Goal: Check status: Check status

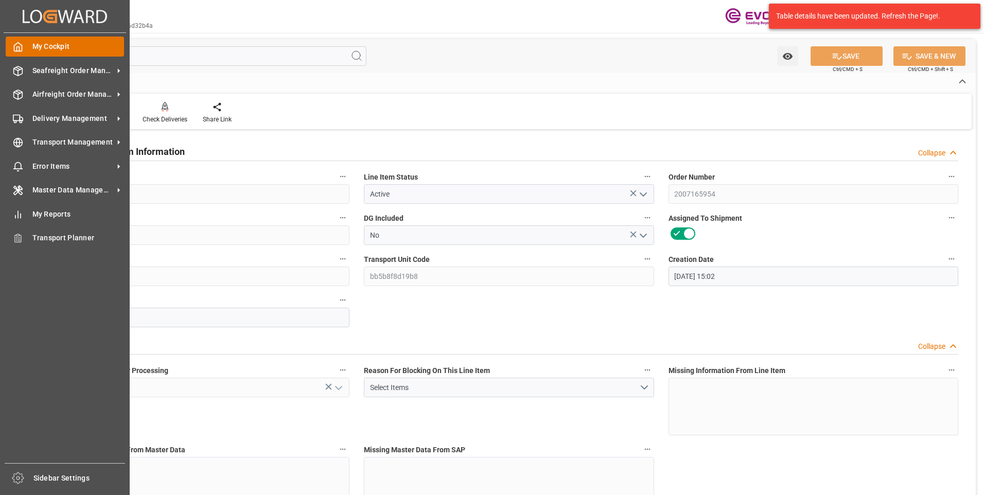
click at [17, 44] on icon at bounding box center [18, 47] width 10 height 10
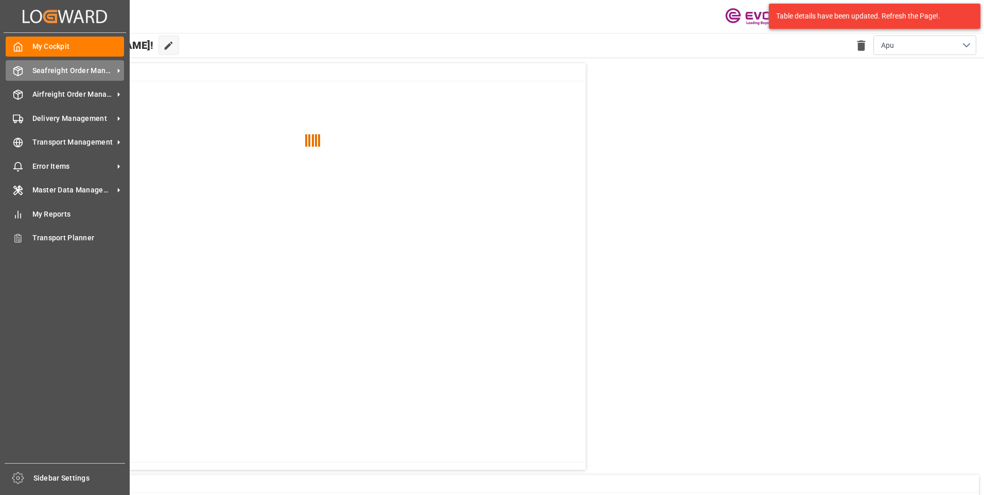
click at [37, 73] on span "Seafreight Order Management" at bounding box center [72, 70] width 81 height 11
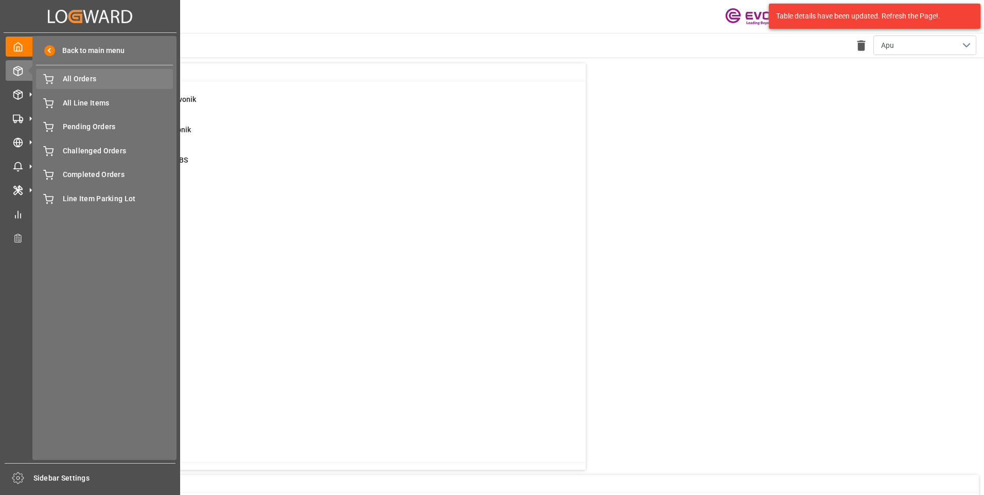
click at [81, 81] on span "All Orders" at bounding box center [118, 79] width 111 height 11
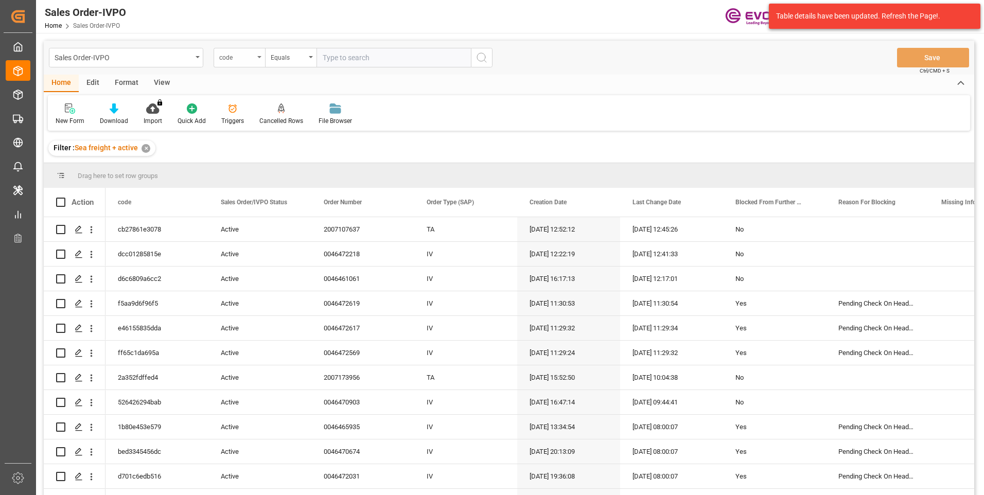
click at [259, 59] on div "code" at bounding box center [239, 58] width 51 height 20
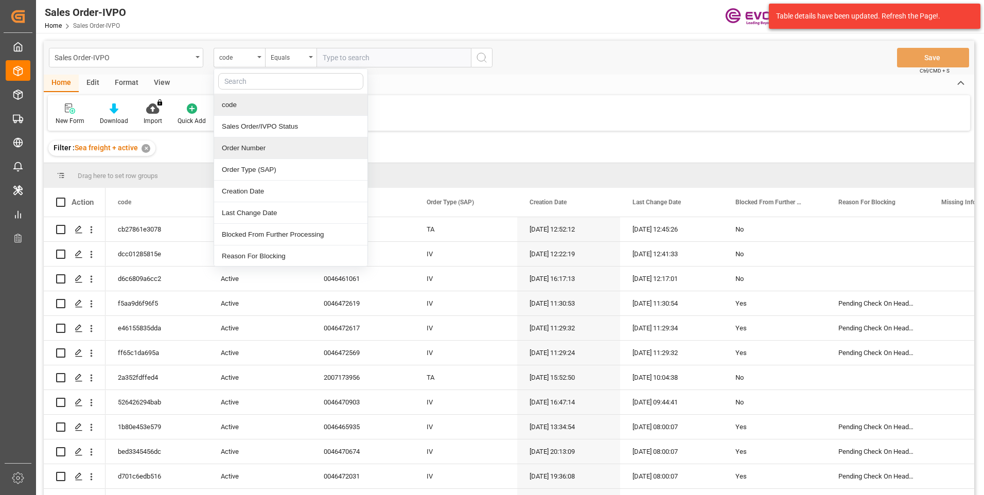
click at [248, 149] on div "Order Number" at bounding box center [290, 148] width 153 height 22
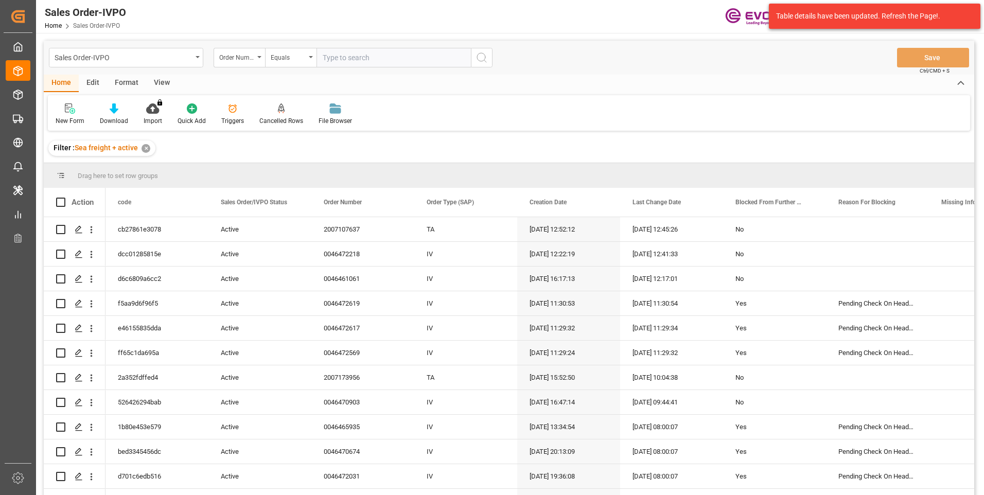
click at [331, 65] on input "text" at bounding box center [393, 58] width 154 height 20
paste input "2007110188"
type input "2007110188"
click at [484, 58] on icon "search button" at bounding box center [481, 57] width 12 height 12
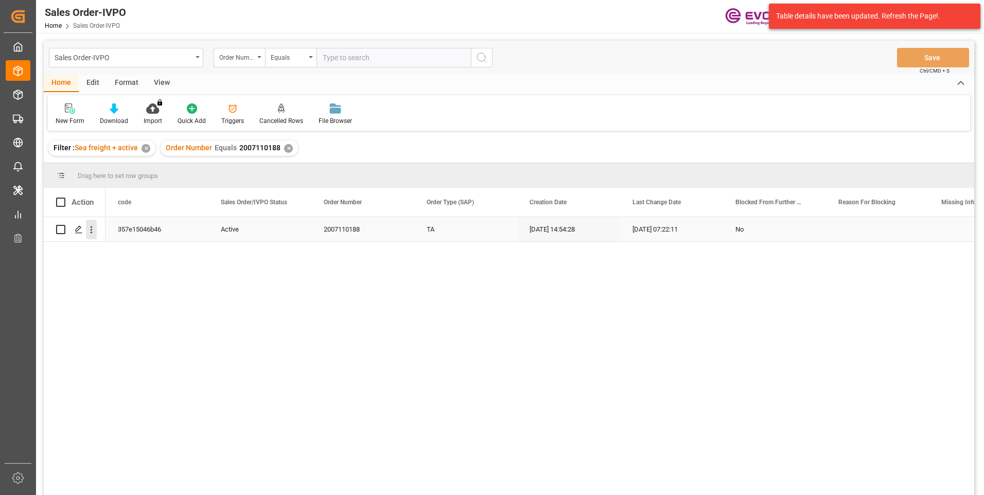
click at [93, 229] on icon "open menu" at bounding box center [91, 229] width 11 height 11
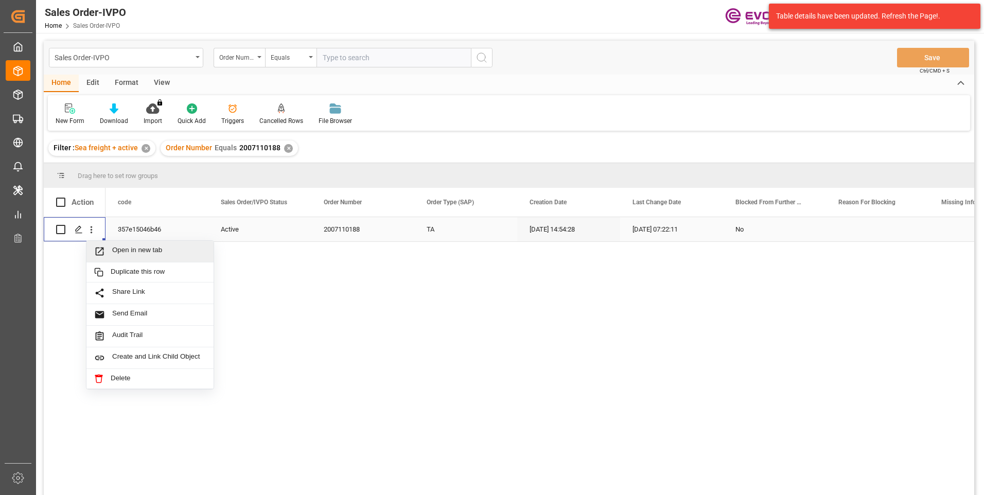
click at [148, 251] on span "Open in new tab" at bounding box center [159, 251] width 94 height 11
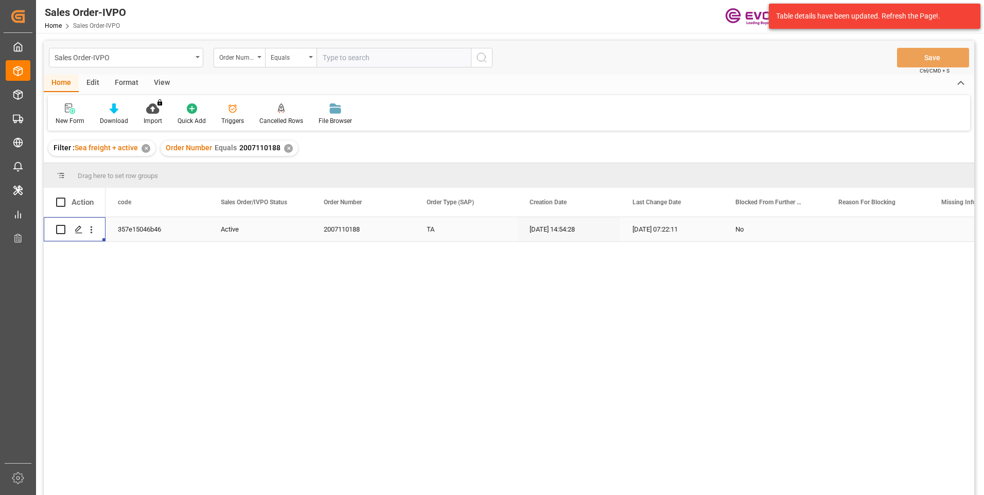
click at [431, 227] on div "TA" at bounding box center [465, 229] width 103 height 24
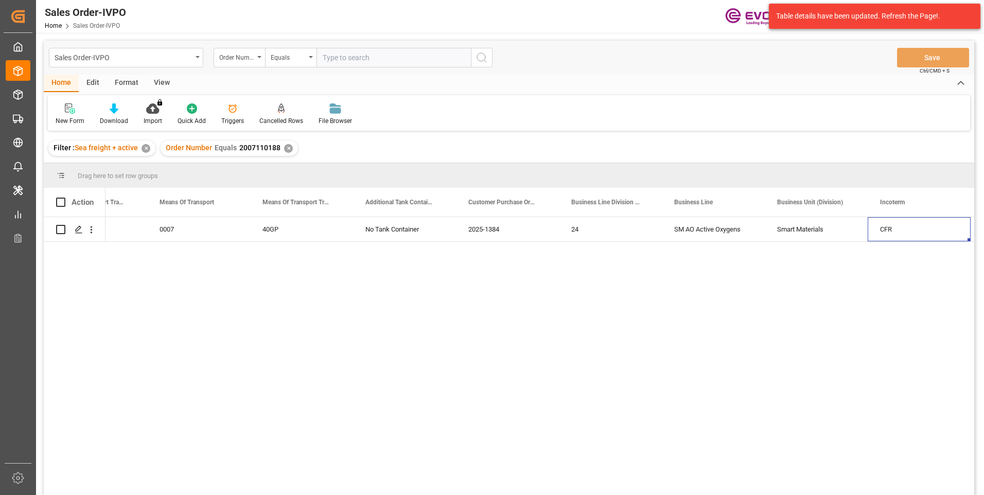
click at [332, 56] on input "text" at bounding box center [393, 58] width 154 height 20
click at [339, 55] on input "text" at bounding box center [393, 58] width 154 height 20
paste input "2007085371"
type input "2007085371"
click at [482, 60] on icon "search button" at bounding box center [481, 57] width 12 height 12
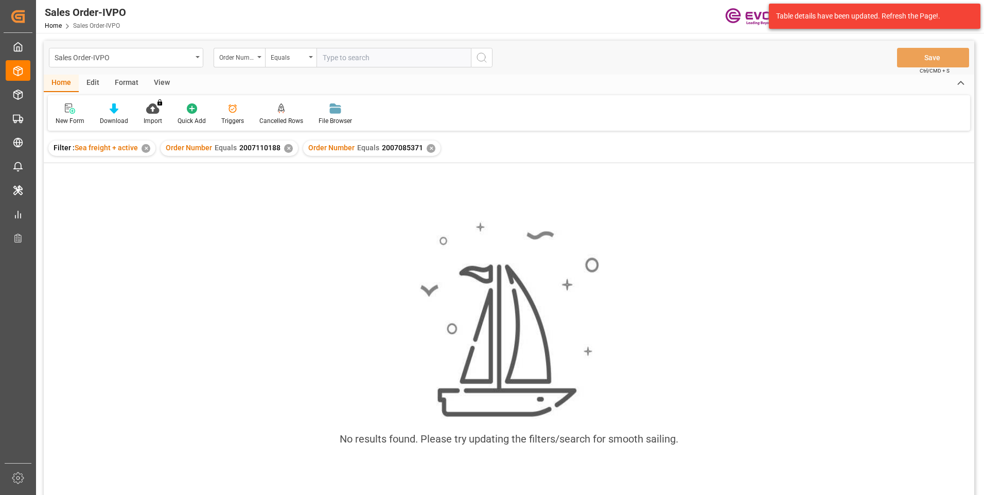
click at [286, 149] on div "✕" at bounding box center [288, 148] width 9 height 9
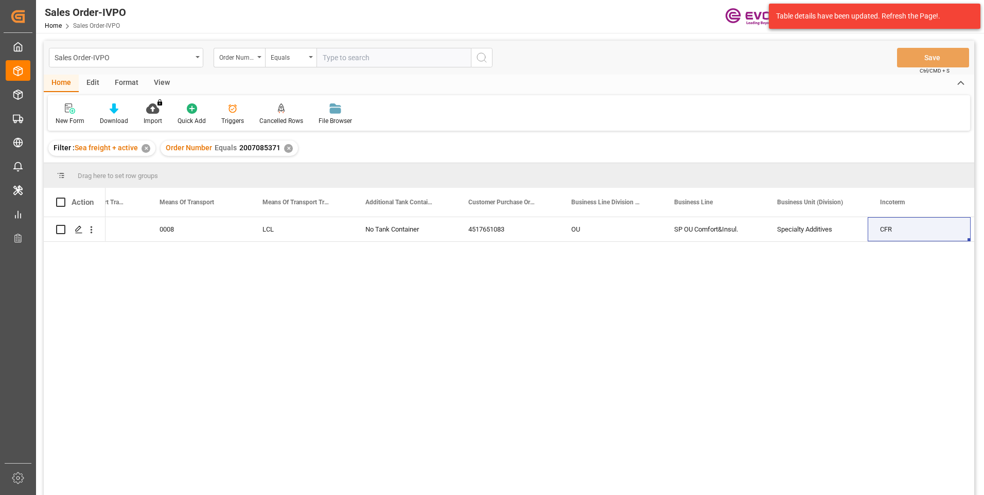
click at [339, 55] on input "text" at bounding box center [393, 58] width 154 height 20
paste input "2007022978"
type input "2007022978"
click at [483, 60] on icon "search button" at bounding box center [481, 57] width 12 height 12
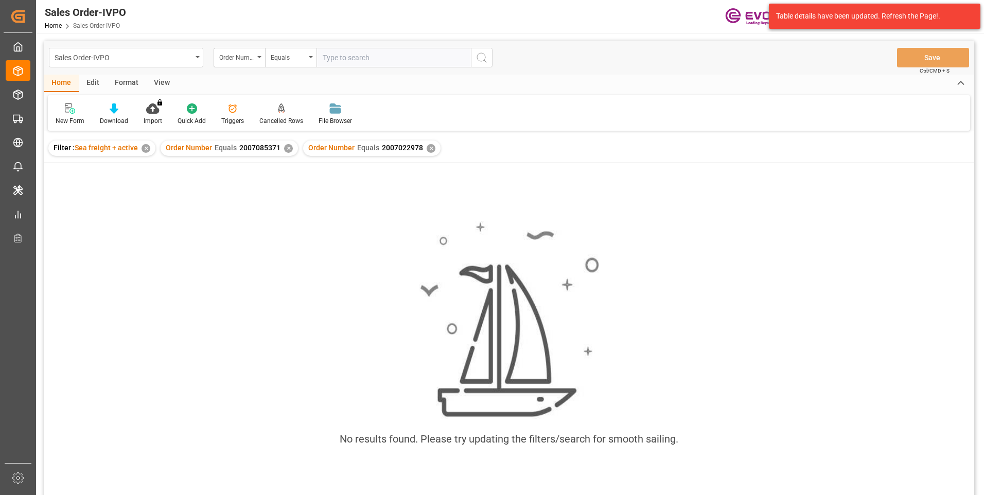
click at [286, 147] on div "✕" at bounding box center [288, 148] width 9 height 9
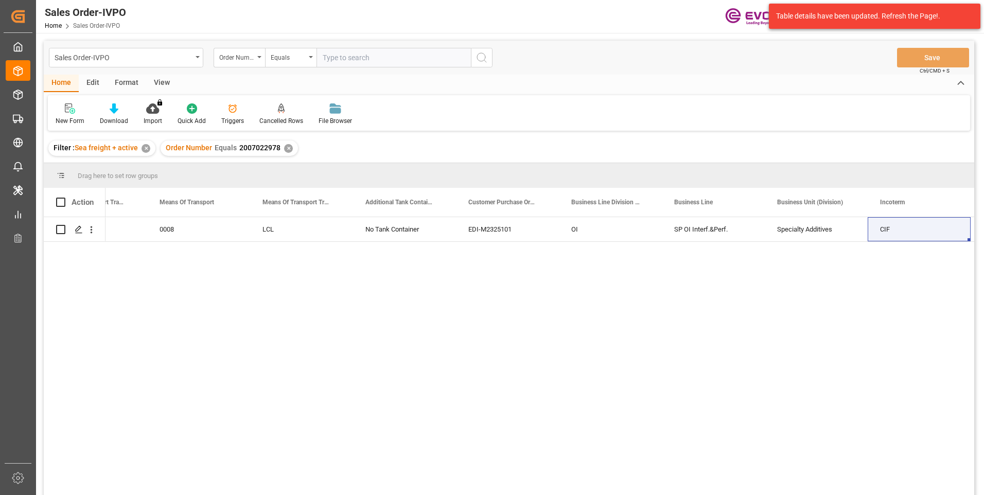
drag, startPoint x: 340, startPoint y: 60, endPoint x: 335, endPoint y: 82, distance: 22.7
click at [340, 60] on input "text" at bounding box center [393, 58] width 154 height 20
paste input "2007080308"
type input "2007080308"
click at [483, 60] on icon "search button" at bounding box center [481, 57] width 12 height 12
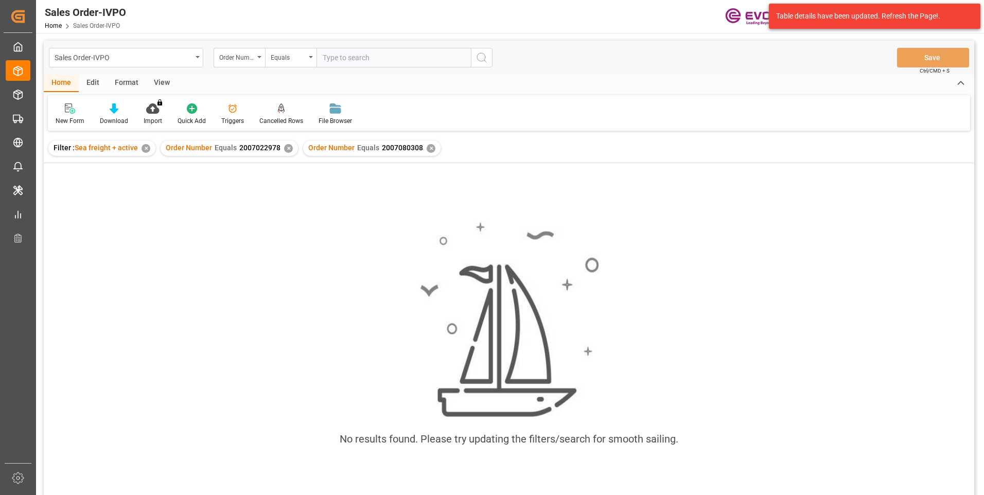
click at [285, 145] on div "✕" at bounding box center [288, 148] width 9 height 9
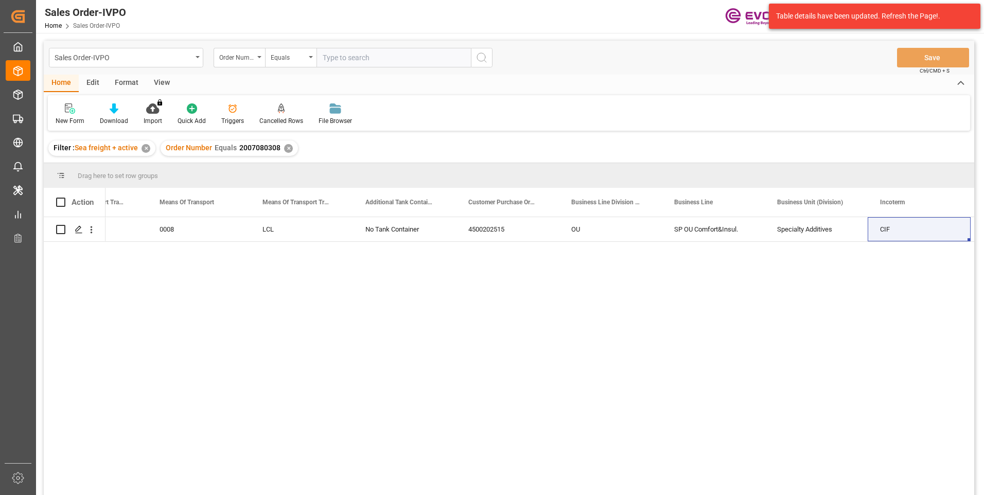
drag, startPoint x: 330, startPoint y: 57, endPoint x: 345, endPoint y: 80, distance: 27.4
click at [330, 57] on input "text" at bounding box center [393, 58] width 154 height 20
paste input "0046461765"
type input "0046461765"
click at [486, 57] on icon "search button" at bounding box center [481, 57] width 12 height 12
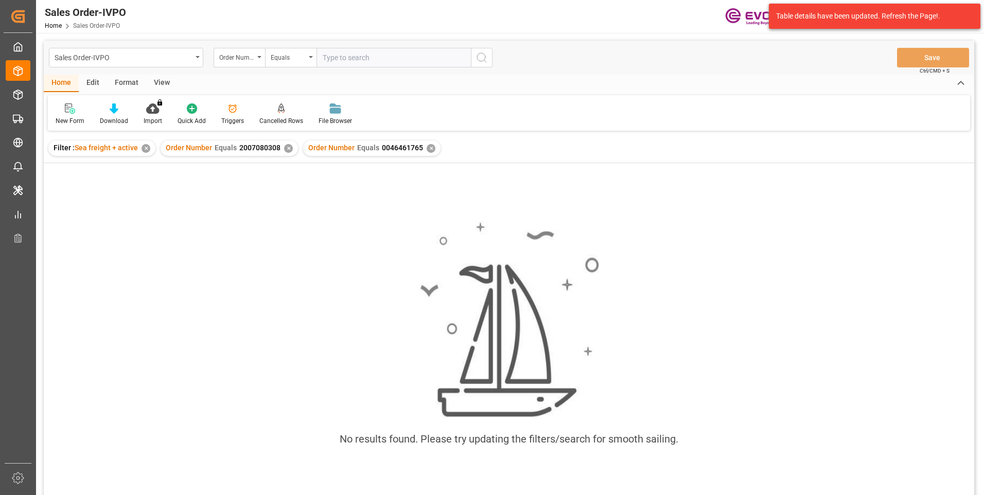
click at [284, 149] on div "✕" at bounding box center [288, 148] width 9 height 9
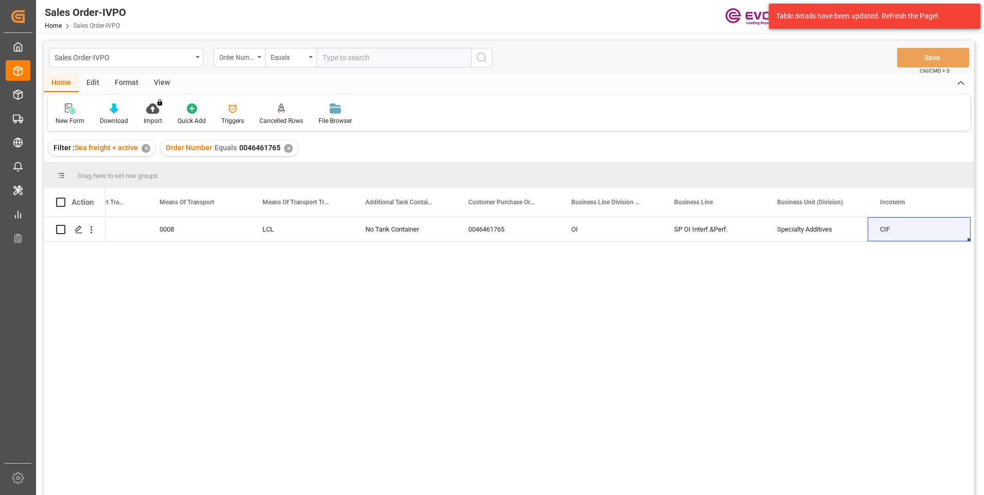
click at [348, 56] on input "text" at bounding box center [393, 58] width 154 height 20
paste input "2007167935"
type input "2007167935"
click at [485, 50] on button "search button" at bounding box center [482, 58] width 22 height 20
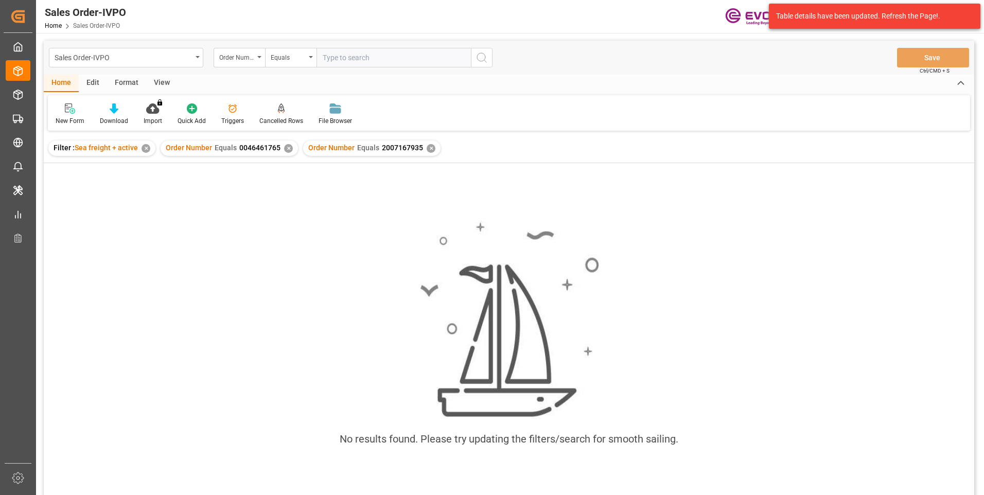
click at [284, 150] on div "✕" at bounding box center [288, 148] width 9 height 9
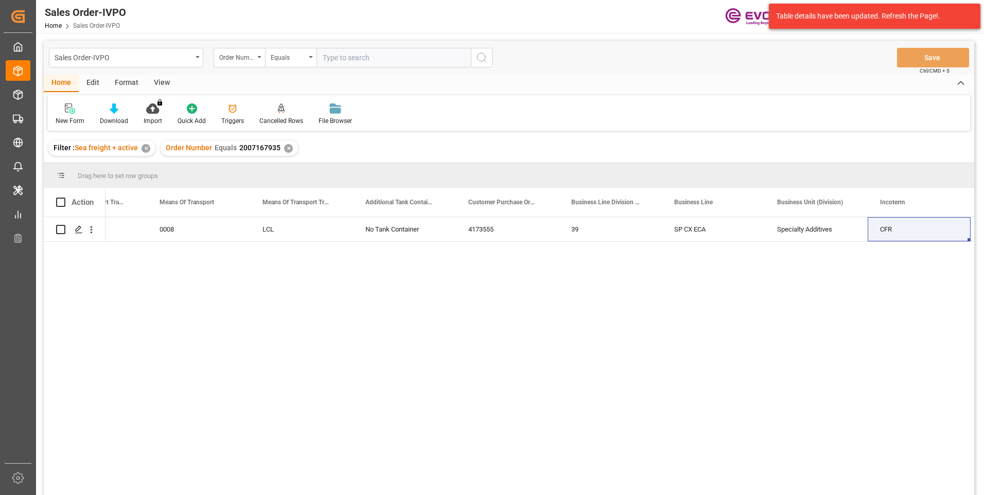
drag, startPoint x: 327, startPoint y: 58, endPoint x: 341, endPoint y: 68, distance: 17.3
click at [327, 58] on input "text" at bounding box center [393, 58] width 154 height 20
paste input "46465563"
type input "0046465563"
click at [487, 58] on icon "search button" at bounding box center [481, 57] width 12 height 12
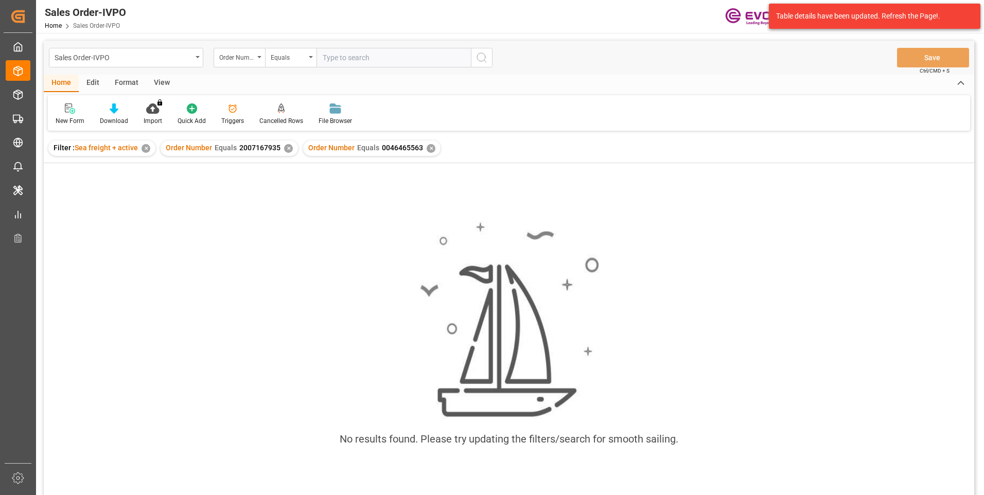
click at [286, 149] on div "✕" at bounding box center [288, 148] width 9 height 9
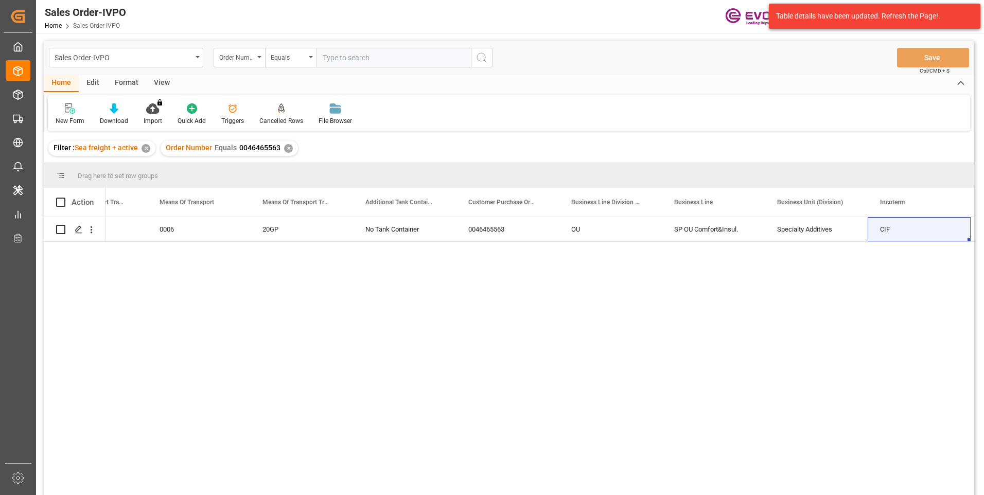
click at [329, 57] on input "text" at bounding box center [393, 58] width 154 height 20
paste input "0046470231"
type input "0046470231"
click at [484, 56] on icon "search button" at bounding box center [481, 57] width 12 height 12
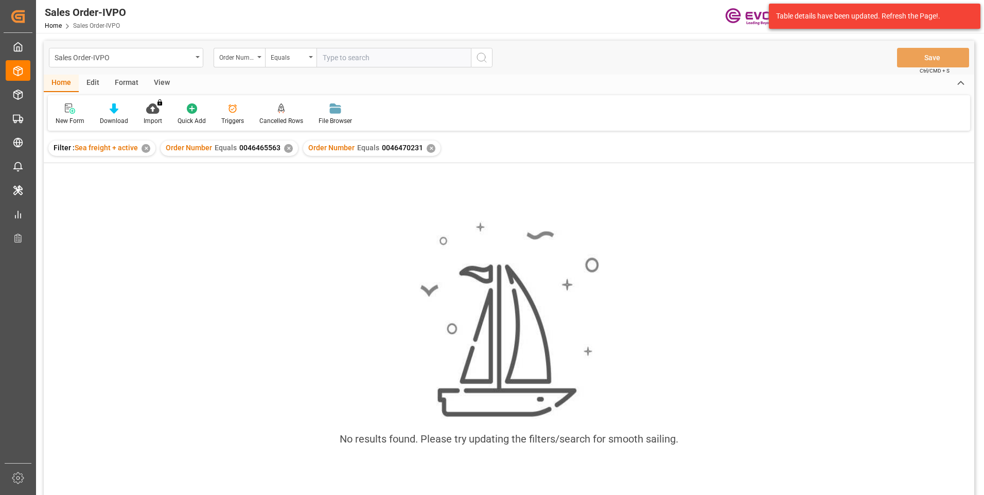
click at [286, 148] on div "✕" at bounding box center [288, 148] width 9 height 9
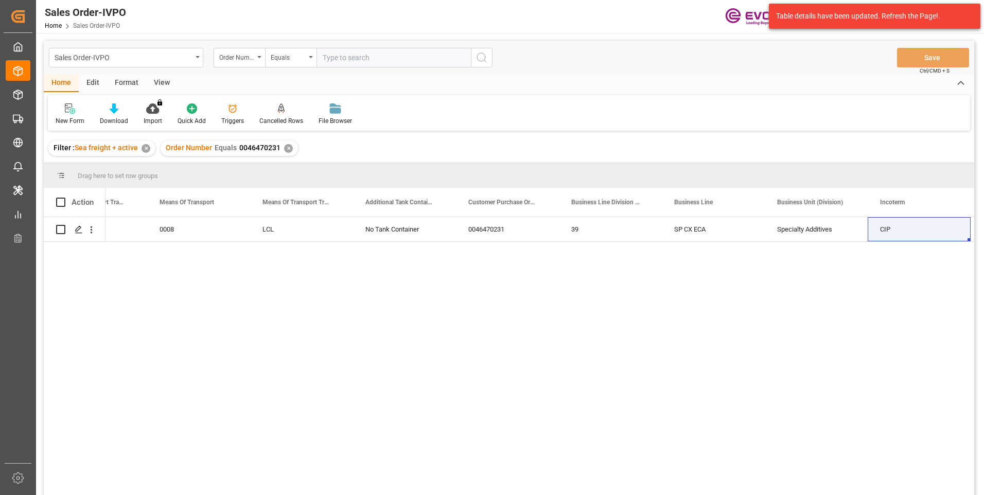
click at [334, 54] on input "text" at bounding box center [393, 58] width 154 height 20
paste input "2007083911"
type input "2007083911"
click at [483, 65] on button "search button" at bounding box center [482, 58] width 22 height 20
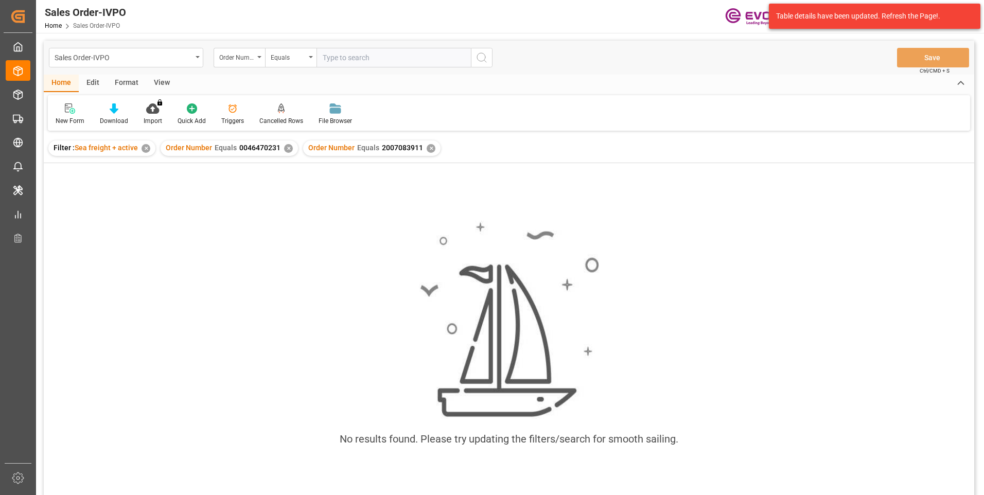
click at [284, 147] on div "✕" at bounding box center [288, 148] width 9 height 9
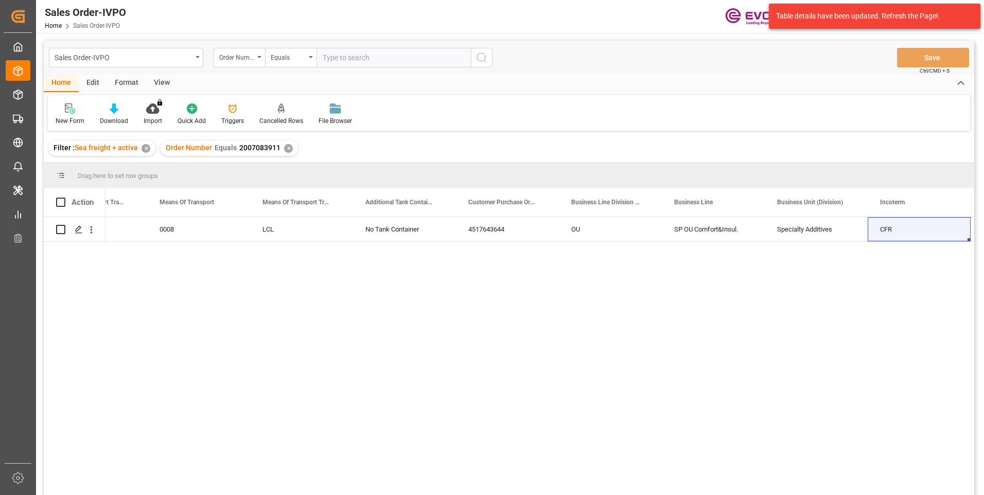
click at [339, 56] on input "text" at bounding box center [393, 58] width 154 height 20
paste input "0046469493"
type input "0046469493"
click at [484, 58] on icon "search button" at bounding box center [481, 57] width 12 height 12
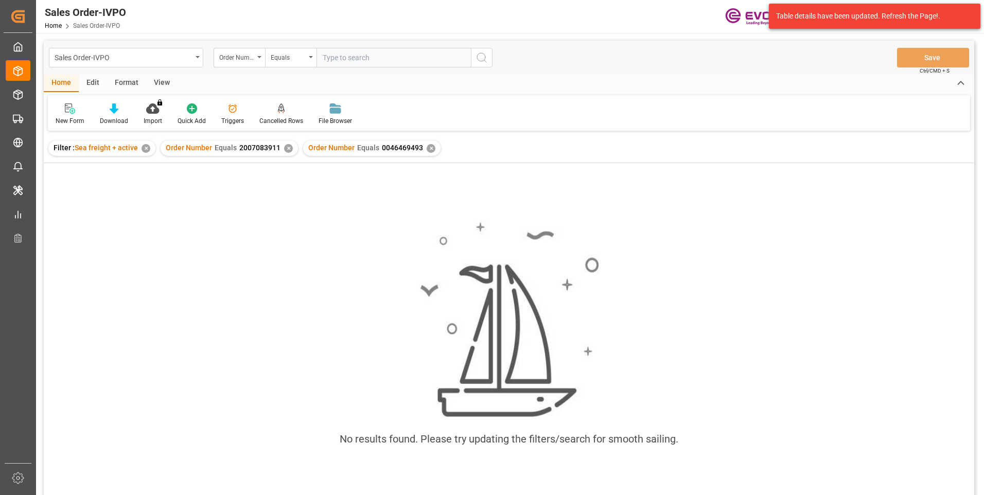
click at [285, 147] on div "✕" at bounding box center [288, 148] width 9 height 9
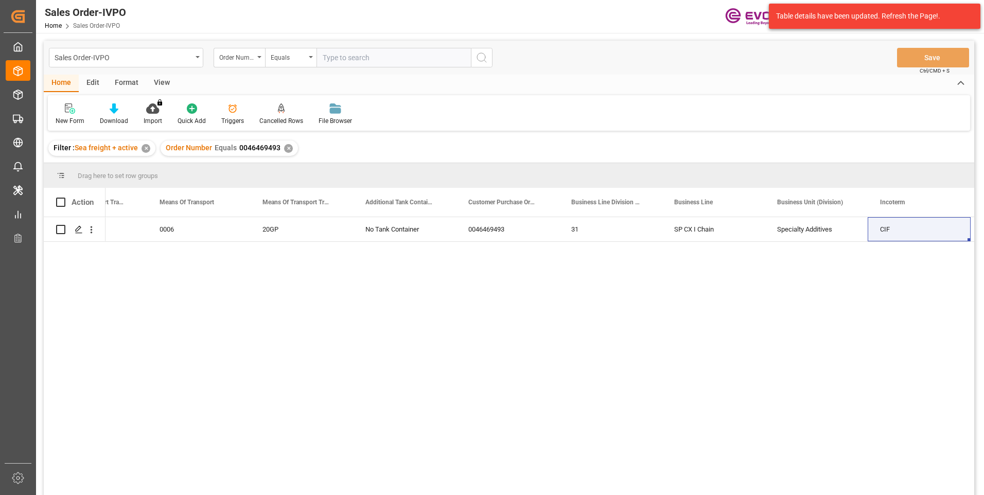
click at [331, 55] on input "text" at bounding box center [393, 58] width 154 height 20
paste input "2007009066"
type input "2007009066"
click at [475, 57] on button "search button" at bounding box center [482, 58] width 22 height 20
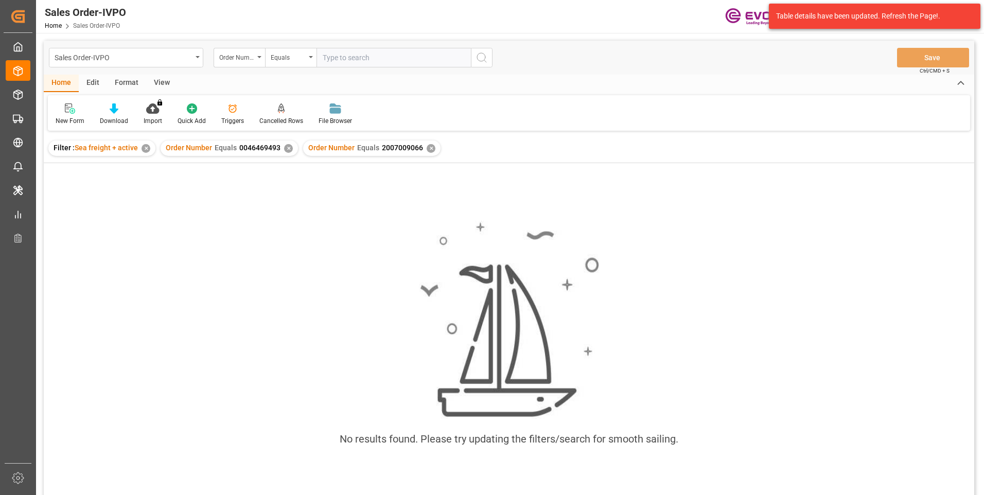
click at [286, 151] on div "✕" at bounding box center [288, 148] width 9 height 9
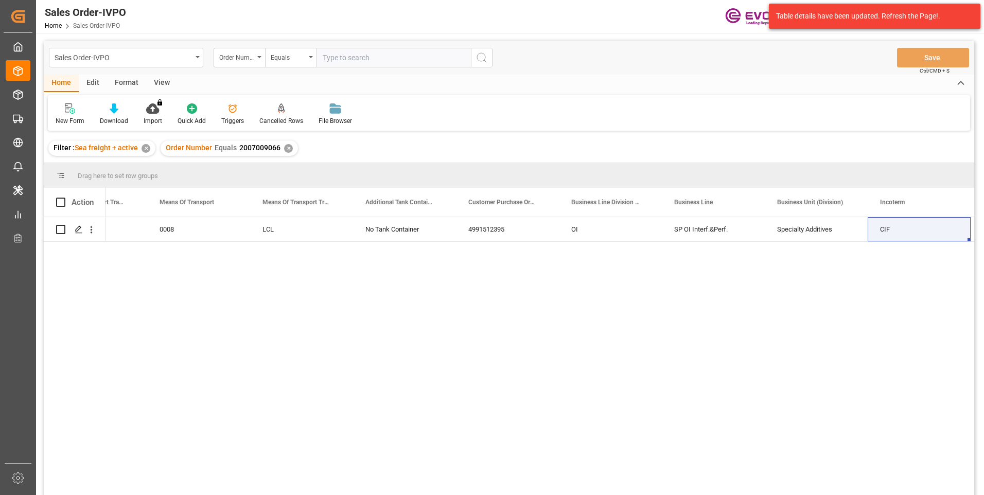
click at [332, 60] on input "text" at bounding box center [393, 58] width 154 height 20
paste input "0046469493"
type input "0046469493"
click at [482, 54] on icon "search button" at bounding box center [481, 57] width 12 height 12
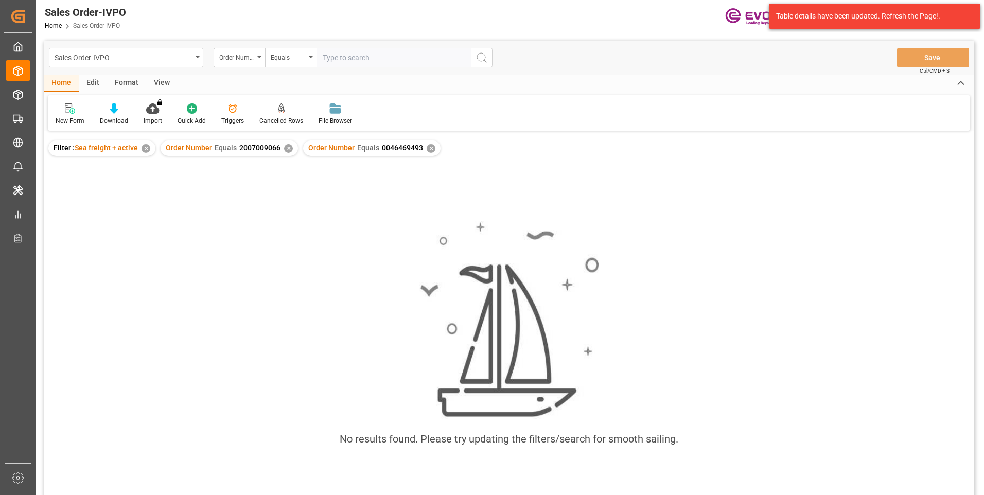
click at [288, 147] on div "✕" at bounding box center [288, 148] width 9 height 9
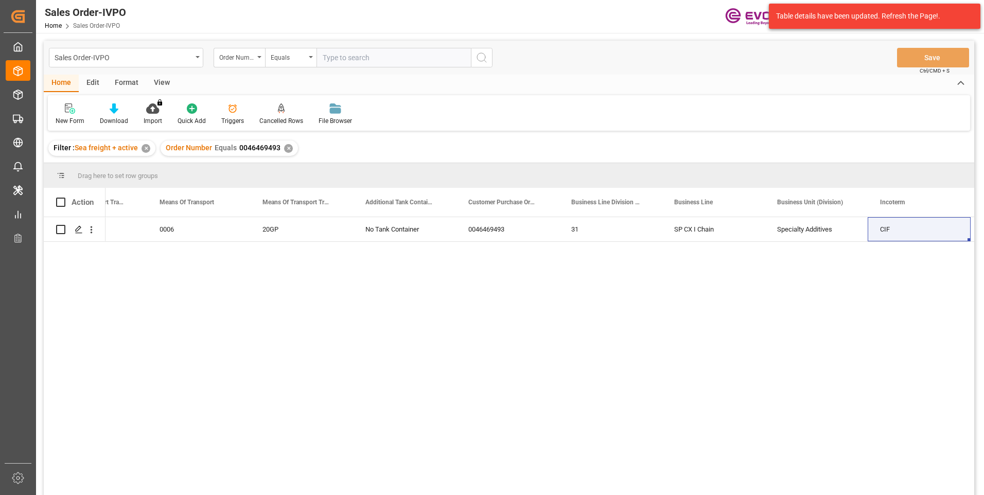
click at [345, 52] on input "text" at bounding box center [393, 58] width 154 height 20
paste input "2007131109"
type input "2007131109"
click at [481, 59] on icon "search button" at bounding box center [481, 57] width 12 height 12
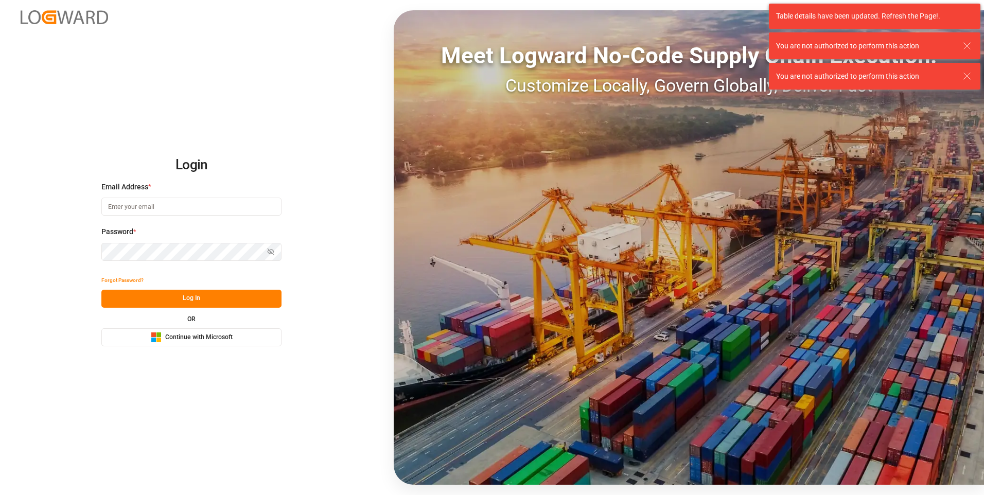
type input "abu.apu@leschaco.com"
click at [185, 297] on button "Log In" at bounding box center [191, 299] width 180 height 18
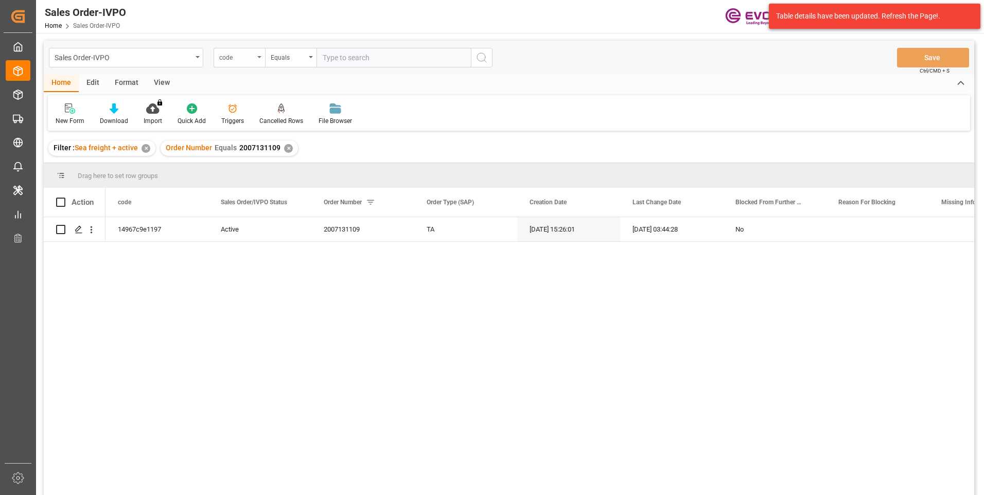
click at [248, 59] on div "code" at bounding box center [236, 56] width 35 height 12
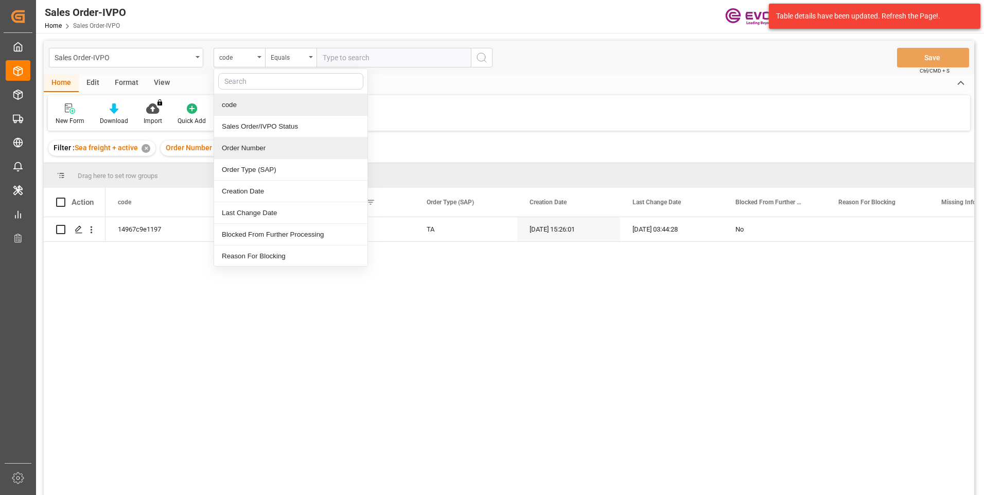
click at [241, 152] on div "Order Number" at bounding box center [290, 148] width 153 height 22
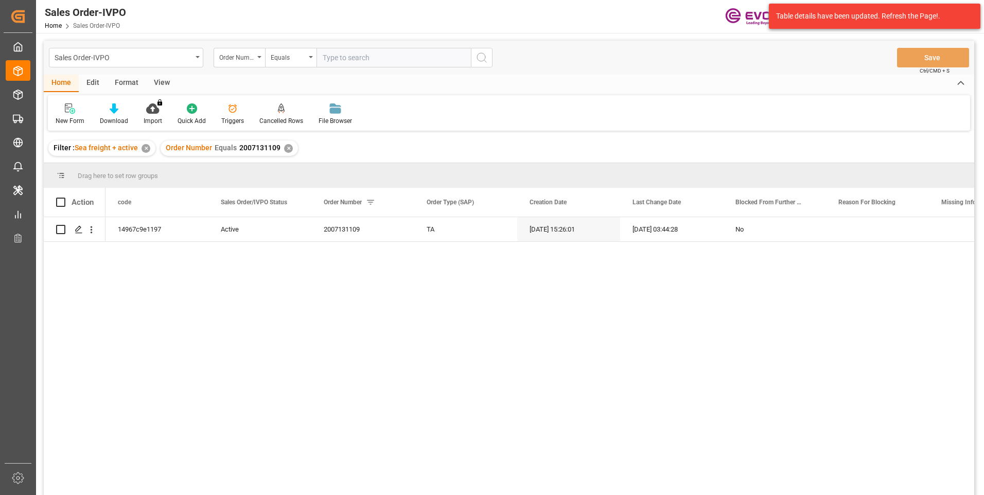
click at [340, 57] on input "text" at bounding box center [393, 58] width 154 height 20
paste input "2007131109"
type input "2007131109"
click at [475, 58] on icon "search button" at bounding box center [481, 57] width 12 height 12
click at [552, 229] on div "13.08.2025 15:26:01" at bounding box center [568, 229] width 103 height 24
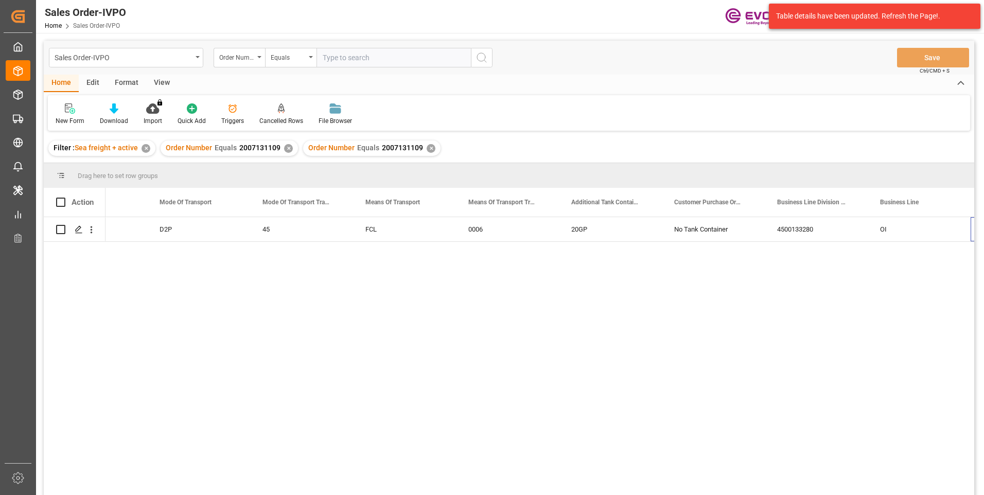
scroll to position [0, 1605]
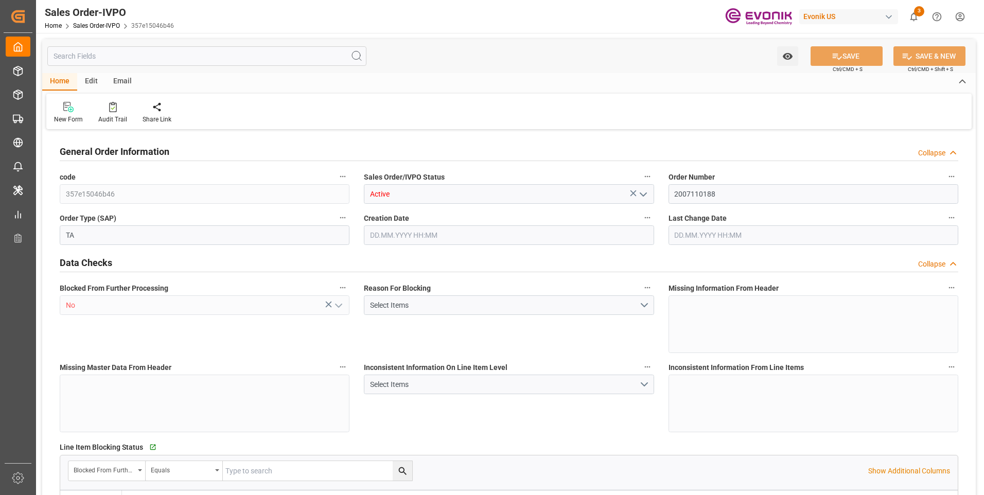
type input "COCTG"
type input "0"
type input "1"
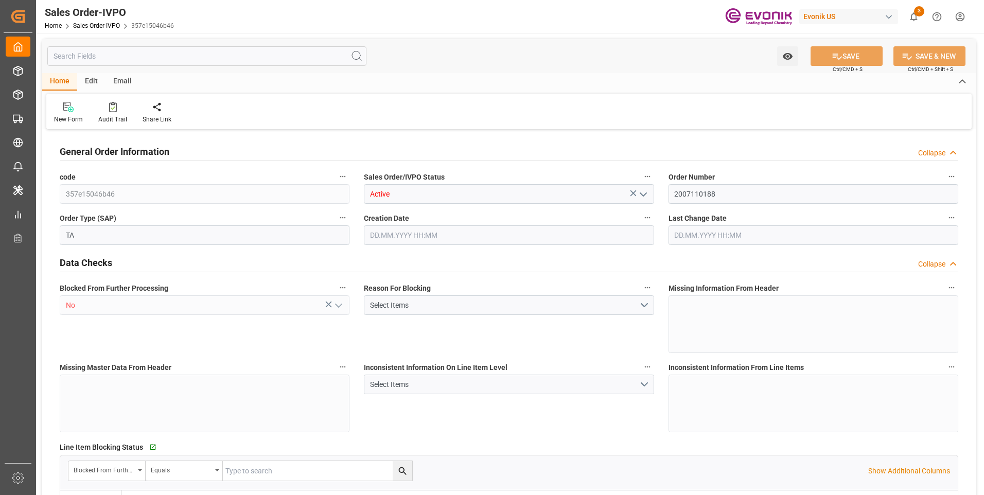
type input "18483.101"
type input "41.9952"
type input "19000"
type input "60"
type input "25.07.2025 14:54"
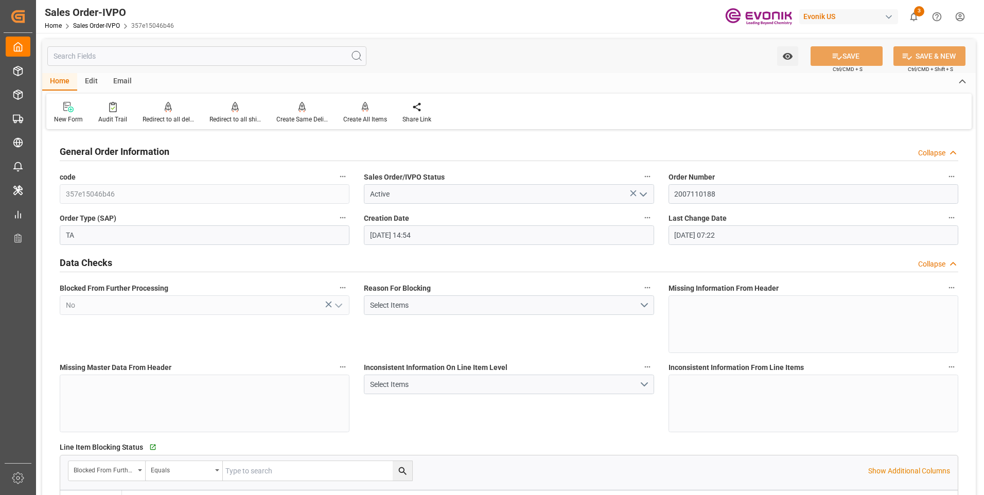
type input "[DATE] 07:22"
click at [156, 58] on input "text" at bounding box center [206, 56] width 319 height 20
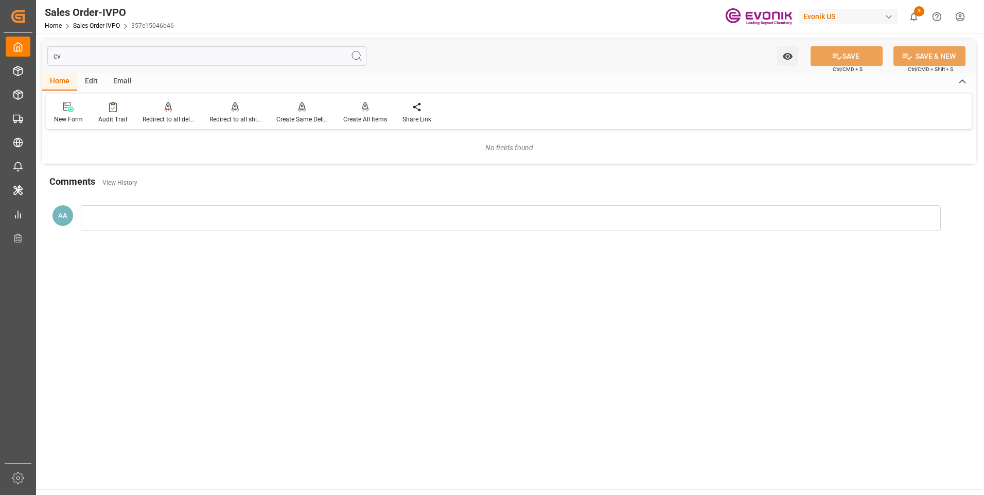
type input "c"
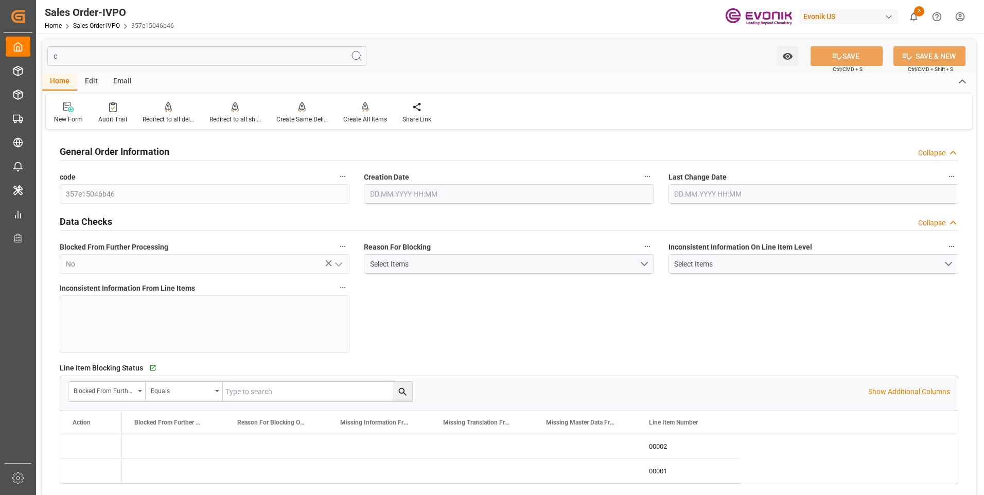
type input "25.07.2025 14:54"
type input "09.09.2025 07:22"
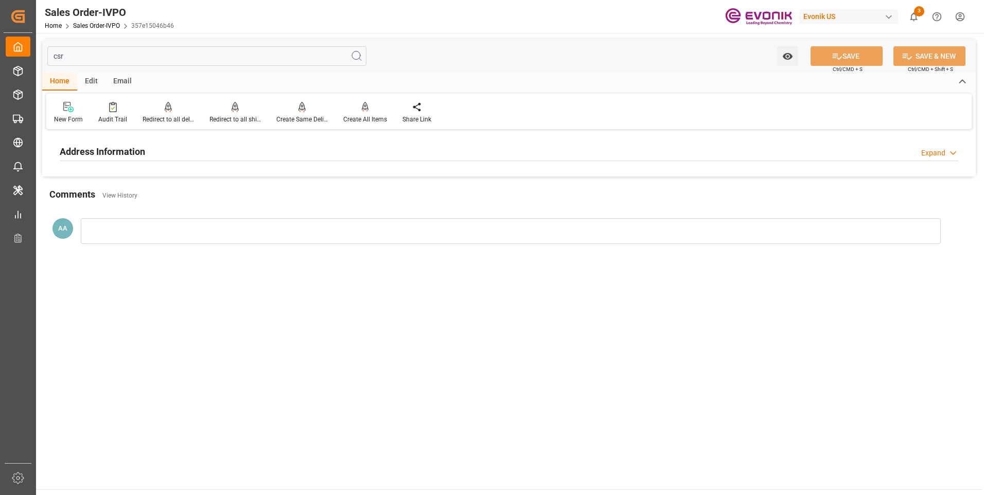
click at [130, 146] on h2 "Address Information" at bounding box center [102, 152] width 85 height 14
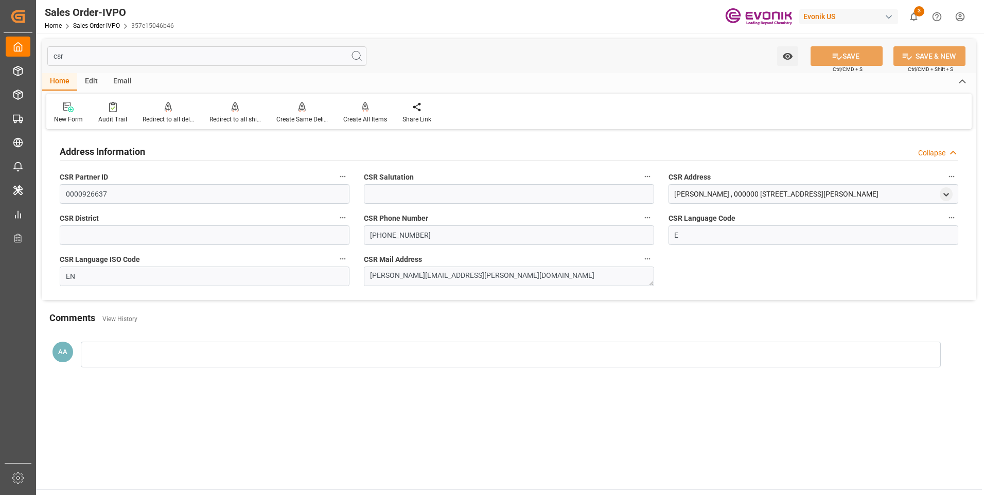
click at [68, 57] on input "csr" at bounding box center [206, 56] width 319 height 20
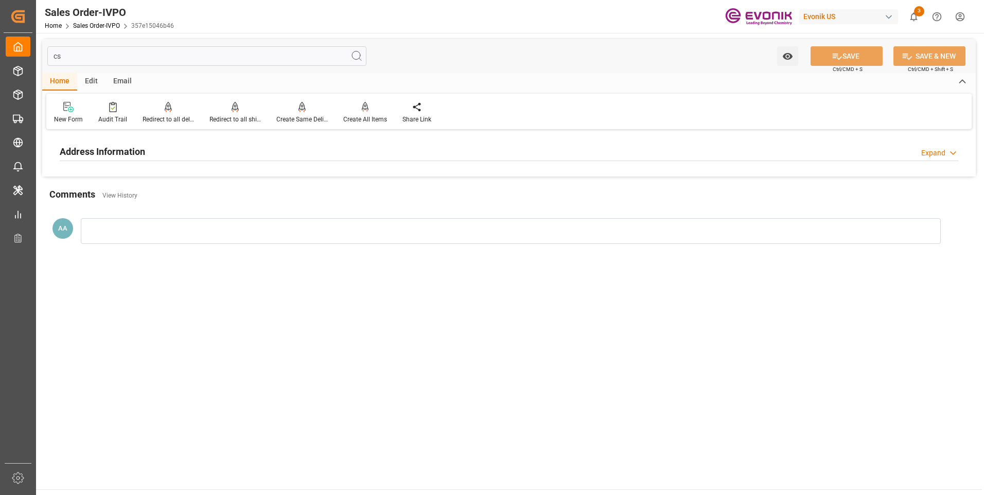
type input "c"
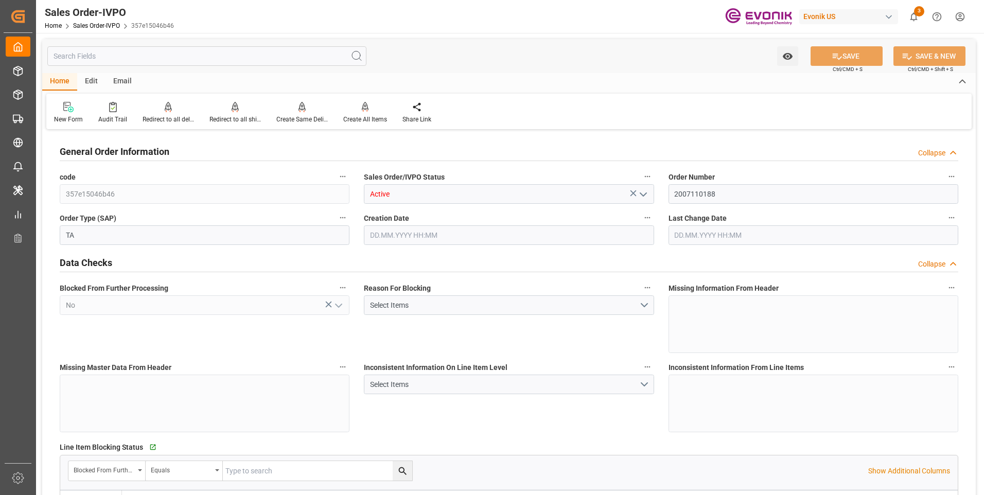
type input "25.07.2025 14:54"
type input "09.09.2025 07:22"
type input "18483.101"
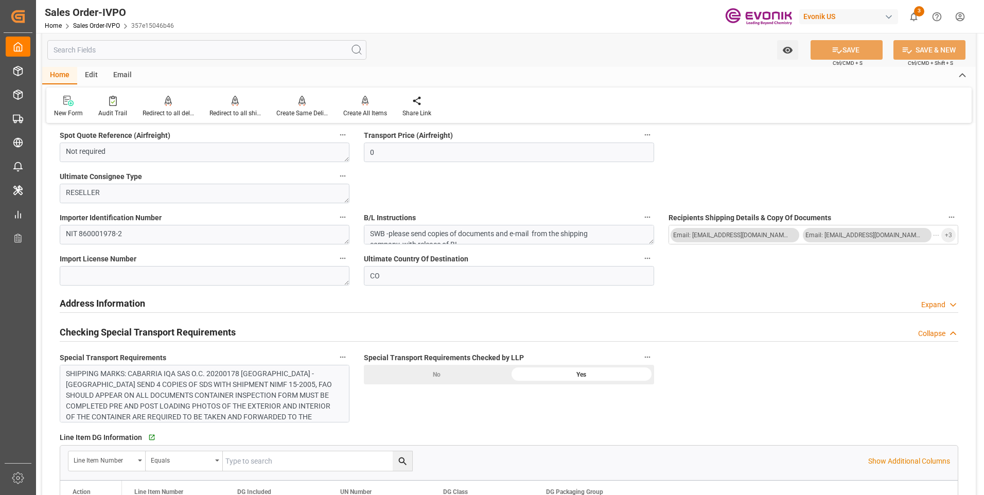
scroll to position [875, 0]
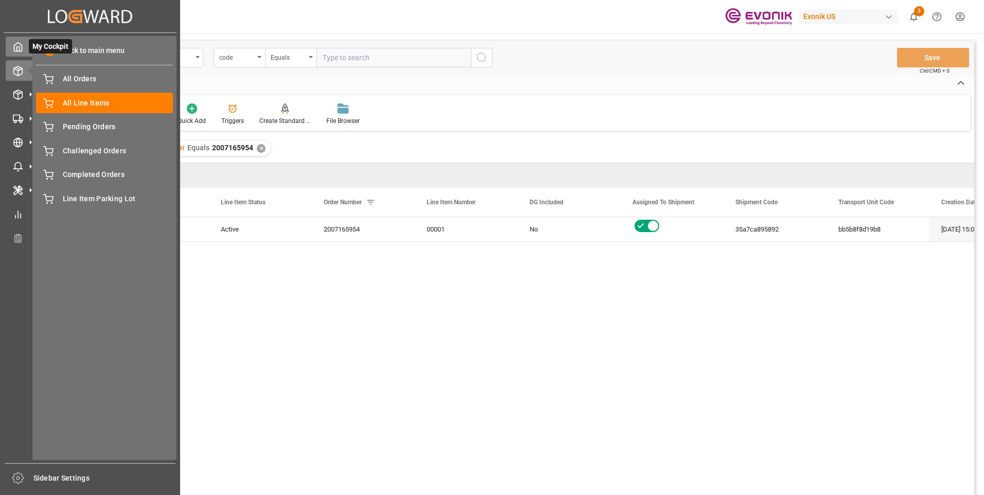
click at [14, 45] on icon at bounding box center [18, 47] width 10 height 10
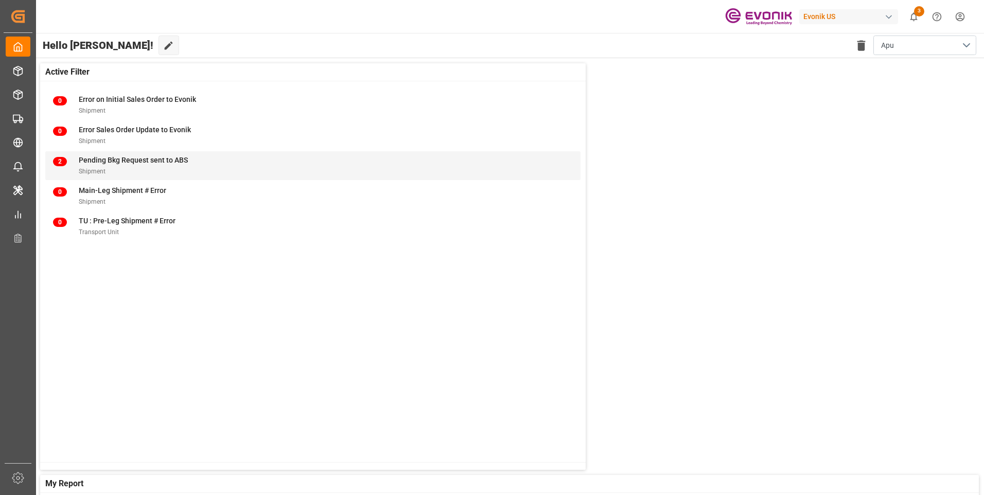
click at [130, 166] on div "Shipment" at bounding box center [133, 171] width 109 height 11
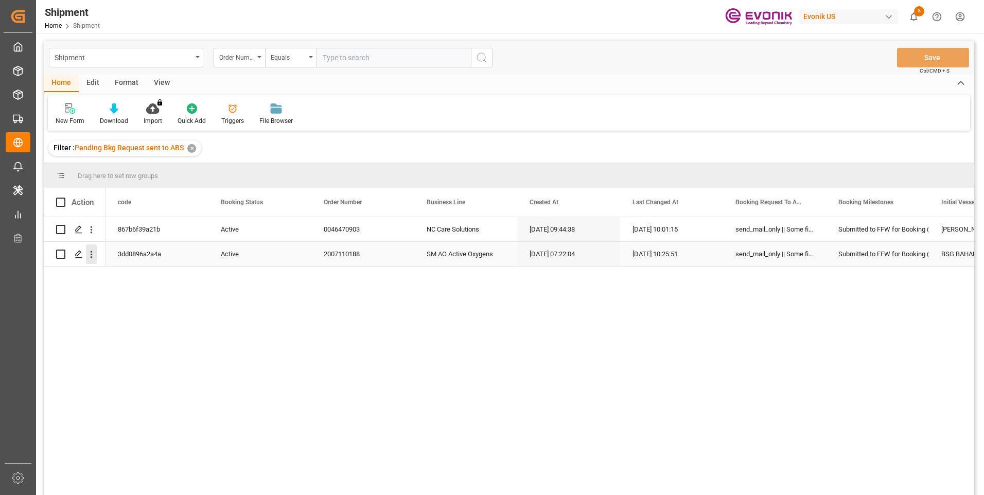
click at [91, 252] on icon "open menu" at bounding box center [92, 254] width 2 height 7
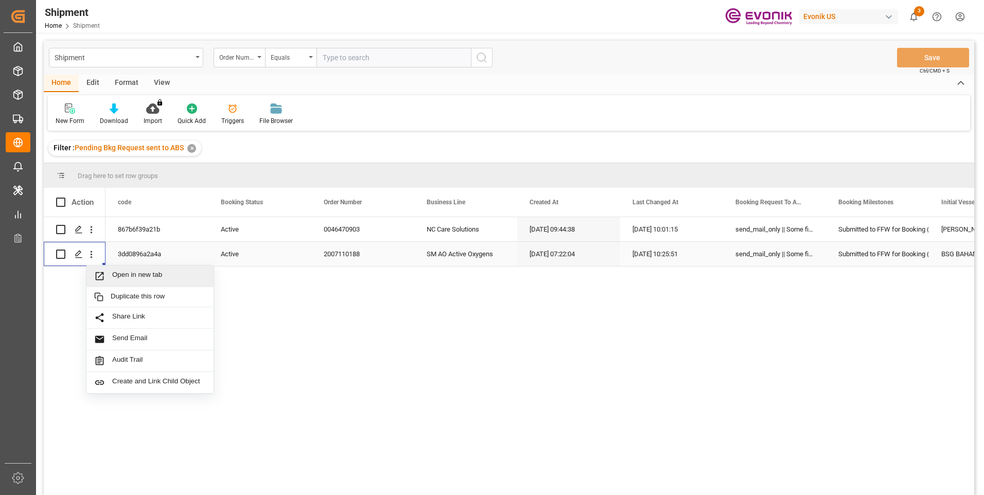
click at [137, 278] on span "Open in new tab" at bounding box center [159, 276] width 94 height 11
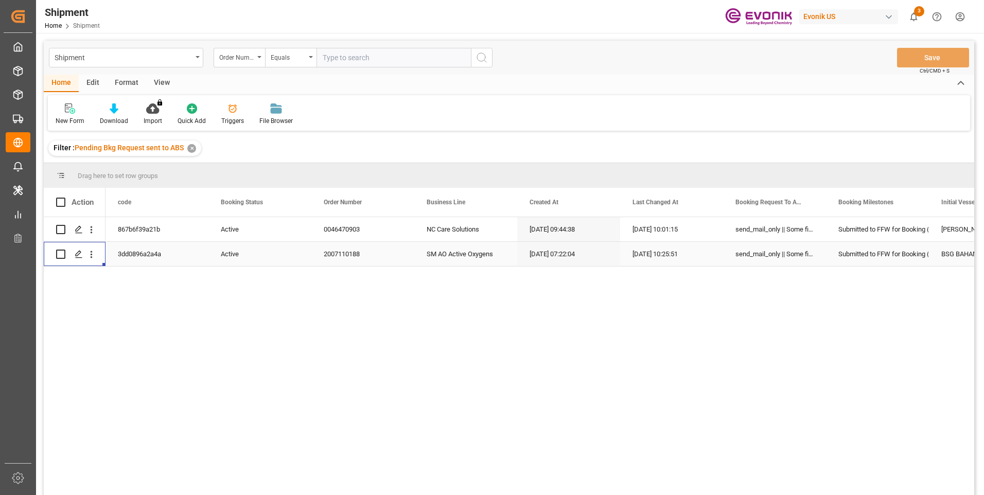
click at [853, 252] on div "Submitted to FFW for Booking (Pending)" at bounding box center [877, 254] width 78 height 24
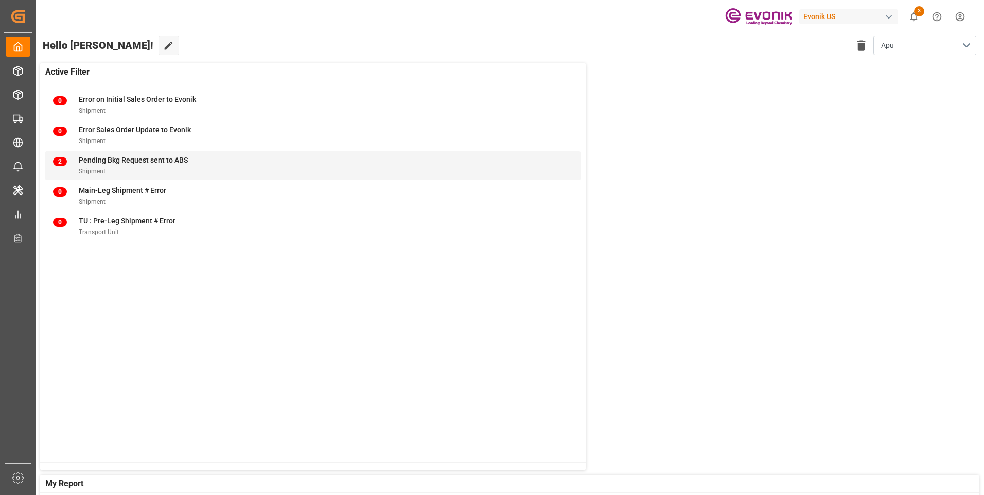
click at [139, 167] on div "Shipment" at bounding box center [133, 171] width 109 height 11
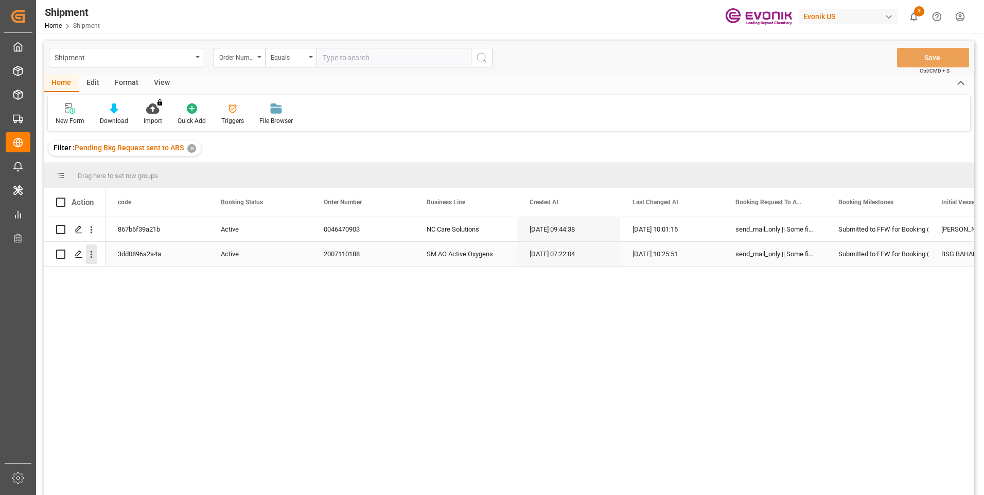
click at [92, 255] on icon "open menu" at bounding box center [92, 254] width 2 height 7
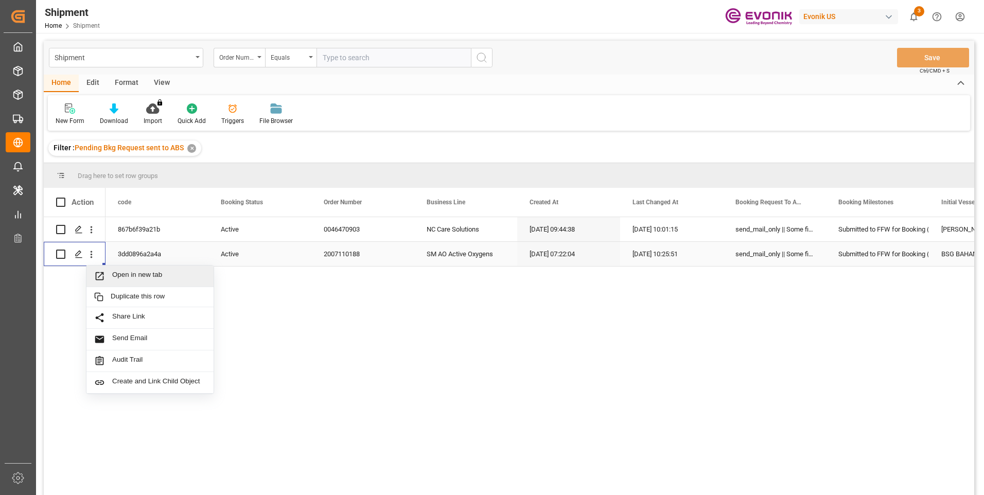
click at [125, 279] on span "Open in new tab" at bounding box center [159, 276] width 94 height 11
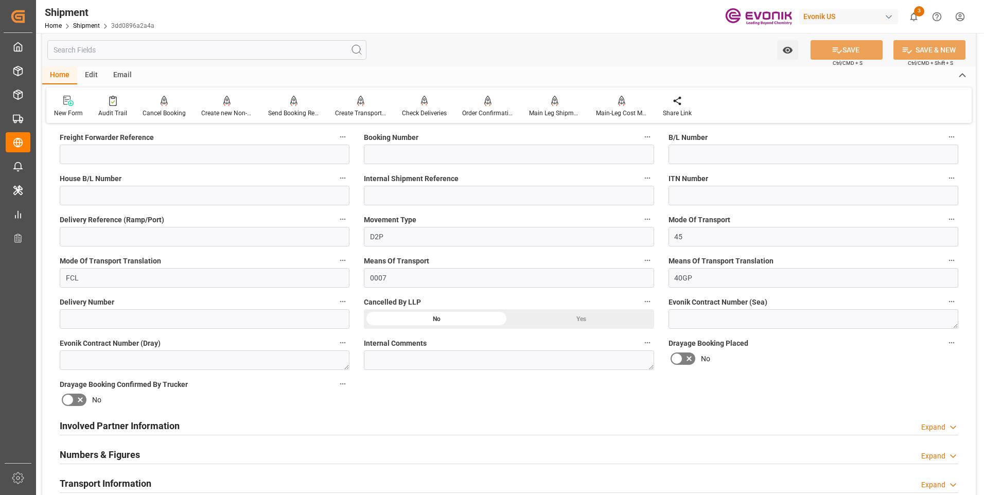
scroll to position [84, 0]
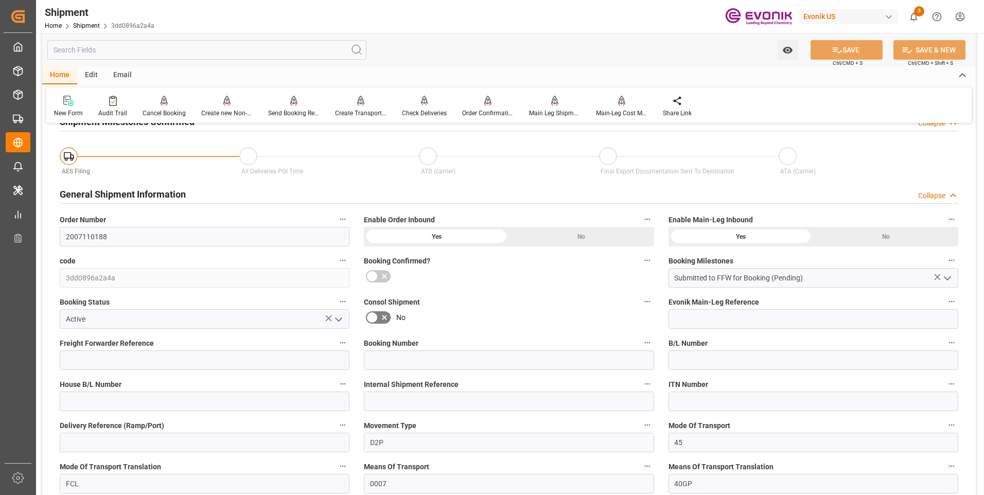
click at [91, 52] on input "text" at bounding box center [206, 50] width 319 height 20
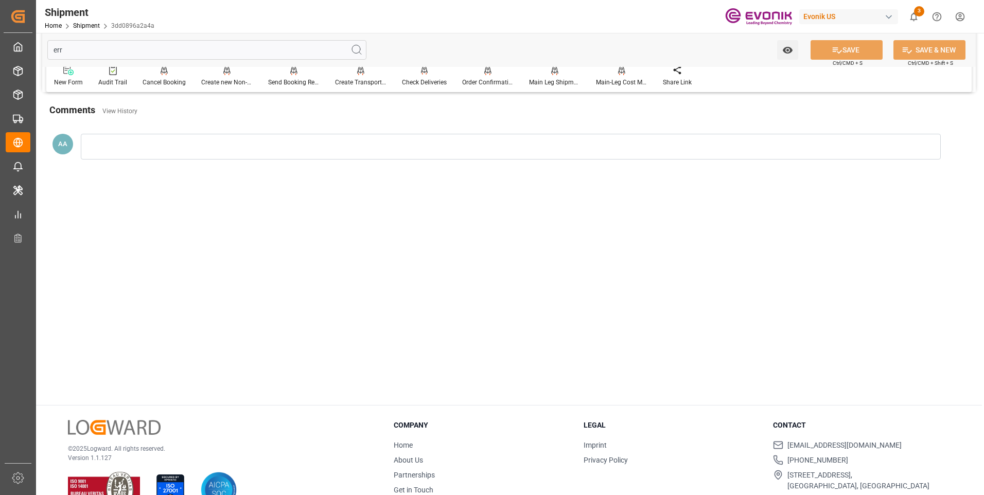
scroll to position [0, 0]
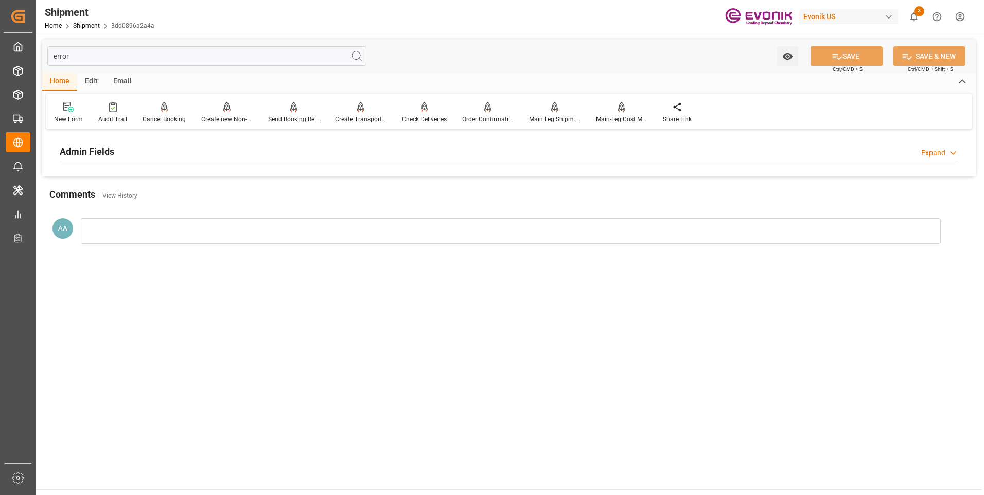
type input "error"
click at [93, 149] on h2 "Admin Fields" at bounding box center [87, 152] width 55 height 14
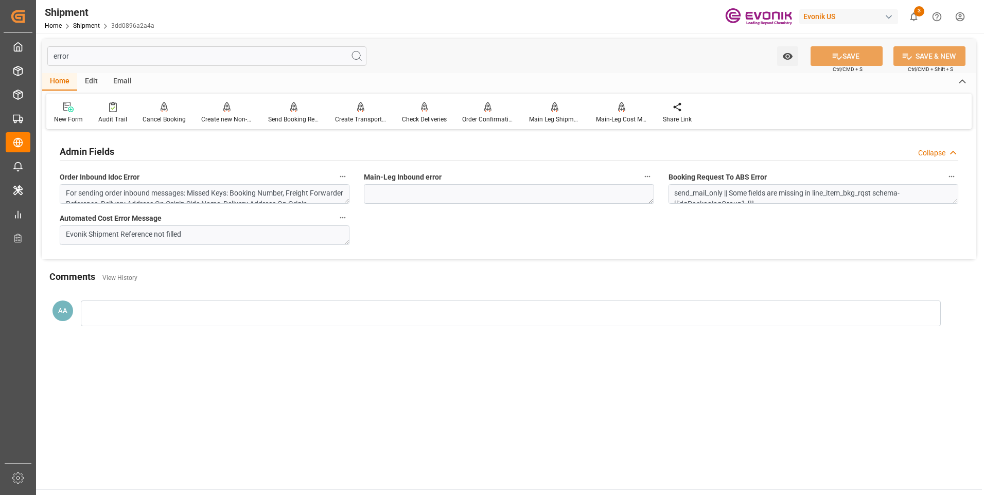
drag, startPoint x: 39, startPoint y: 54, endPoint x: 29, endPoint y: 63, distance: 13.1
click at [28, 55] on div "Created by potrace 1.15, written by Peter Selinger 2001-2017 Created by potrace…" at bounding box center [492, 247] width 984 height 495
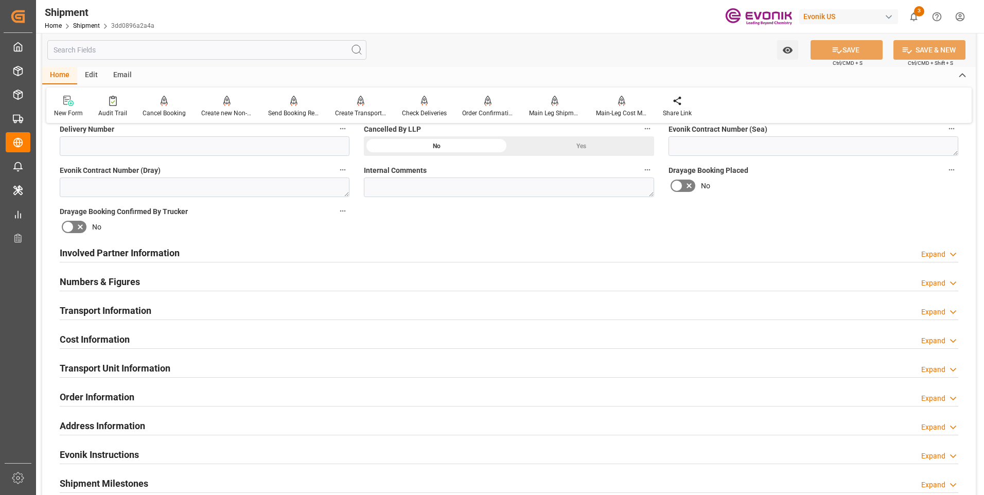
scroll to position [515, 0]
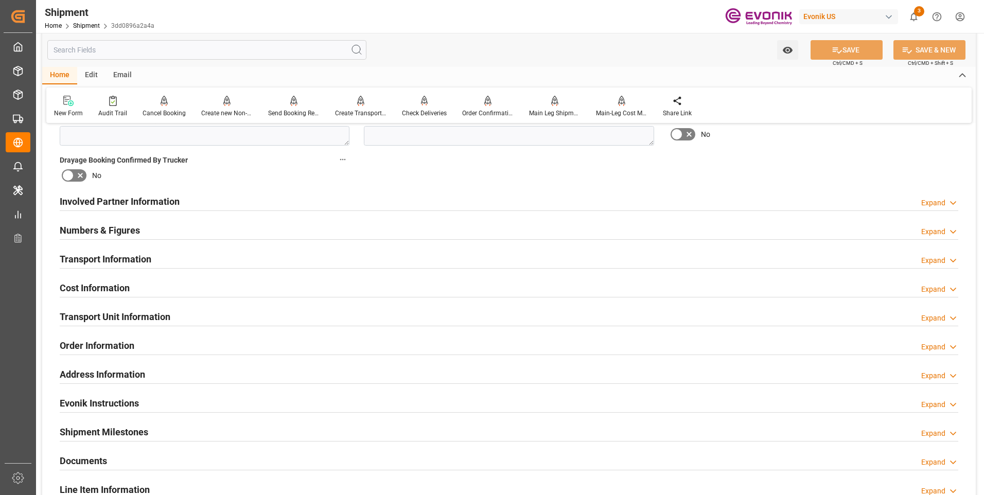
click at [117, 206] on h2 "Involved Partner Information" at bounding box center [120, 202] width 120 height 14
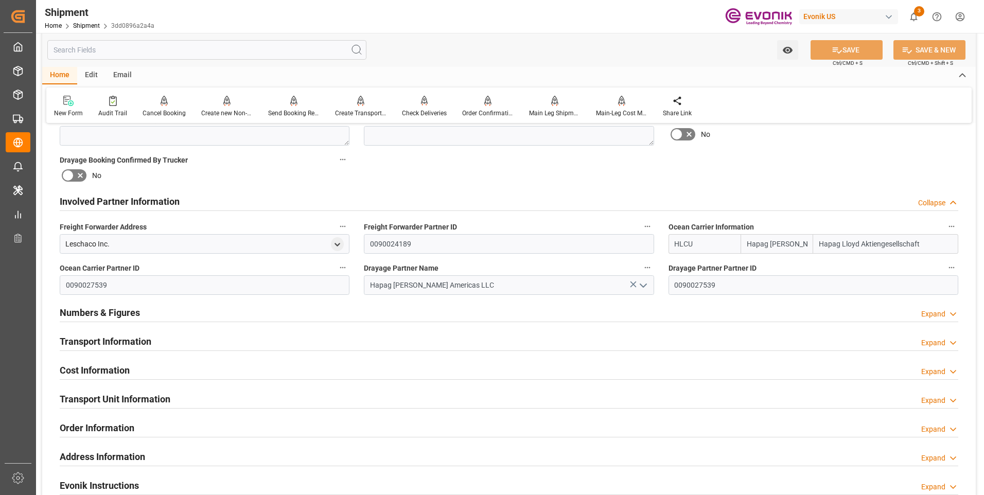
click at [117, 202] on h2 "Involved Partner Information" at bounding box center [120, 202] width 120 height 14
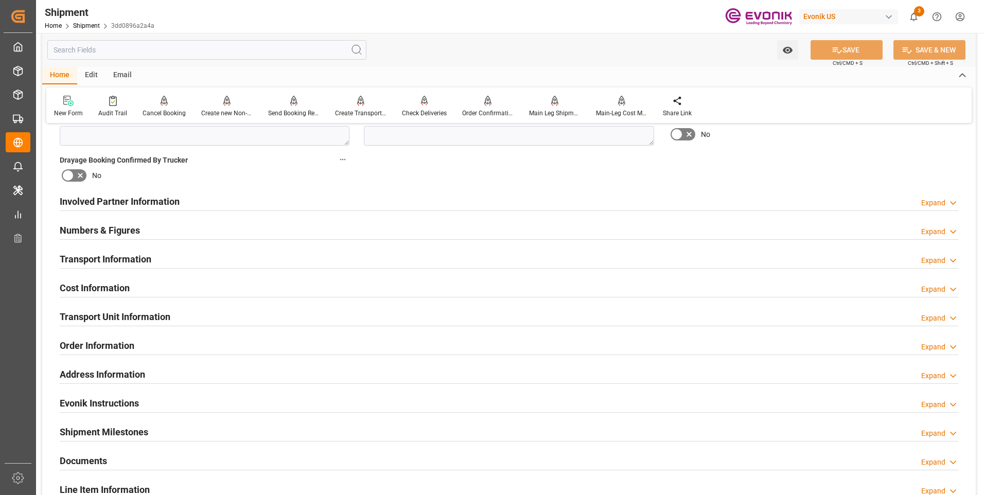
click at [115, 228] on h2 "Numbers & Figures" at bounding box center [100, 230] width 80 height 14
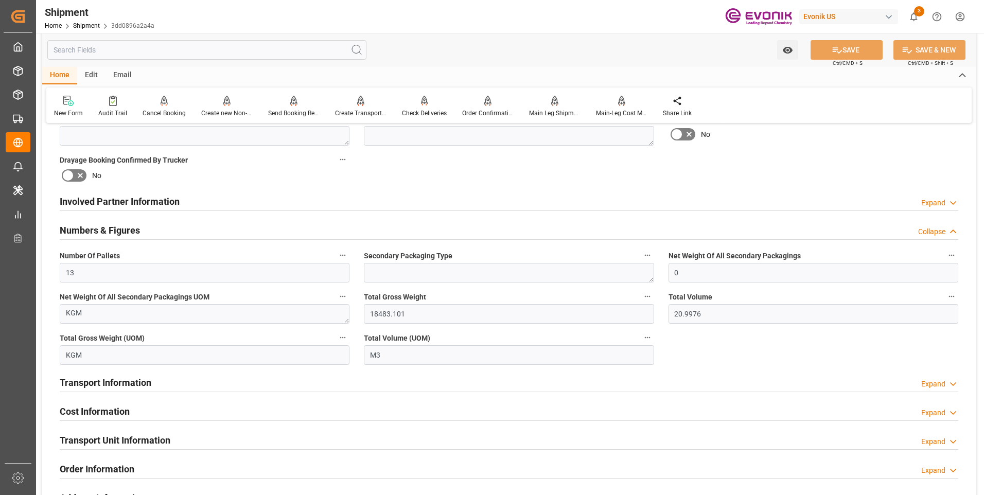
click at [115, 228] on h2 "Numbers & Figures" at bounding box center [100, 230] width 80 height 14
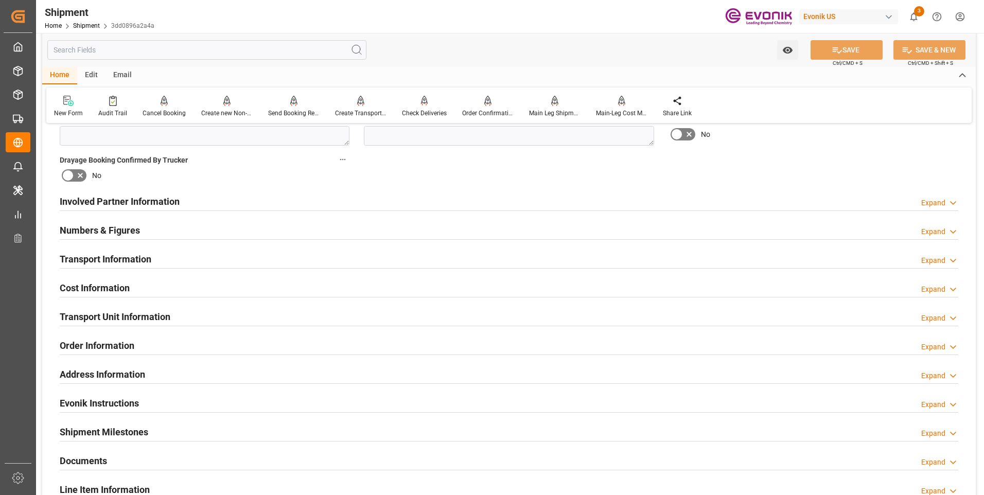
click at [114, 259] on h2 "Transport Information" at bounding box center [106, 259] width 92 height 14
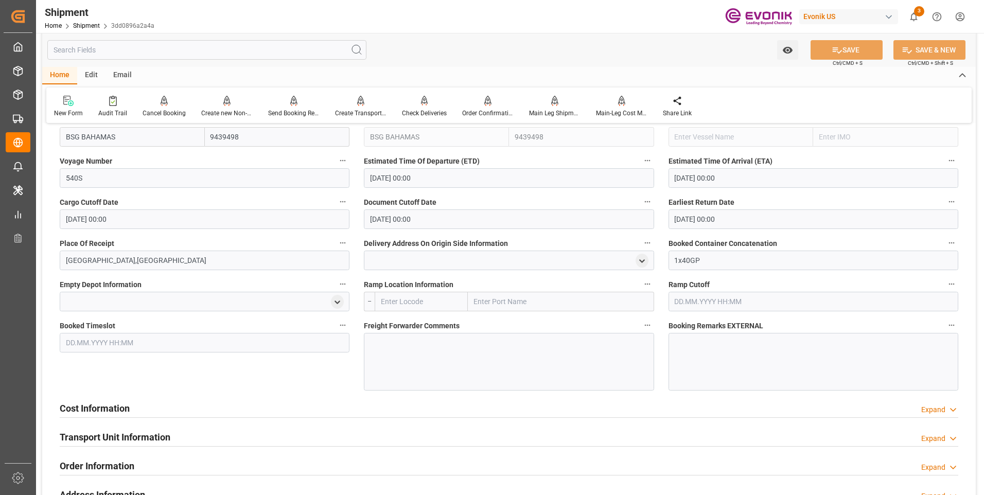
scroll to position [772, 0]
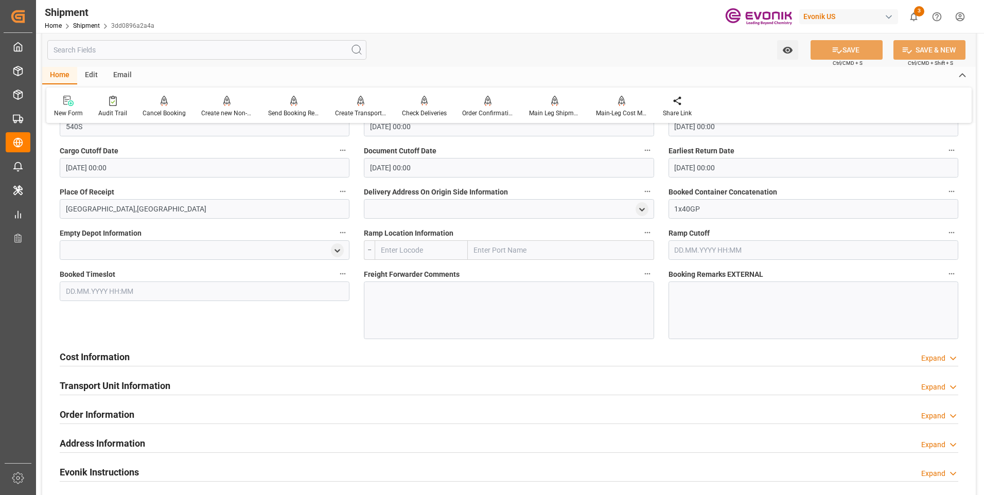
click at [104, 409] on h2 "Order Information" at bounding box center [97, 415] width 75 height 14
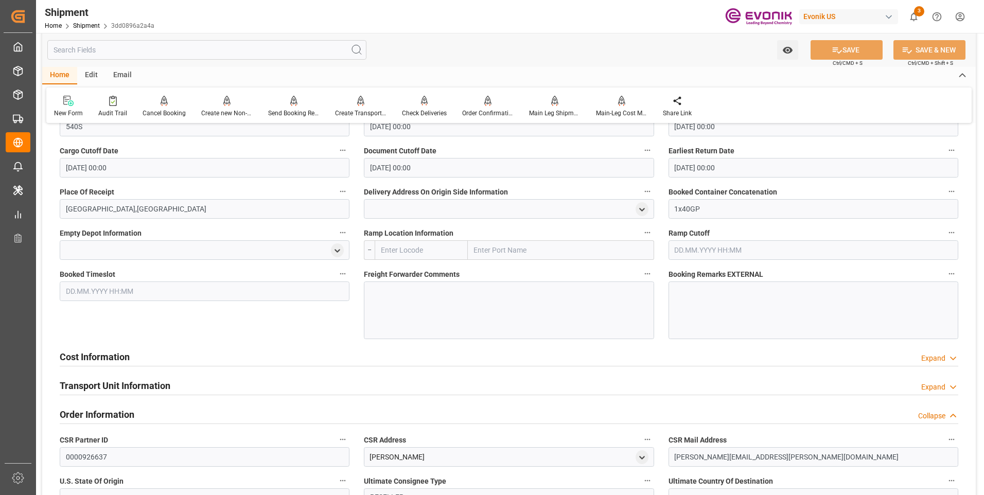
scroll to position [978, 0]
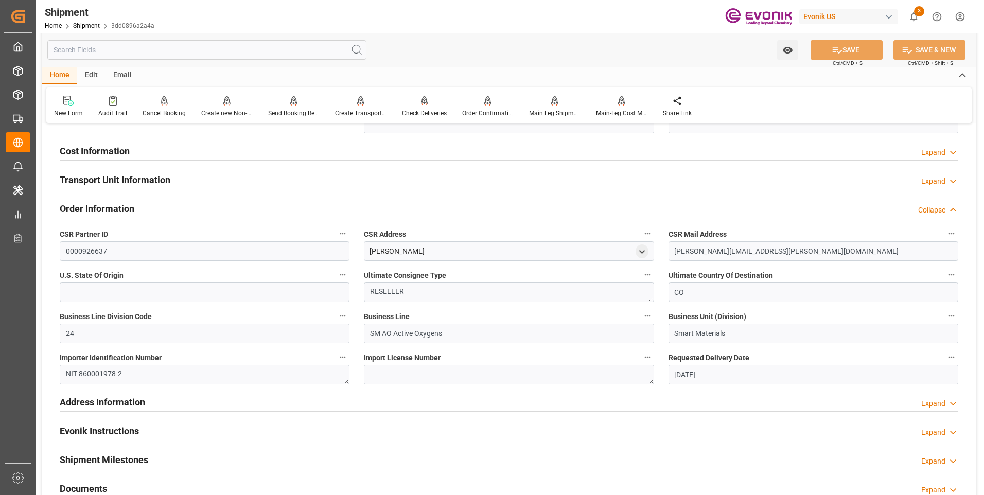
click at [99, 206] on h2 "Order Information" at bounding box center [97, 209] width 75 height 14
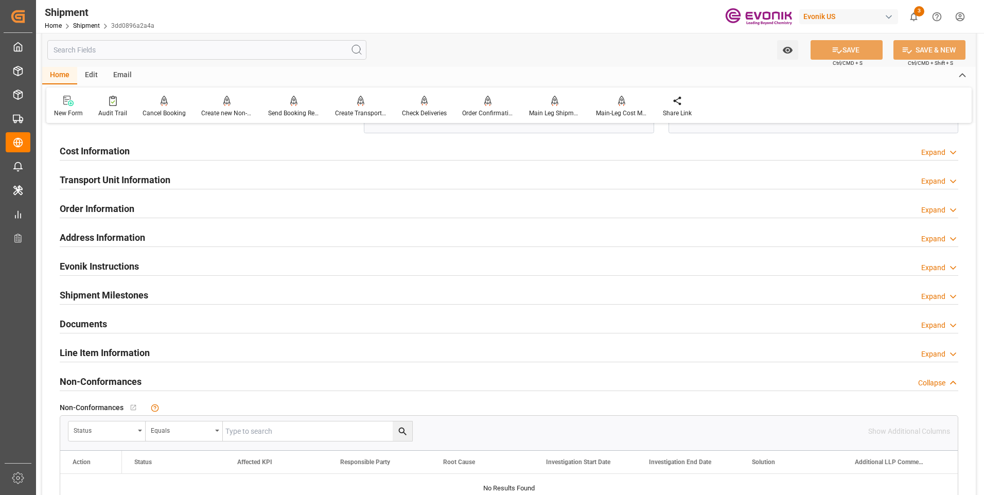
scroll to position [1132, 0]
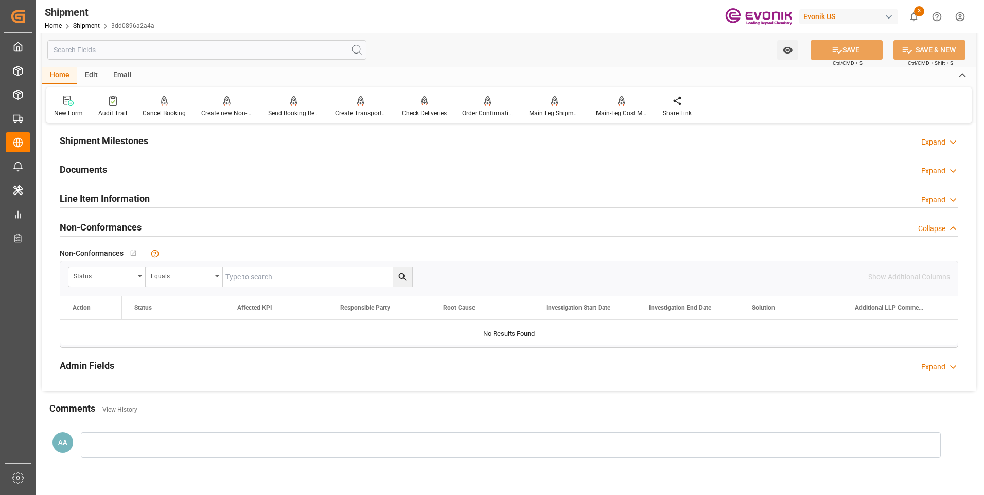
click at [121, 225] on h2 "Non-Conformances" at bounding box center [101, 227] width 82 height 14
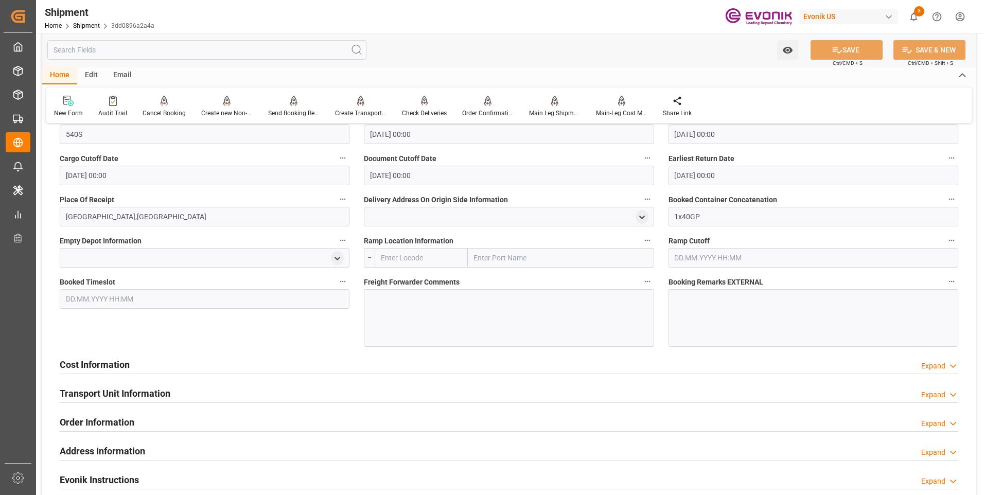
scroll to position [610, 0]
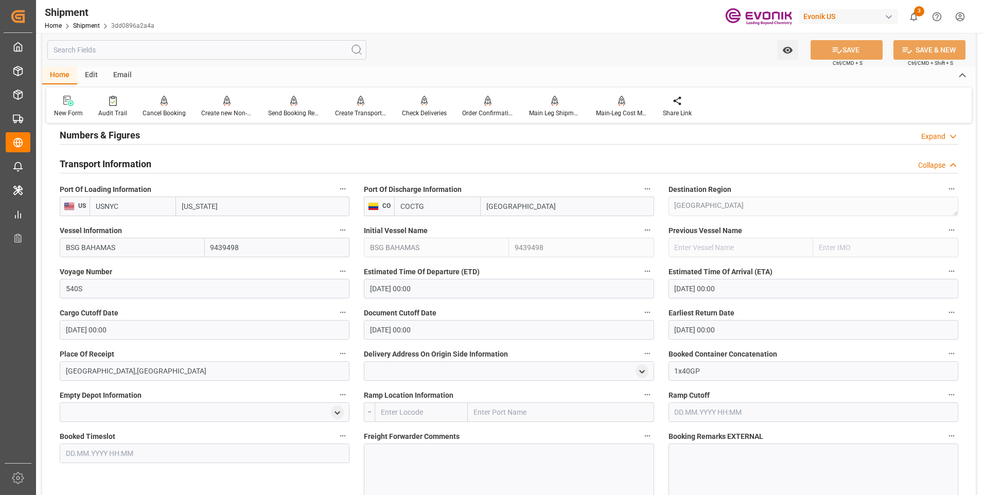
click at [942, 162] on div "Collapse" at bounding box center [931, 165] width 27 height 11
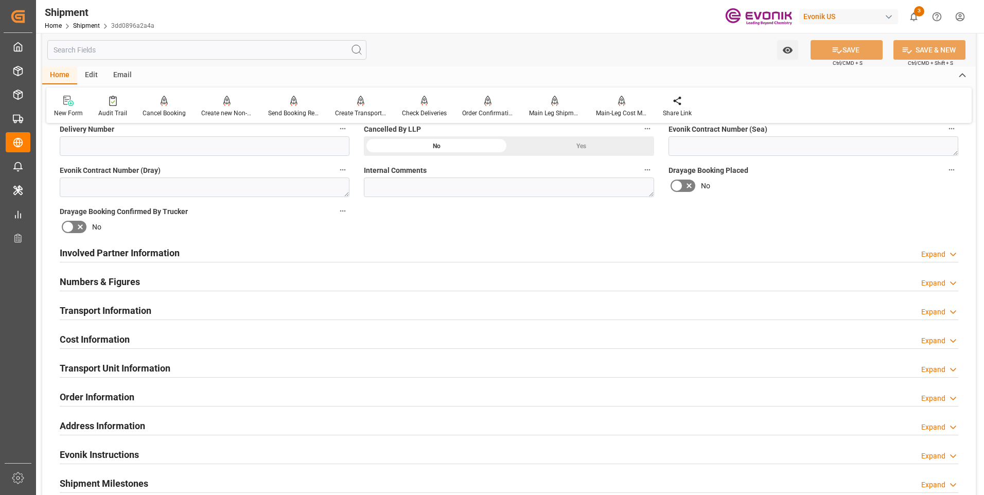
scroll to position [566, 0]
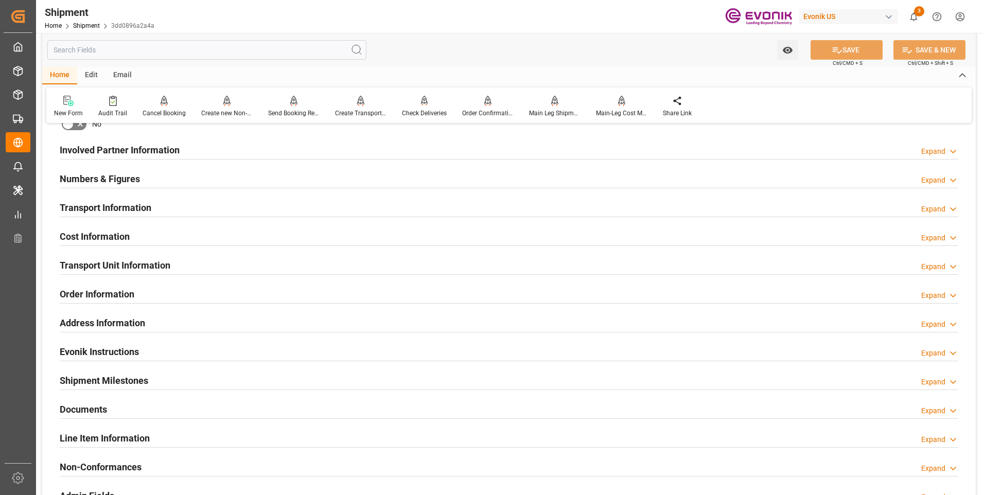
click at [115, 262] on h2 "Transport Unit Information" at bounding box center [115, 265] width 111 height 14
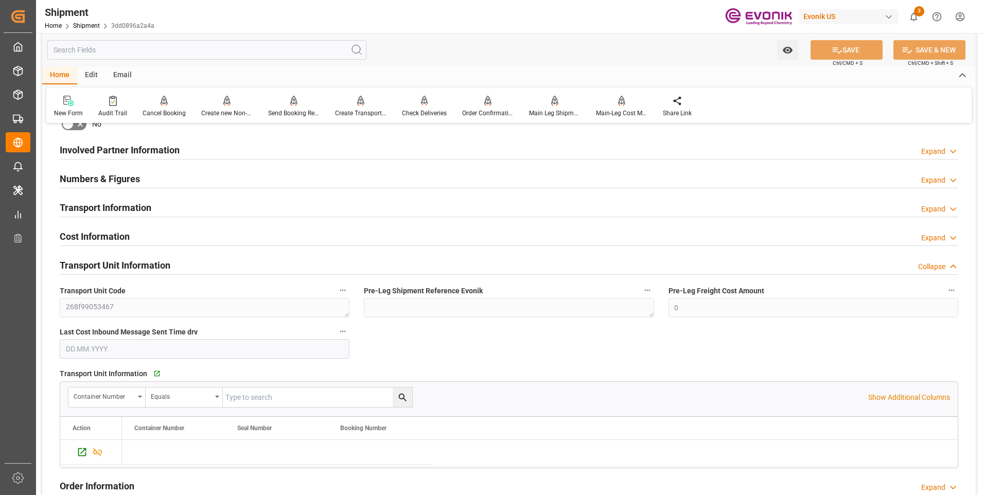
click at [115, 262] on h2 "Transport Unit Information" at bounding box center [115, 265] width 111 height 14
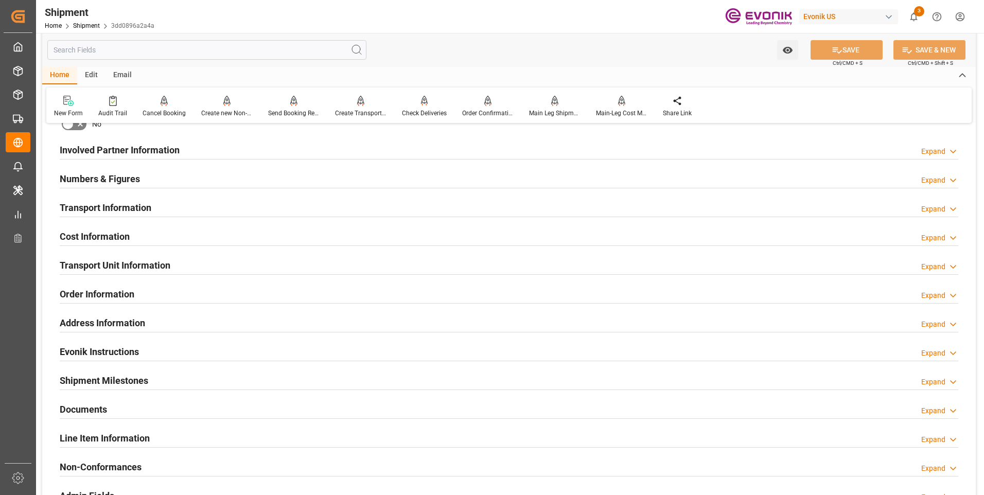
click at [105, 294] on h2 "Order Information" at bounding box center [97, 294] width 75 height 14
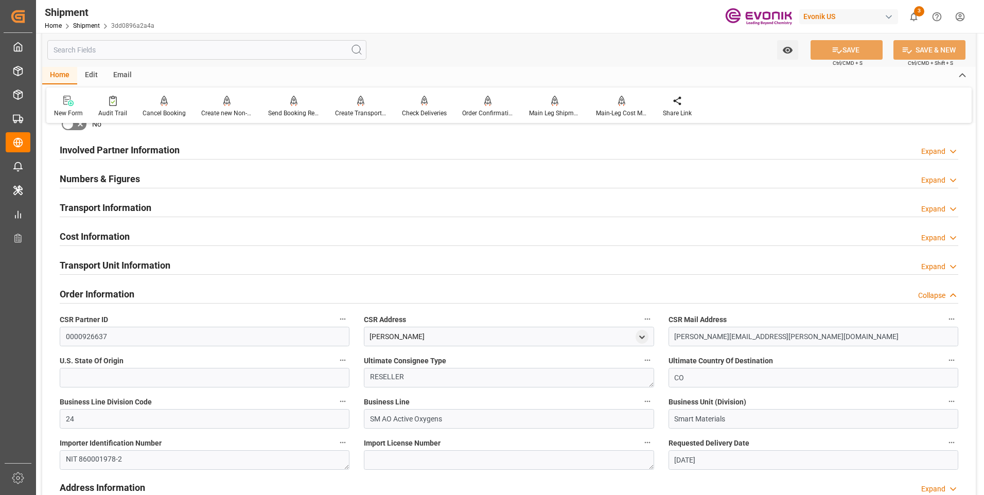
click at [119, 291] on h2 "Order Information" at bounding box center [97, 294] width 75 height 14
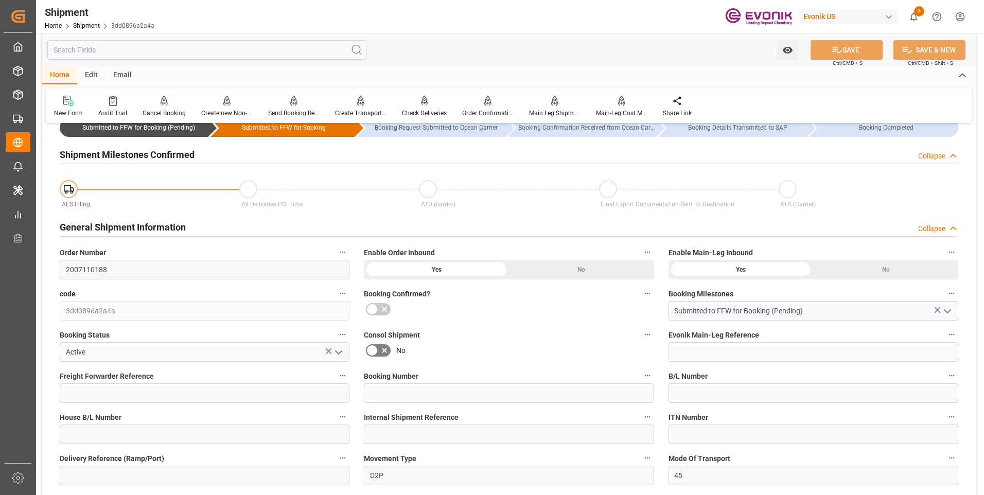
scroll to position [0, 0]
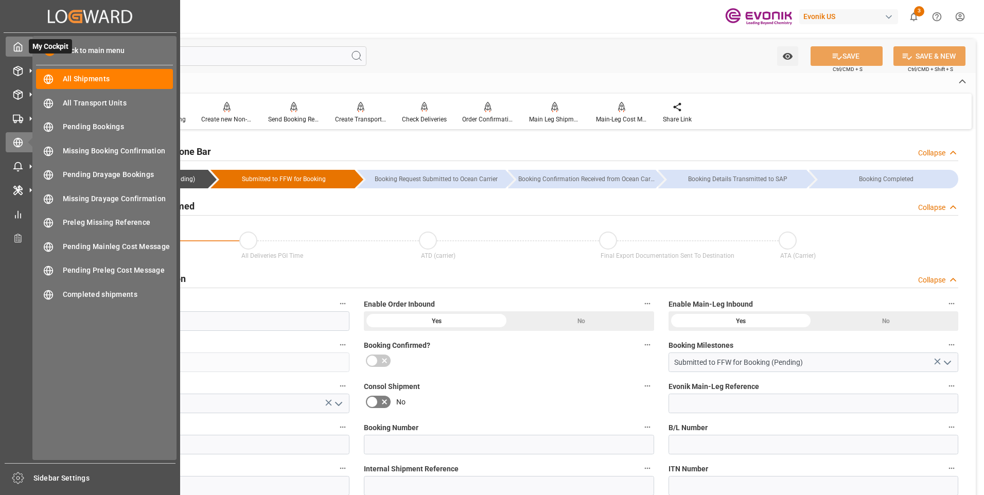
click at [22, 46] on icon at bounding box center [18, 47] width 8 height 9
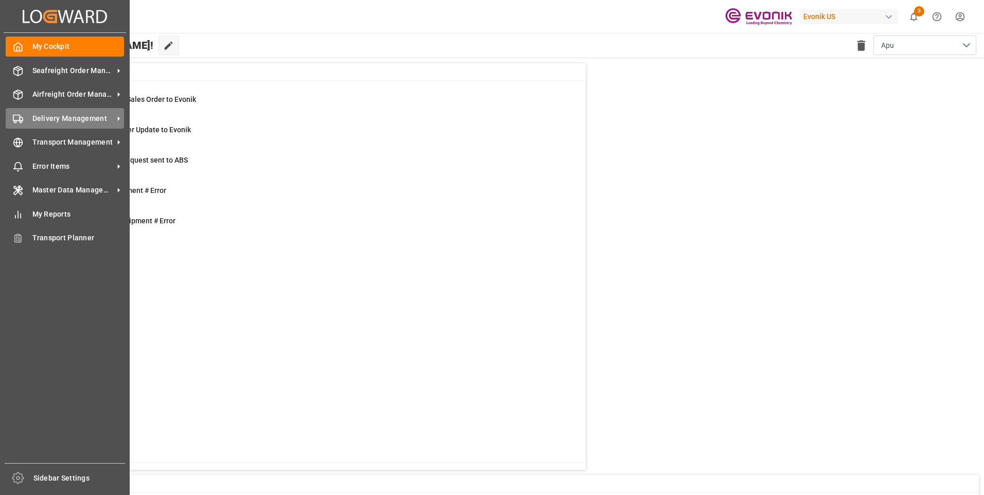
click at [61, 117] on span "Delivery Management" at bounding box center [72, 118] width 81 height 11
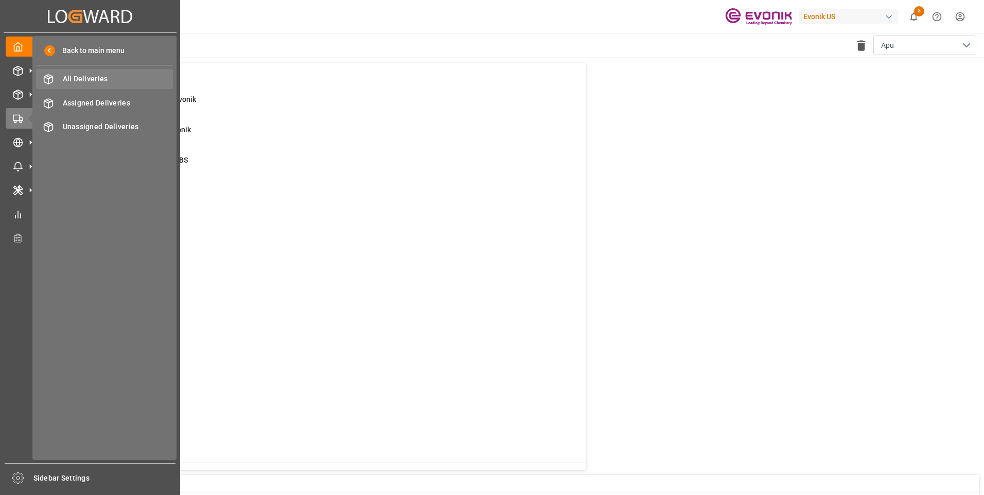
click at [95, 77] on span "All Deliveries" at bounding box center [118, 79] width 111 height 11
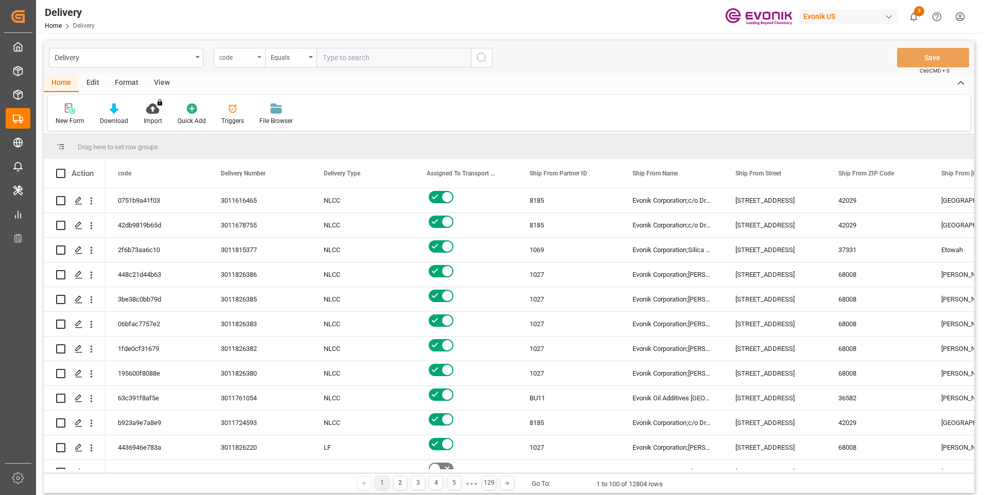
click at [257, 58] on div "code" at bounding box center [239, 58] width 51 height 20
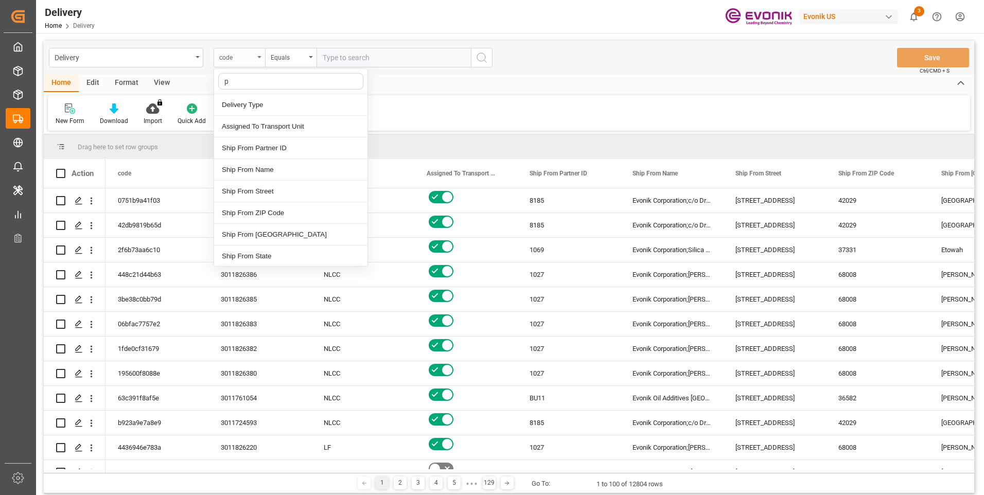
type input "pg"
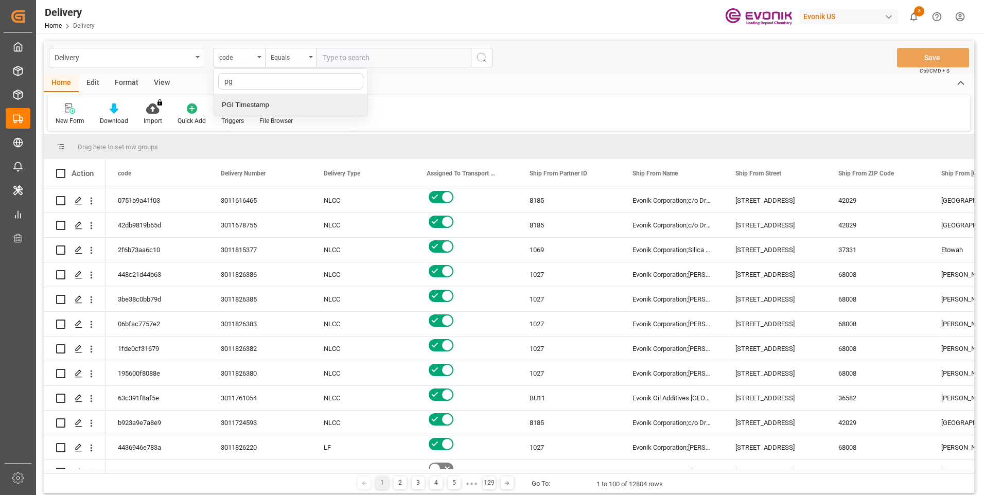
click at [251, 107] on div "PGI Timestamp" at bounding box center [290, 105] width 153 height 22
click at [305, 60] on div "Equals" at bounding box center [288, 56] width 35 height 12
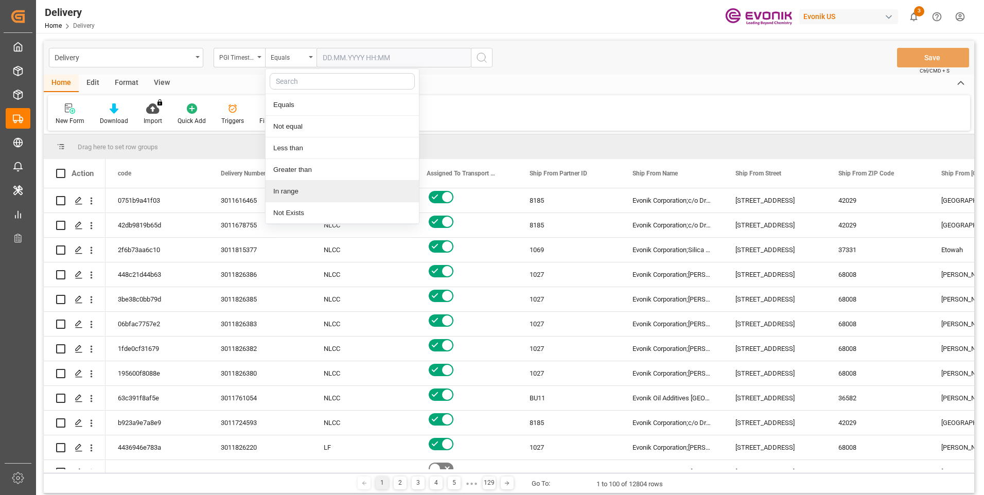
click at [288, 192] on div "In range" at bounding box center [342, 192] width 153 height 22
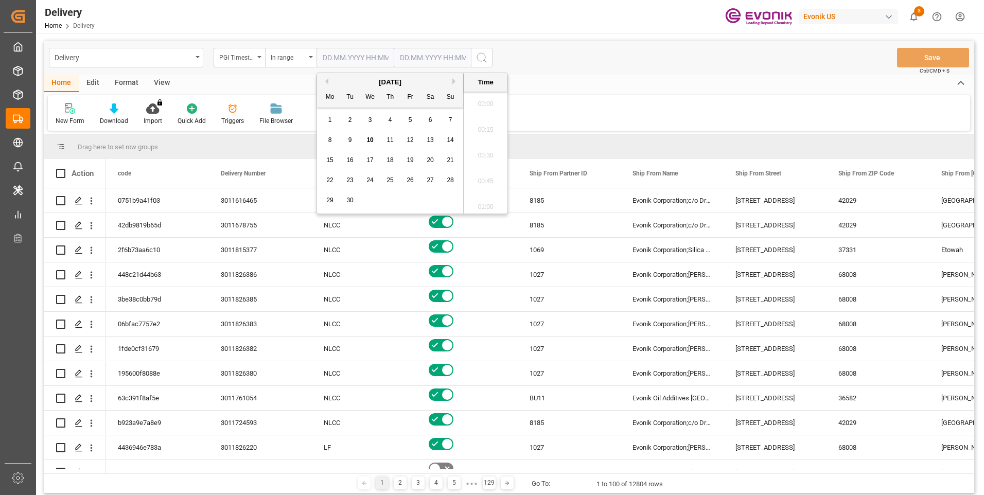
click at [381, 58] on input "text" at bounding box center [354, 58] width 77 height 20
click at [348, 138] on span "9" at bounding box center [350, 139] width 4 height 7
type input "09.09.2025 00:00"
click at [417, 56] on input "text" at bounding box center [432, 58] width 77 height 20
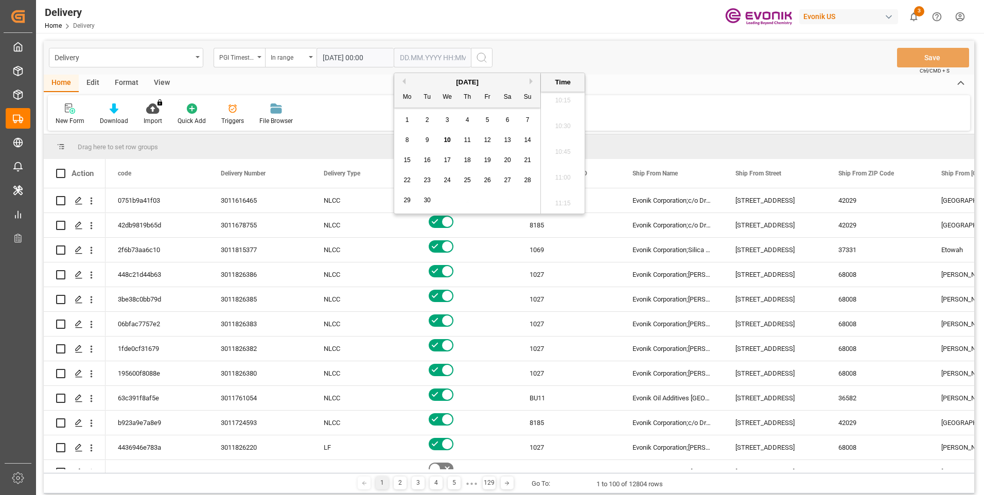
click at [448, 140] on span "10" at bounding box center [447, 139] width 7 height 7
type input "10.09.2025 00:00"
click at [482, 56] on icon "search button" at bounding box center [481, 57] width 12 height 12
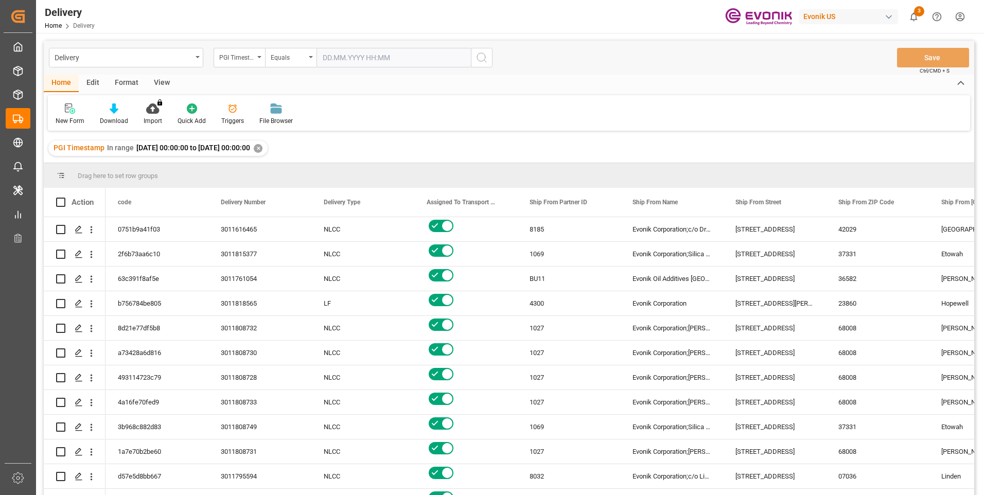
click at [167, 83] on div "View" at bounding box center [161, 83] width 31 height 17
click at [114, 114] on div "Standard Templates" at bounding box center [116, 114] width 67 height 23
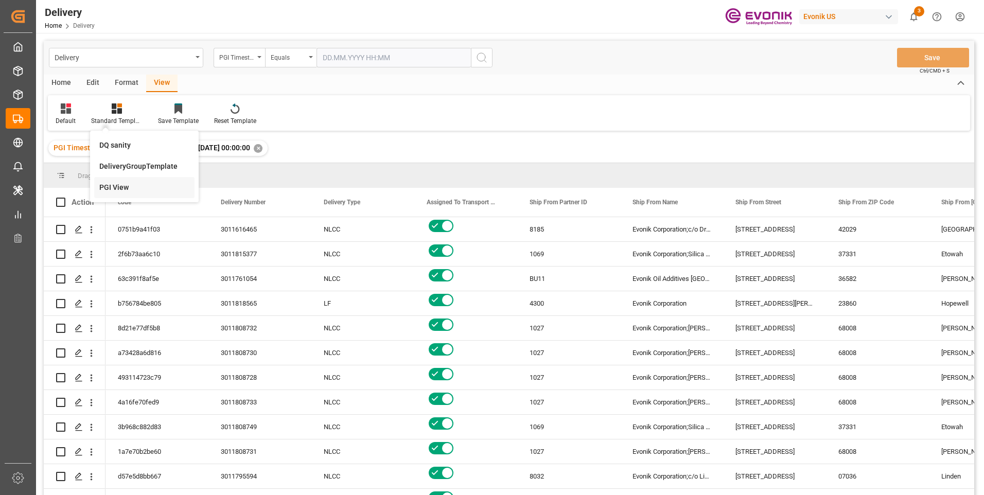
click at [133, 190] on div "PGI View" at bounding box center [144, 187] width 90 height 11
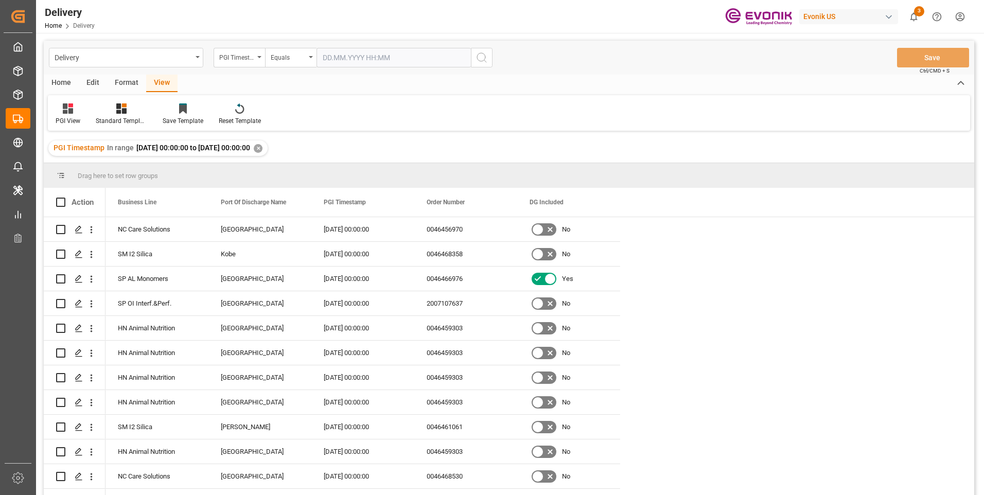
click at [61, 84] on div "Home" at bounding box center [61, 83] width 35 height 17
click at [108, 116] on div "Download" at bounding box center [114, 114] width 44 height 23
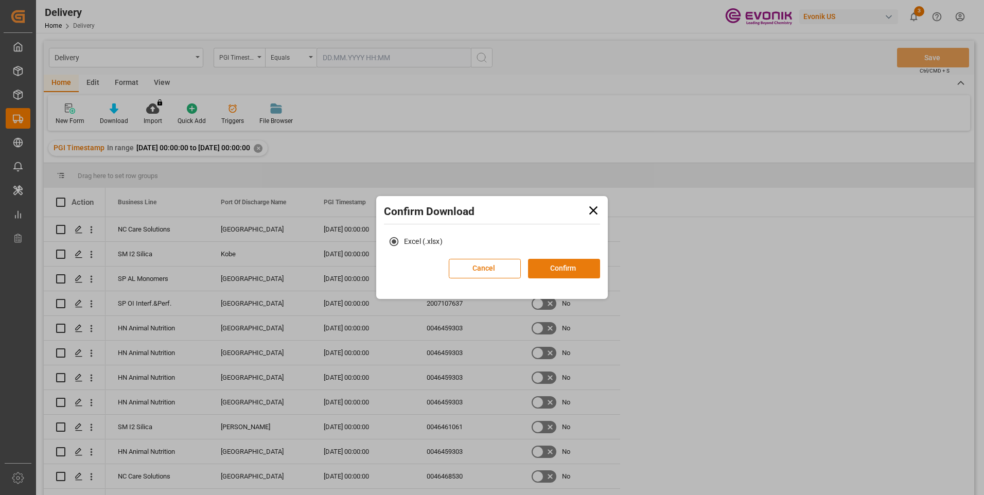
click at [566, 270] on button "Confirm" at bounding box center [564, 269] width 72 height 20
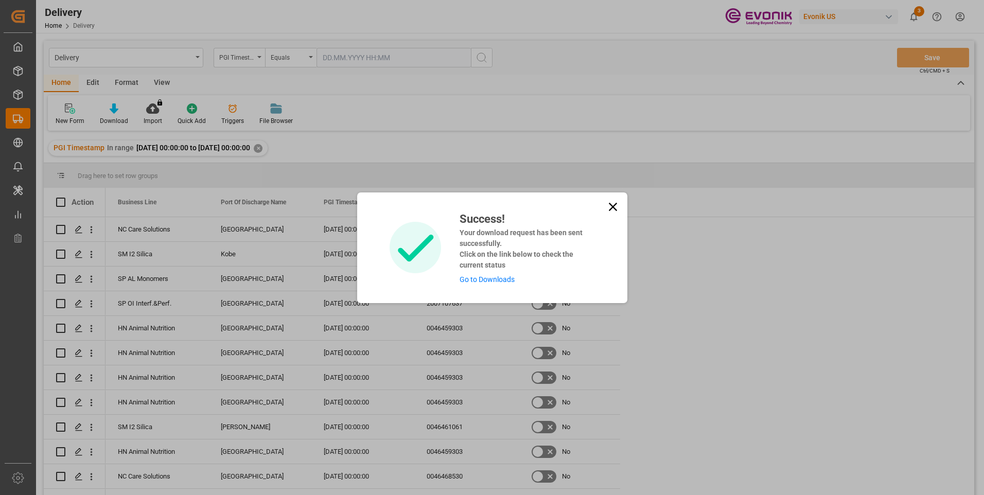
click at [496, 279] on link "Go to Downloads" at bounding box center [487, 279] width 55 height 8
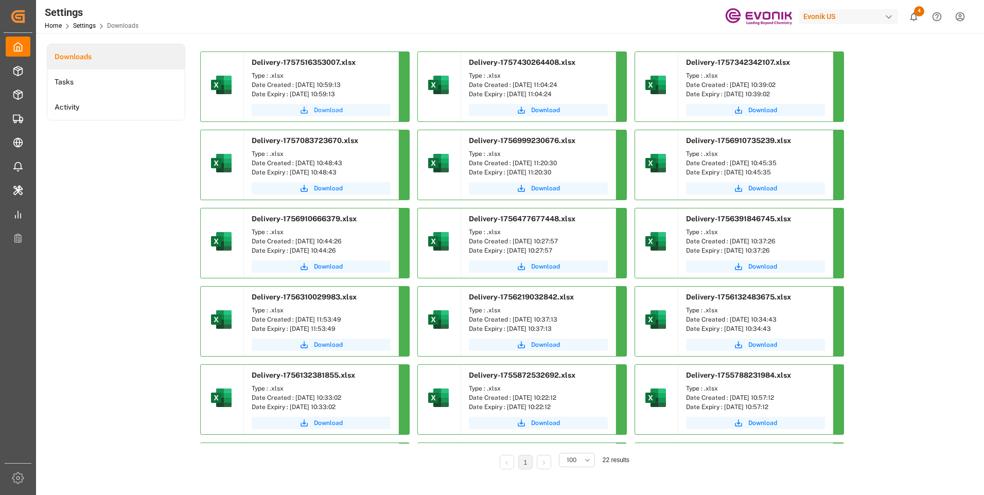
click at [319, 109] on span "Download" at bounding box center [328, 109] width 29 height 9
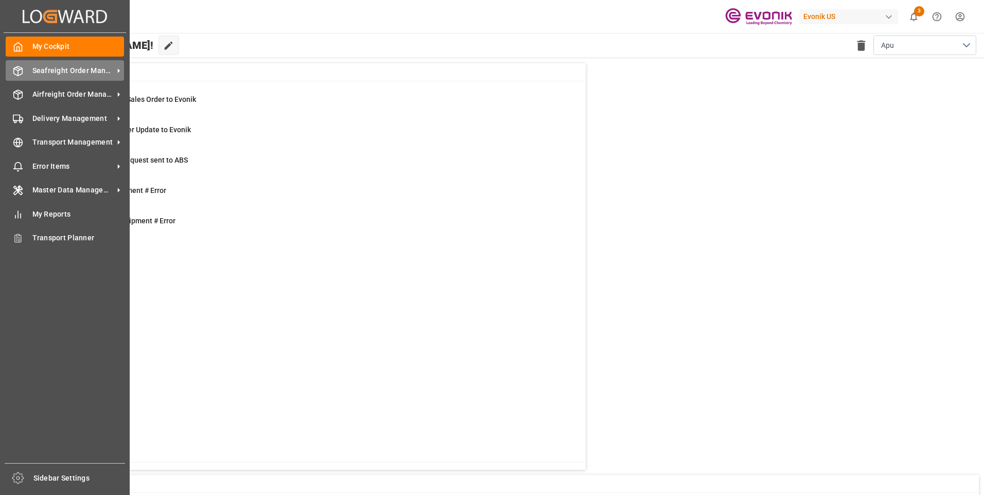
click at [26, 74] on div "Seafreight Order Management Seafreight Order Management" at bounding box center [65, 70] width 118 height 20
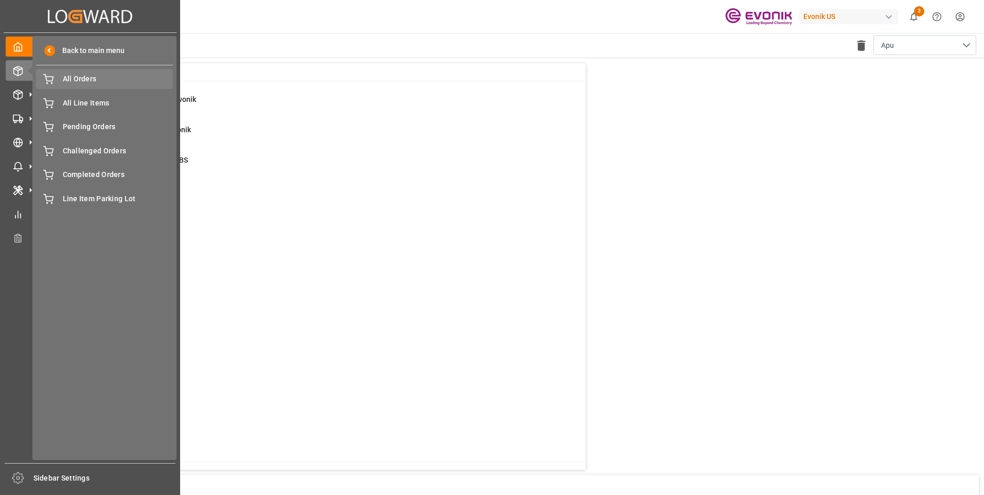
click at [69, 82] on span "All Orders" at bounding box center [118, 79] width 111 height 11
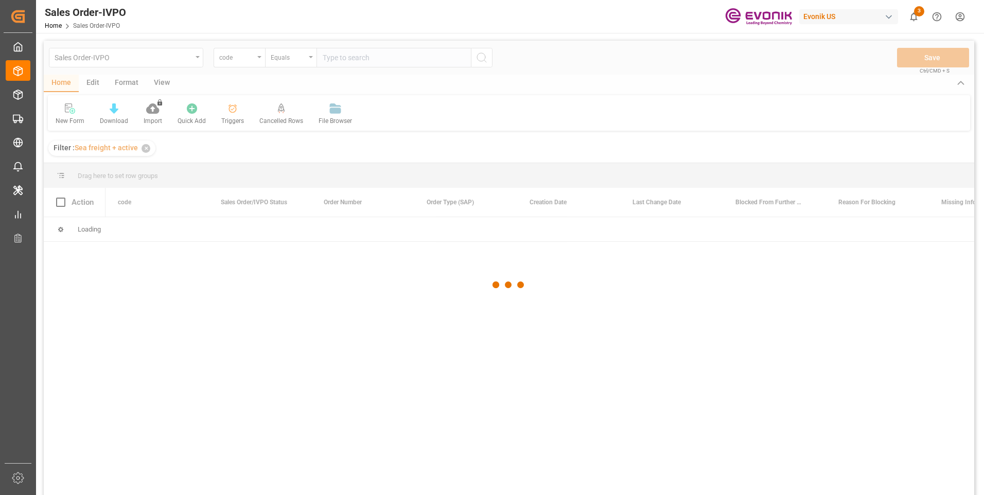
click at [255, 59] on div at bounding box center [509, 285] width 930 height 489
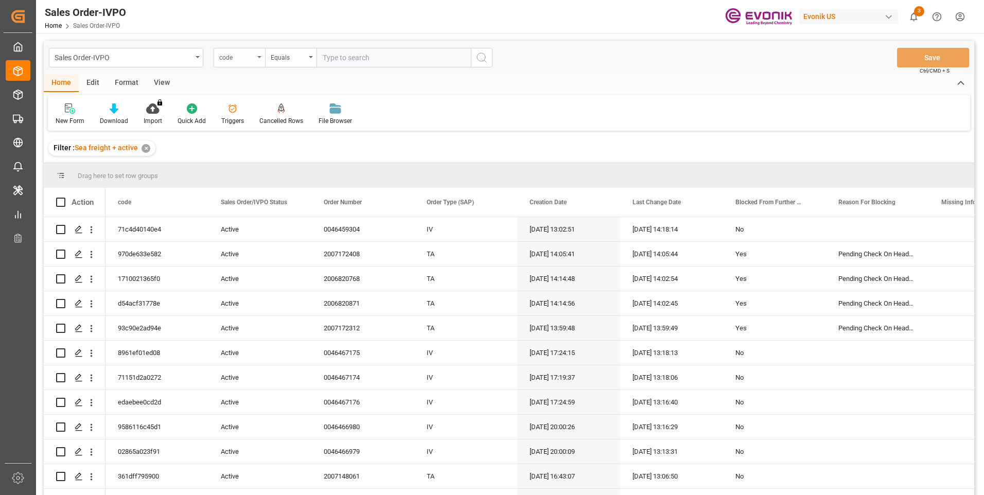
click at [249, 58] on div "code" at bounding box center [236, 56] width 35 height 12
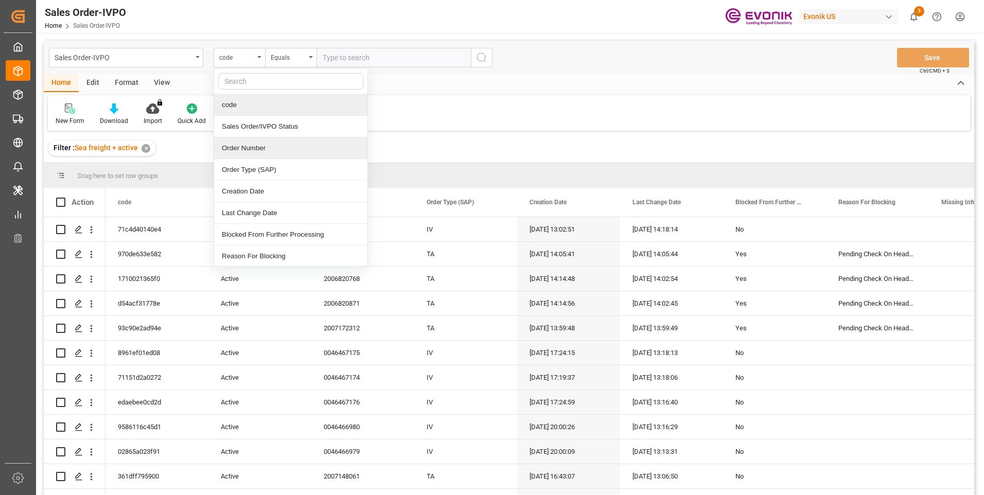
click at [238, 149] on div "Order Number" at bounding box center [290, 148] width 153 height 22
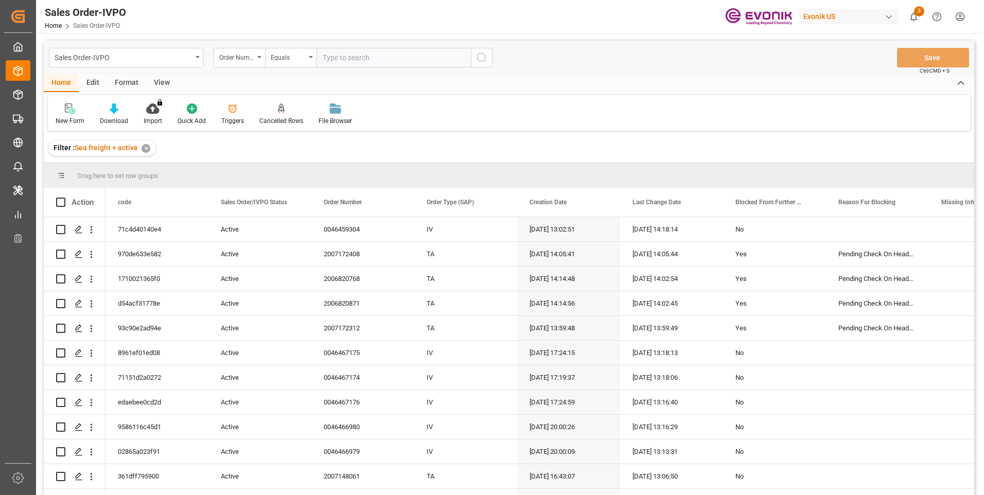
click at [342, 54] on input "text" at bounding box center [393, 58] width 154 height 20
paste input "2007131109"
type input "2007131109"
click at [481, 56] on icon "search button" at bounding box center [481, 57] width 12 height 12
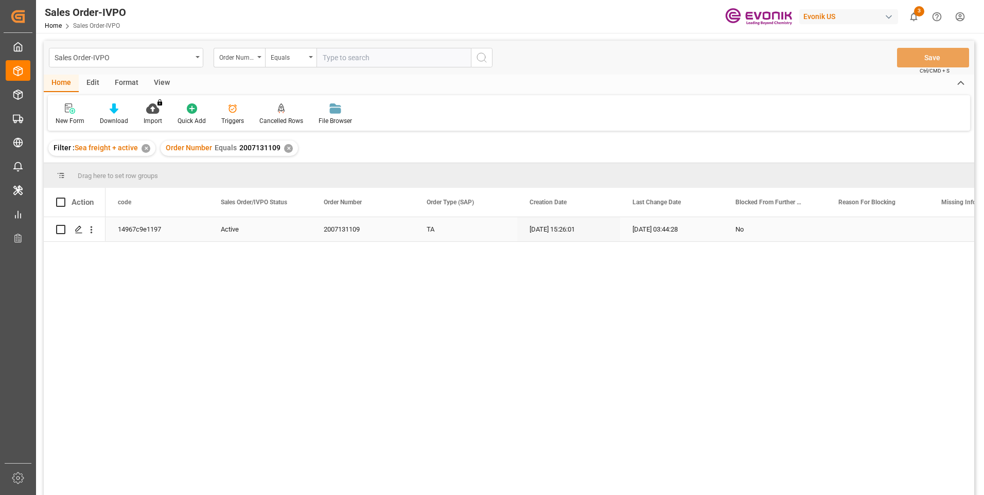
click at [736, 229] on div "No" at bounding box center [774, 230] width 78 height 24
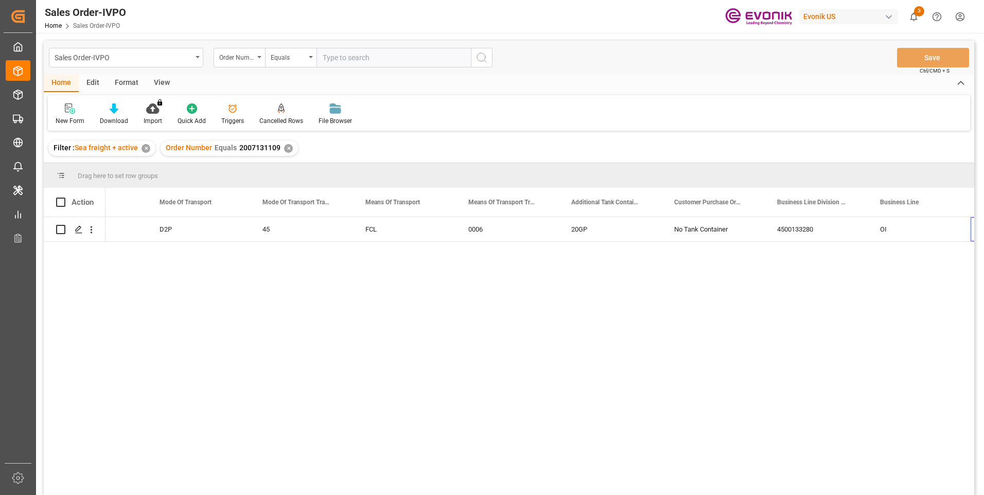
scroll to position [0, 1605]
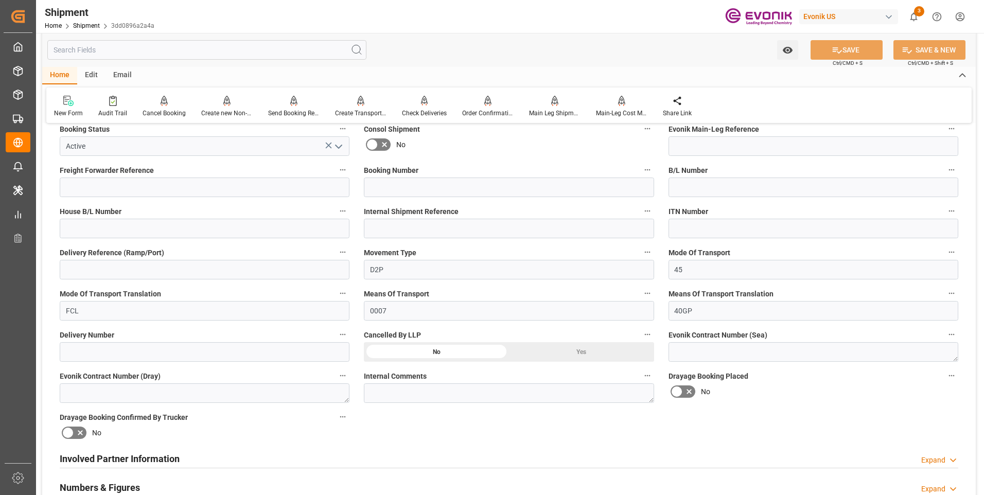
scroll to position [51, 0]
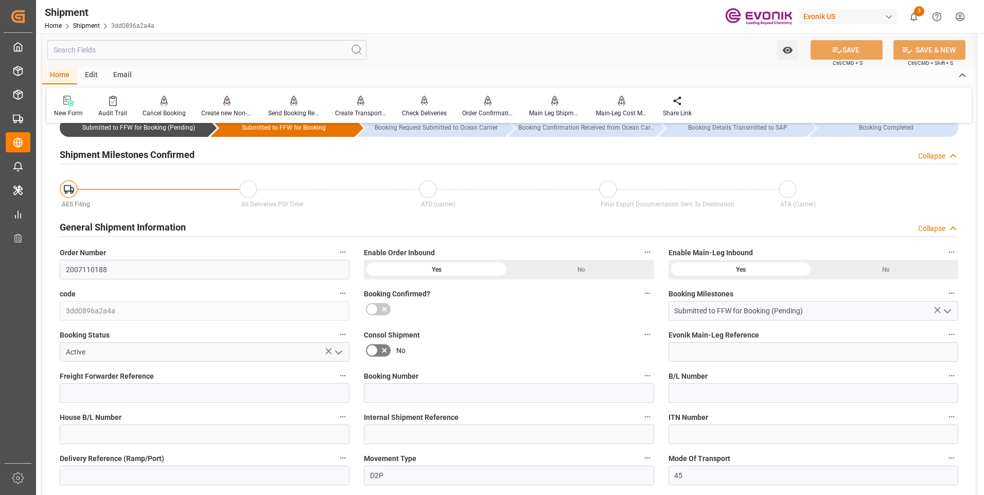
click at [154, 47] on input "text" at bounding box center [206, 50] width 319 height 20
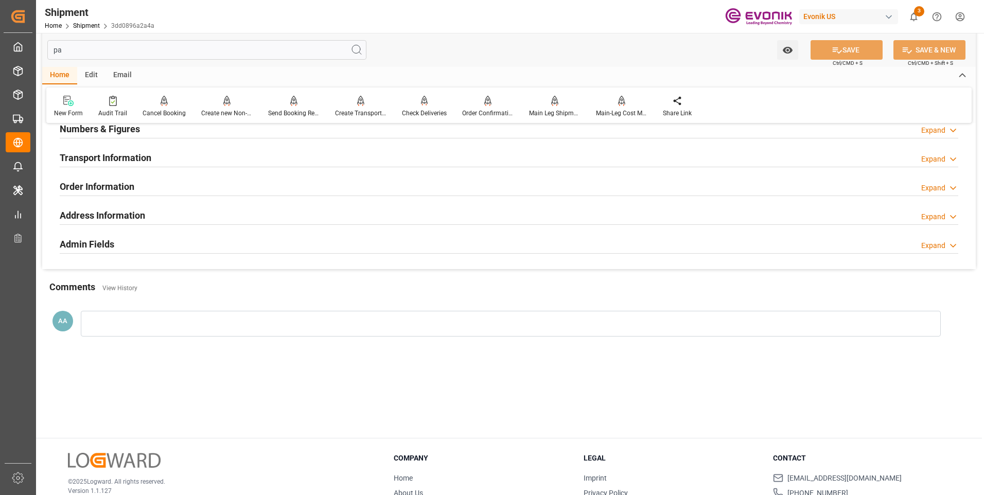
scroll to position [0, 0]
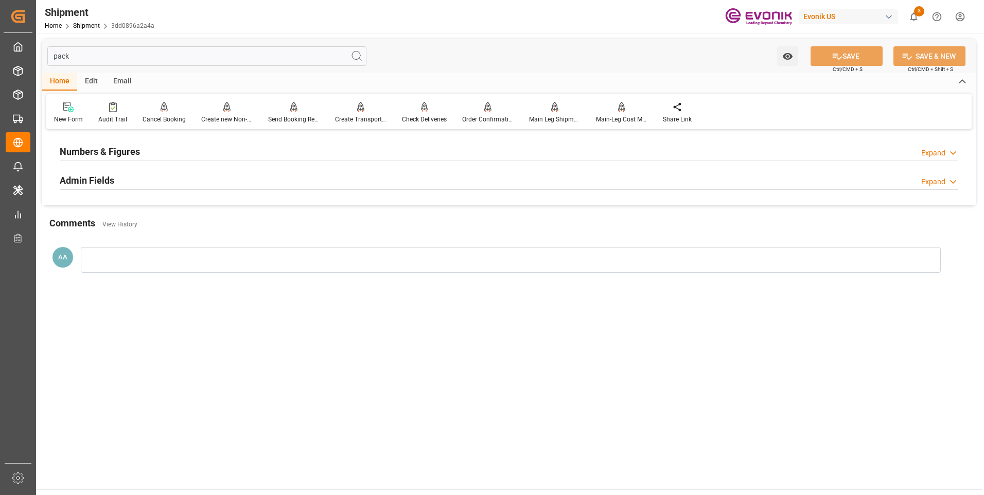
click at [121, 149] on h2 "Numbers & Figures" at bounding box center [100, 152] width 80 height 14
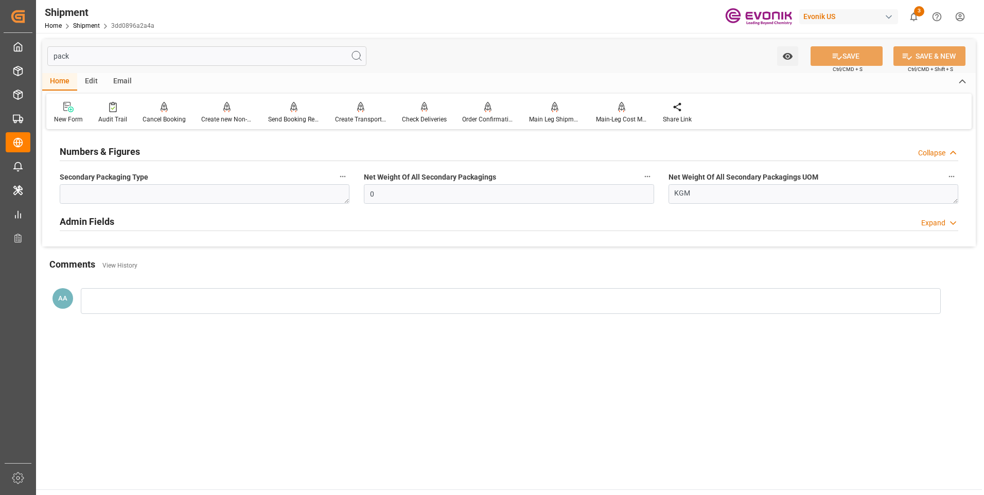
click at [121, 149] on h2 "Numbers & Figures" at bounding box center [100, 152] width 80 height 14
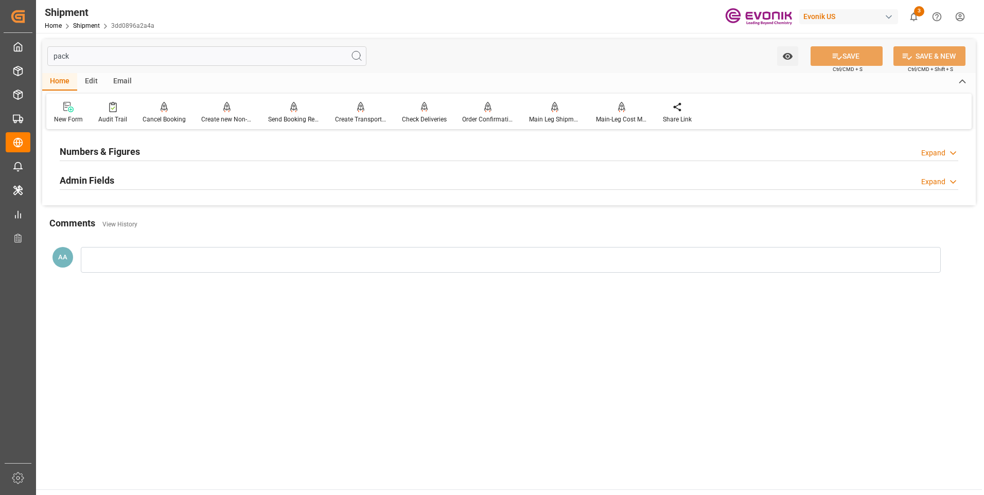
click at [109, 176] on h2 "Admin Fields" at bounding box center [87, 180] width 55 height 14
click at [108, 178] on h2 "Admin Fields" at bounding box center [87, 180] width 55 height 14
click at [126, 148] on h2 "Numbers & Figures" at bounding box center [100, 152] width 80 height 14
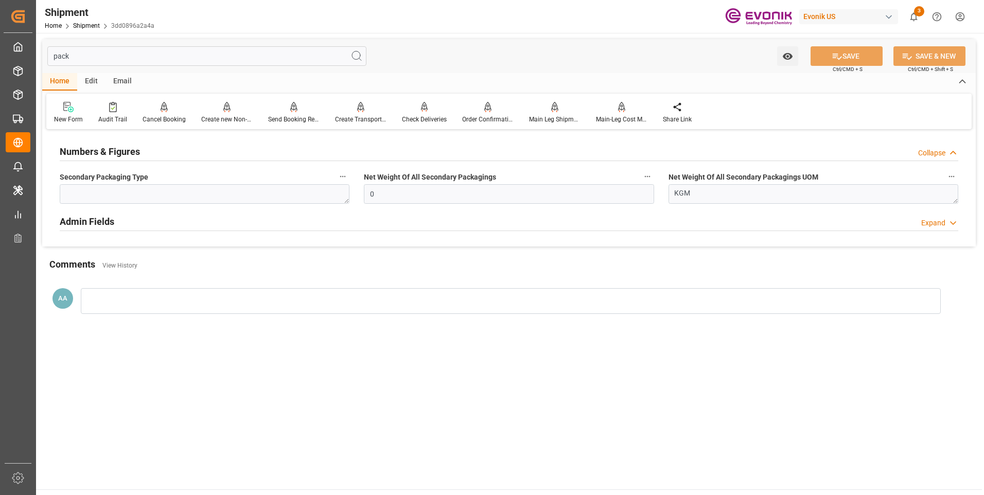
click at [76, 55] on input "pack" at bounding box center [206, 56] width 319 height 20
click at [62, 55] on input "pack" at bounding box center [206, 56] width 319 height 20
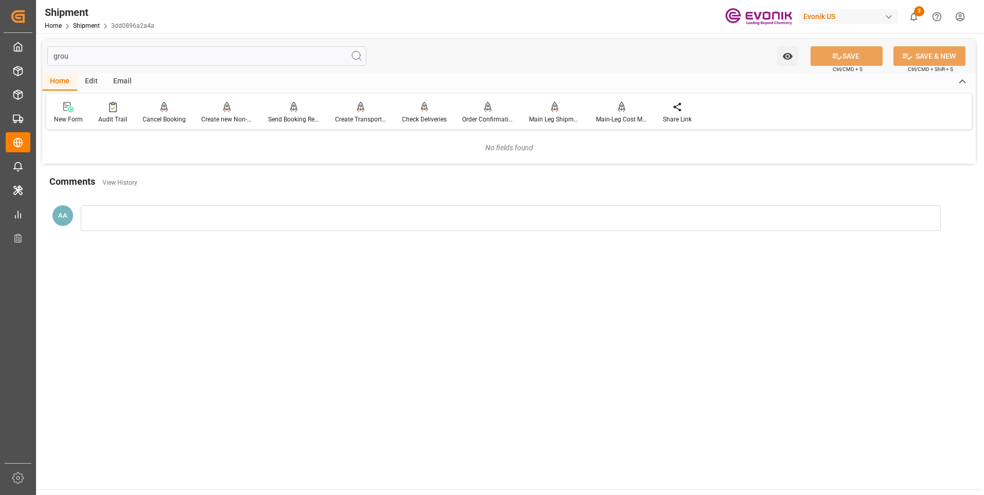
type input "group"
click at [191, 59] on input "group" at bounding box center [206, 56] width 319 height 20
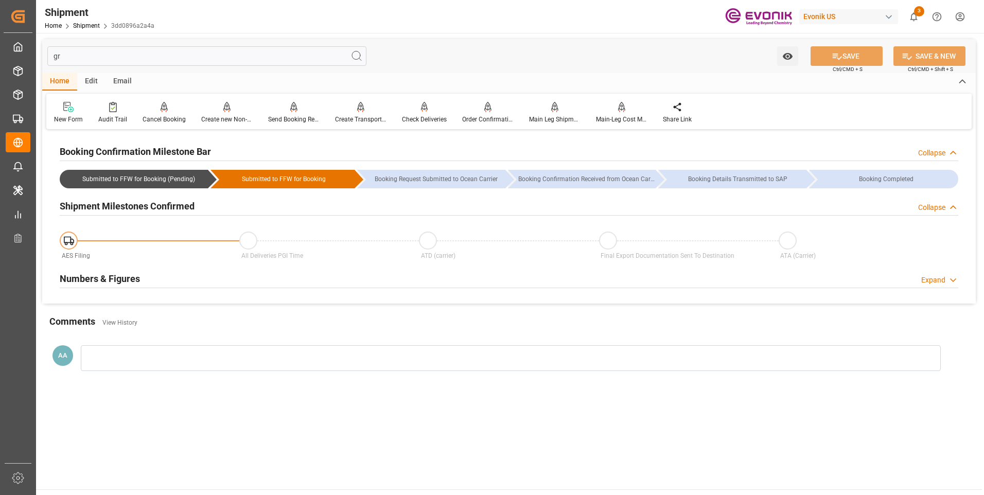
click at [124, 264] on div "Numbers & Figures Expand" at bounding box center [508, 278] width 913 height 29
click at [122, 270] on div "Numbers & Figures" at bounding box center [100, 278] width 80 height 20
click at [72, 52] on input "gr" at bounding box center [206, 56] width 319 height 20
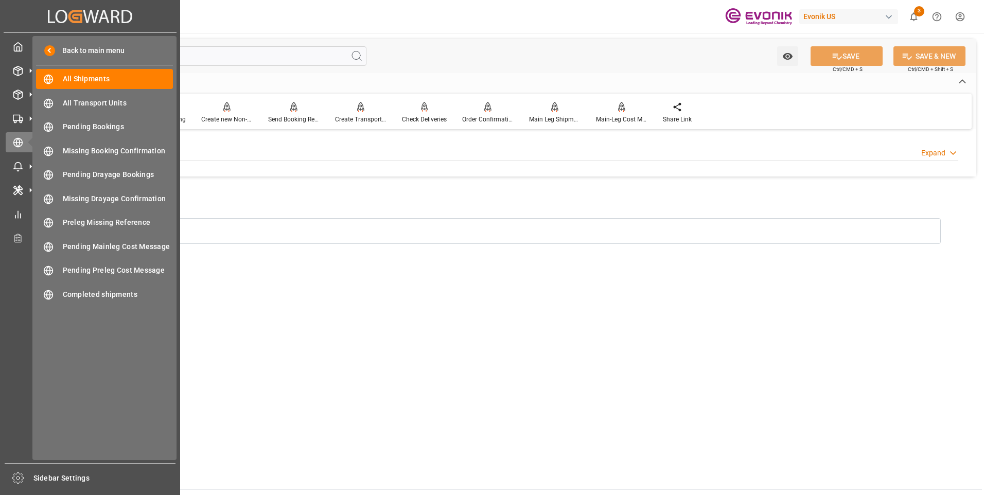
drag, startPoint x: 78, startPoint y: 63, endPoint x: 26, endPoint y: 58, distance: 51.7
click at [26, 58] on div "Created by potrace 1.15, written by Peter Selinger 2001-2017 Created by potrace…" at bounding box center [492, 247] width 984 height 495
type input "p"
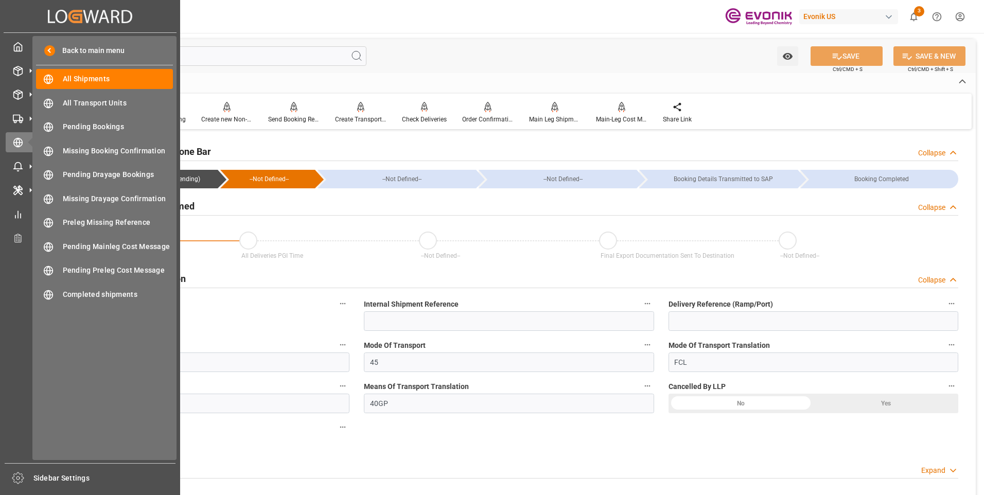
type input "0"
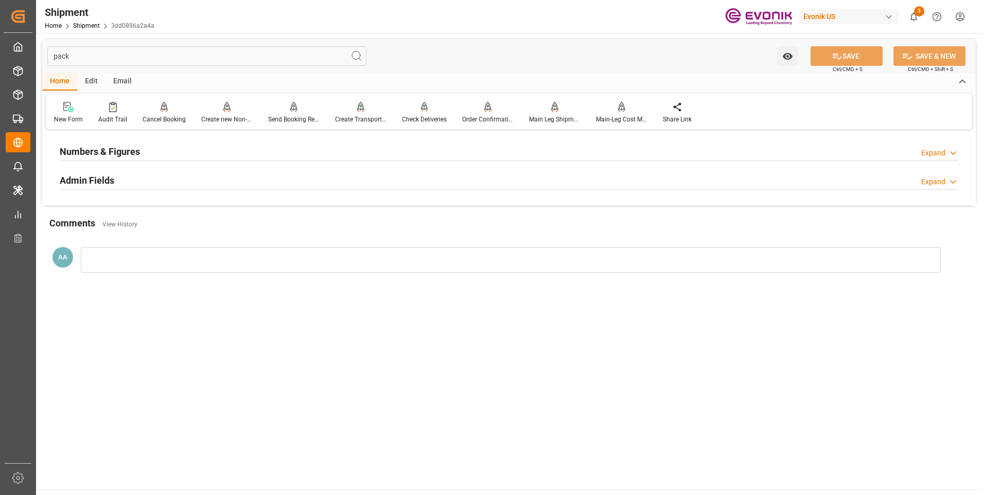
click at [103, 174] on h2 "Admin Fields" at bounding box center [87, 180] width 55 height 14
click at [97, 152] on h2 "Numbers & Figures" at bounding box center [100, 152] width 80 height 14
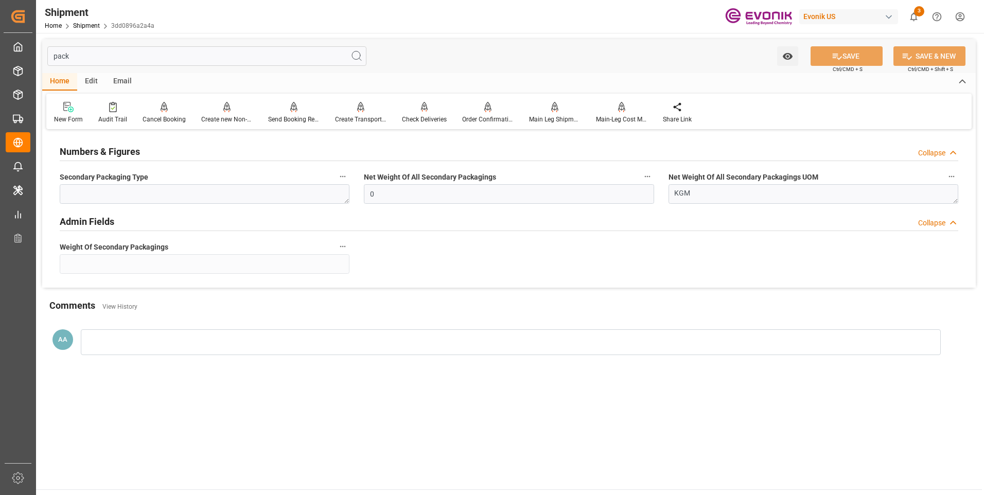
drag, startPoint x: 74, startPoint y: 55, endPoint x: 42, endPoint y: 55, distance: 31.4
click at [42, 55] on div "pack Watch Option SAVE Ctrl/CMD + S SAVE & NEW Ctrl/CMD + Shift + S" at bounding box center [508, 56] width 933 height 34
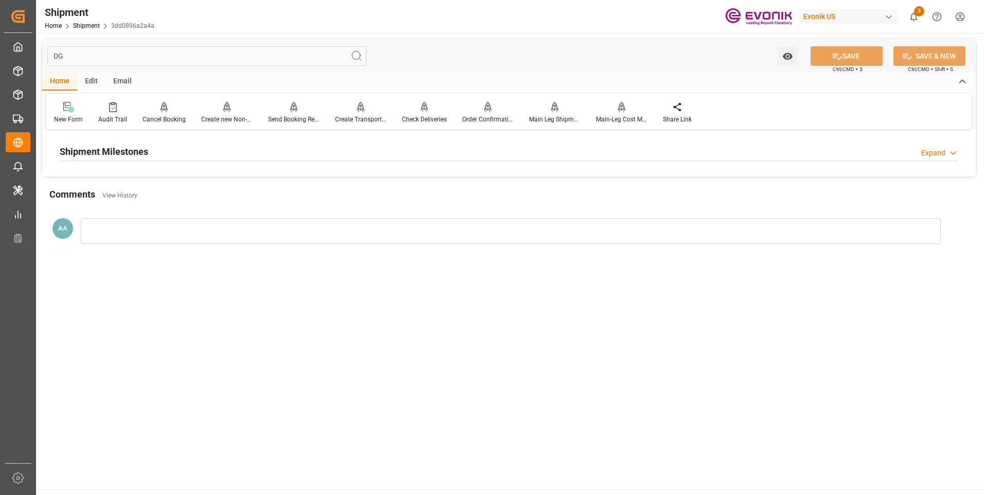
click at [101, 149] on h2 "Shipment Milestones" at bounding box center [104, 152] width 89 height 14
drag, startPoint x: 65, startPoint y: 58, endPoint x: 48, endPoint y: 57, distance: 17.0
click at [48, 57] on input "DG" at bounding box center [206, 56] width 319 height 20
drag, startPoint x: 48, startPoint y: 57, endPoint x: 208, endPoint y: 51, distance: 160.6
click at [208, 51] on input "P:" at bounding box center [206, 56] width 319 height 20
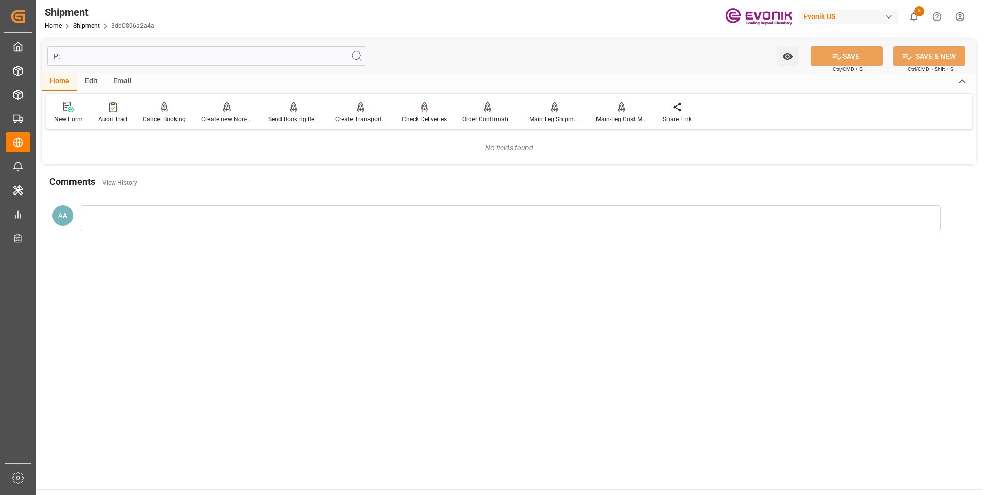
drag, startPoint x: 208, startPoint y: 51, endPoint x: 41, endPoint y: 51, distance: 167.2
click at [41, 51] on div "P: Watch Option SAVE Ctrl/CMD + S SAVE & NEW Ctrl/CMD + Shift + S Home Edit Ema…" at bounding box center [509, 143] width 946 height 221
type input "err"
click at [100, 136] on div "Admin Fields Expand Order Inbound Idoc Error For sending order inbound messages…" at bounding box center [508, 154] width 933 height 44
click at [107, 153] on h2 "Admin Fields" at bounding box center [87, 152] width 55 height 14
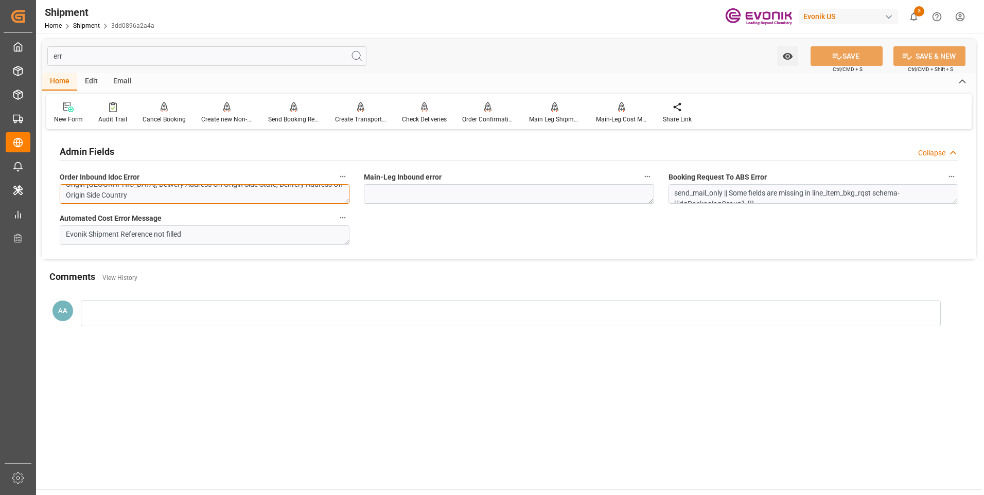
scroll to position [29, 0]
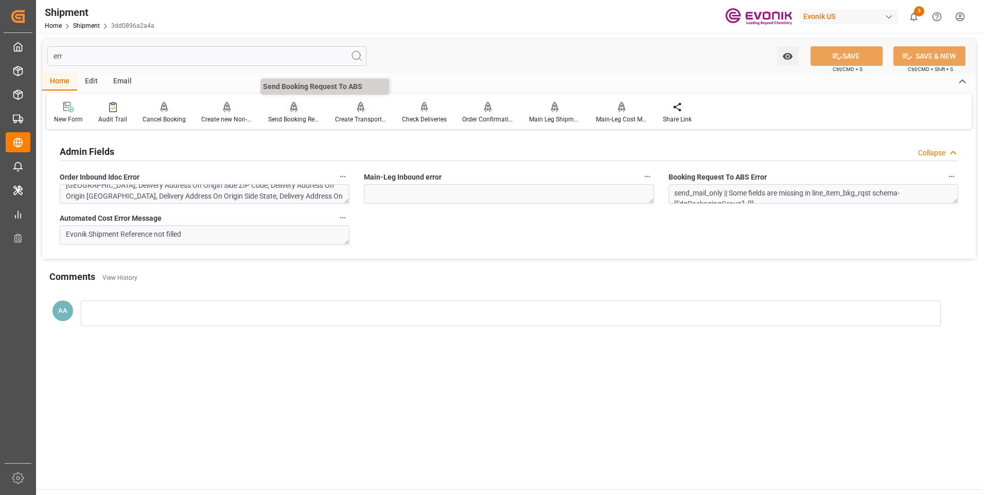
click at [298, 113] on div "Send Booking Request To ABS" at bounding box center [293, 112] width 67 height 23
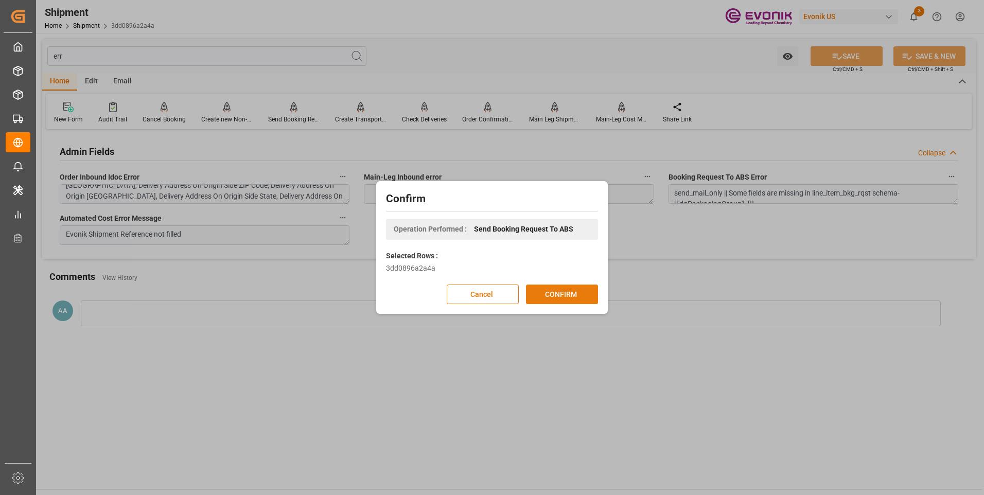
click at [568, 286] on button "CONFIRM" at bounding box center [562, 295] width 72 height 20
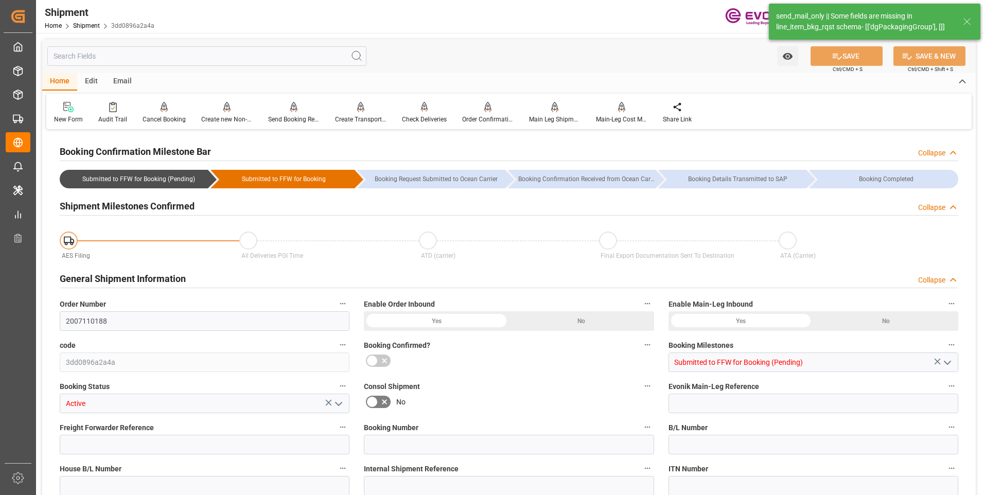
type input "2007110188"
type input "3dd0896a2a4a"
type input "Submitted to FFW for Booking (Pending)"
type input "Active"
type input "D2P"
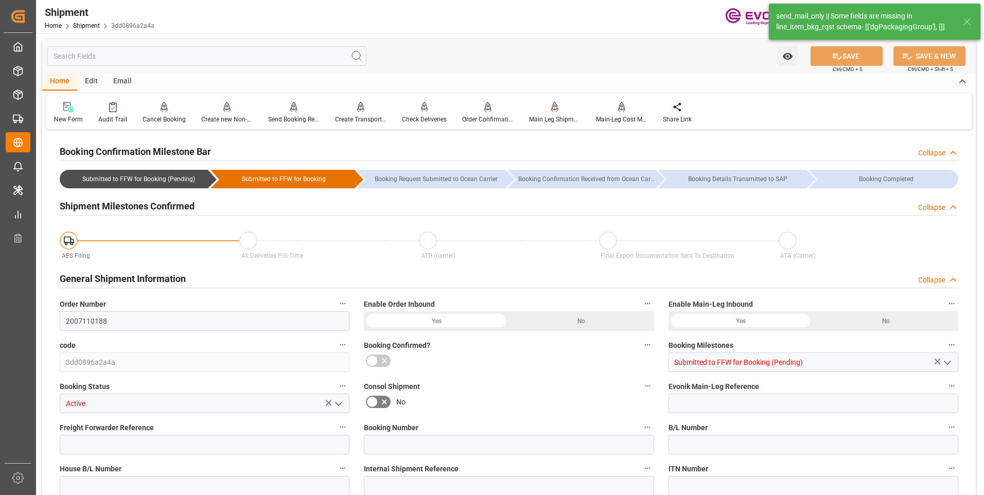
type input "45"
type input "FCL"
type input "0007"
type input "40GP"
type input "0090024189"
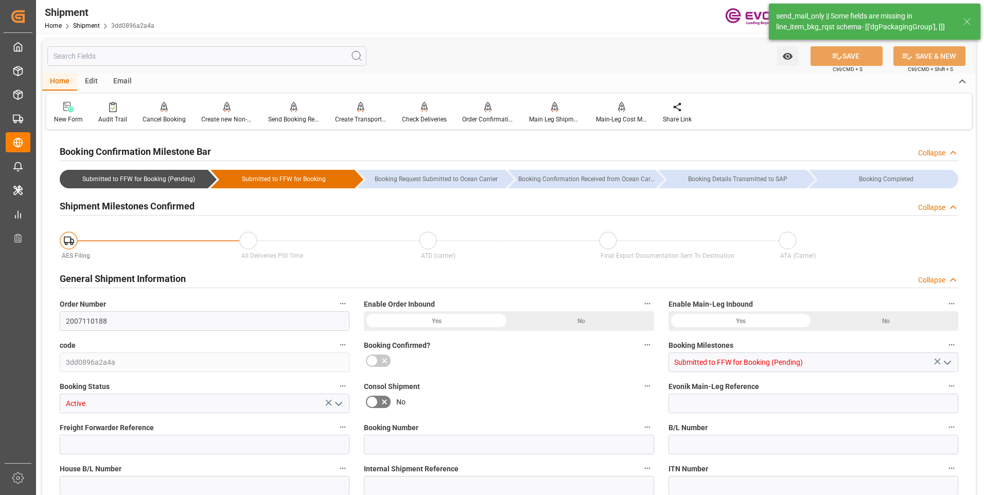
type input "HLCU"
type input "0090027539"
type input "Hapag [PERSON_NAME] Americas LLC"
type input "0090027539"
type textarea "KGM"
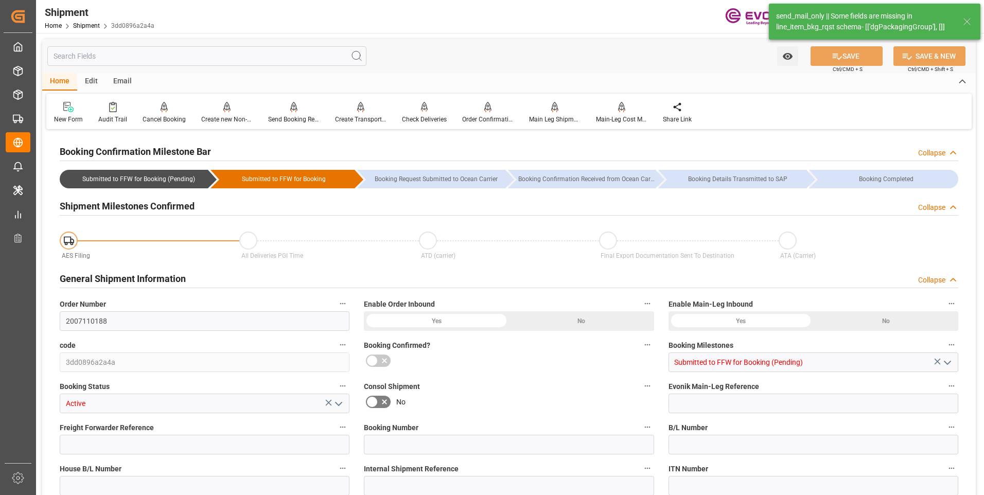
type input "KGM"
type input "M3"
type input "[US_STATE]"
type input "[GEOGRAPHIC_DATA]"
type textarea "[GEOGRAPHIC_DATA]"
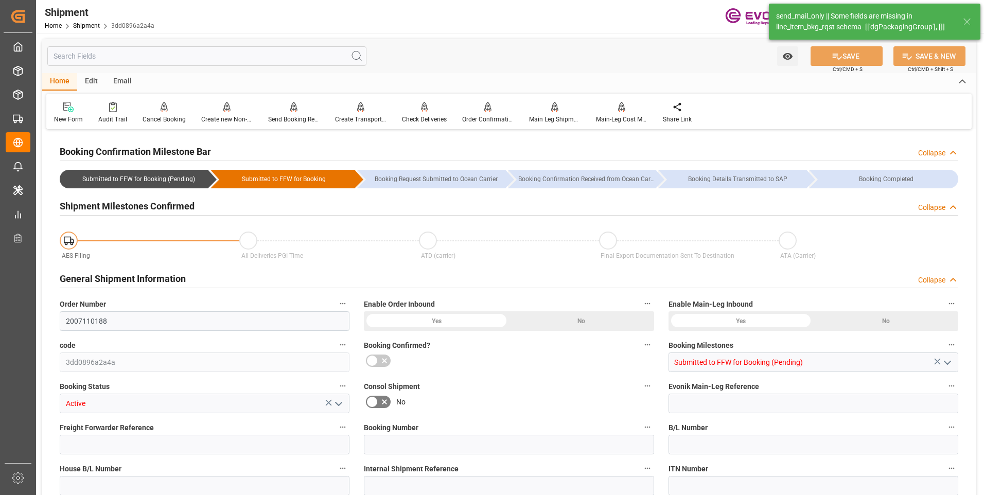
type input "BSG BAHAMAS"
type input "540S"
type input "[GEOGRAPHIC_DATA],[GEOGRAPHIC_DATA]"
type input "1x40GP"
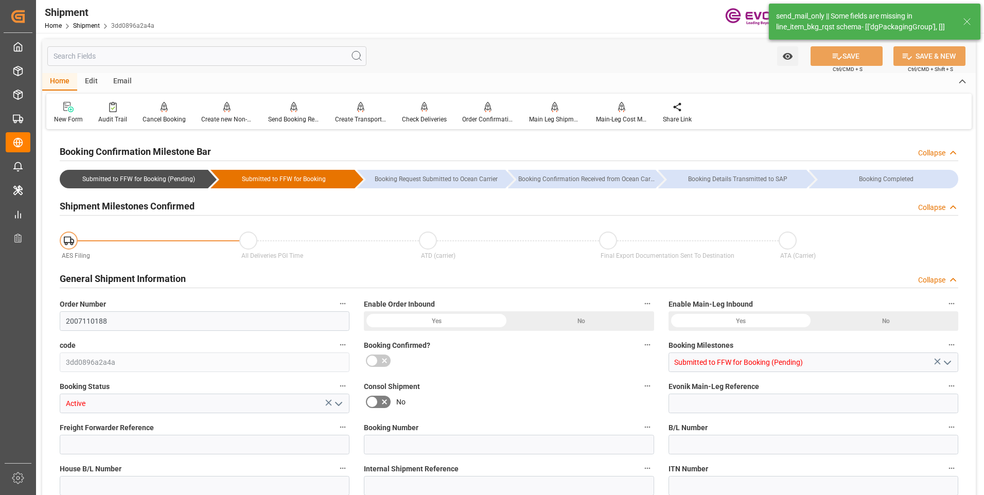
type input "USD"
type textarea "Not required"
type textarea "268f99053467"
type input "0000926637"
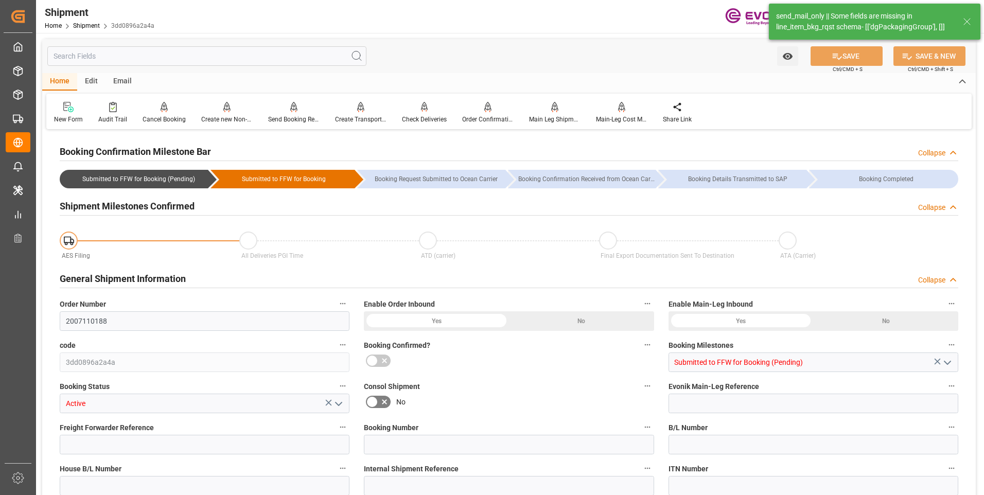
type input "[PERSON_NAME][EMAIL_ADDRESS][PERSON_NAME][DOMAIN_NAME]"
type textarea "RESELLER"
type input "CO"
type input "24"
type input "SM AO Active Oxygens"
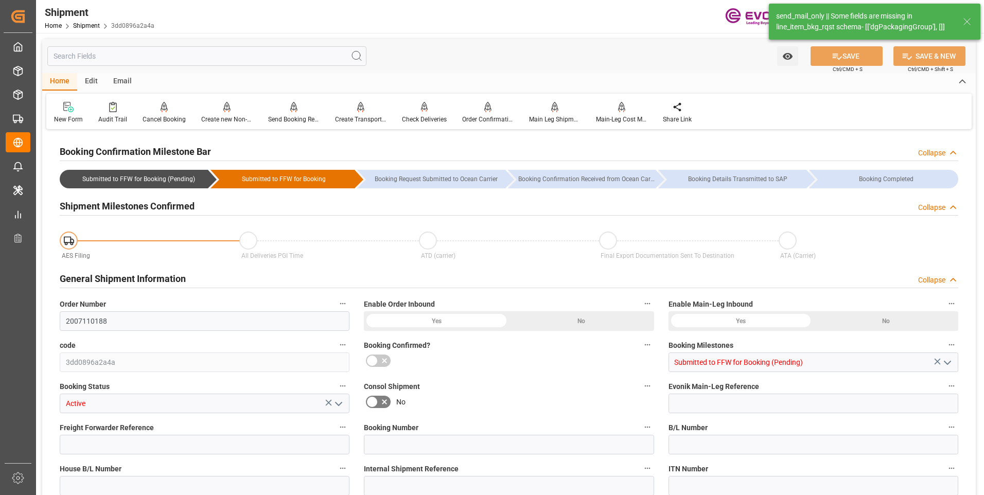
type input "Smart Materials"
type textarea "NIT 860001978-2"
type input "8984"
type input "1076"
type input "7000245081"
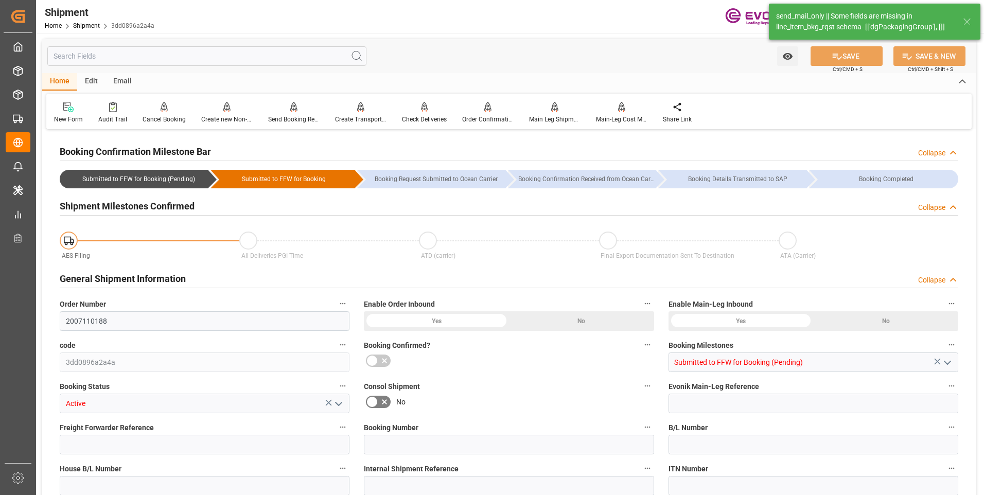
type input "VIA [GEOGRAPHIC_DATA]"
type input "E"
type input "EN"
type input "7000245081"
type input "VIA [GEOGRAPHIC_DATA]"
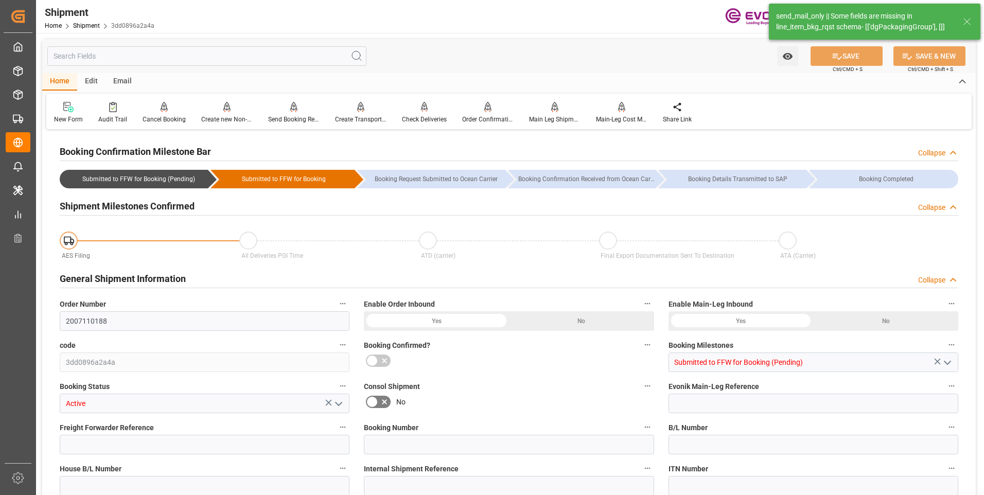
type input "E"
type input "EN"
type textarea "[EMAIL_ADDRESS][DOMAIN_NAME]"
type input "[EMAIL_ADDRESS][DOMAIN_NAME]"
type textarea "[PERSON_NAME][EMAIL_ADDRESS][PERSON_NAME][DOMAIN_NAME]"
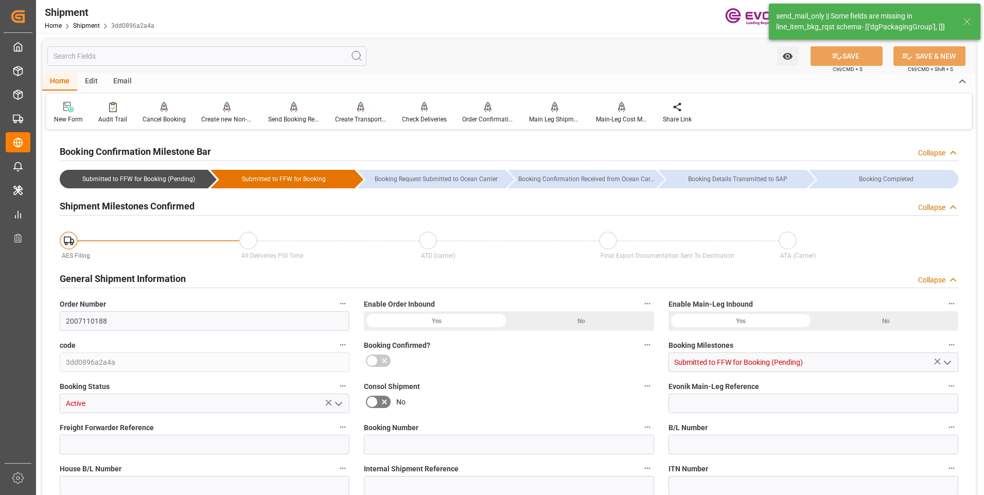
type textarea "SWB -please send copies of documents and e-mail from the shipping company, with…"
type input "No"
type textarea "For sending order inbound messages: Missed Keys: Booking Number, Freight Forwar…"
type input "[US_EMPLOYER_IDENTIFICATION_NUMBER]"
type textarea "send_mail_only || Some fields are missing in line_item_bkg_rqst schema- [['dgPa…"
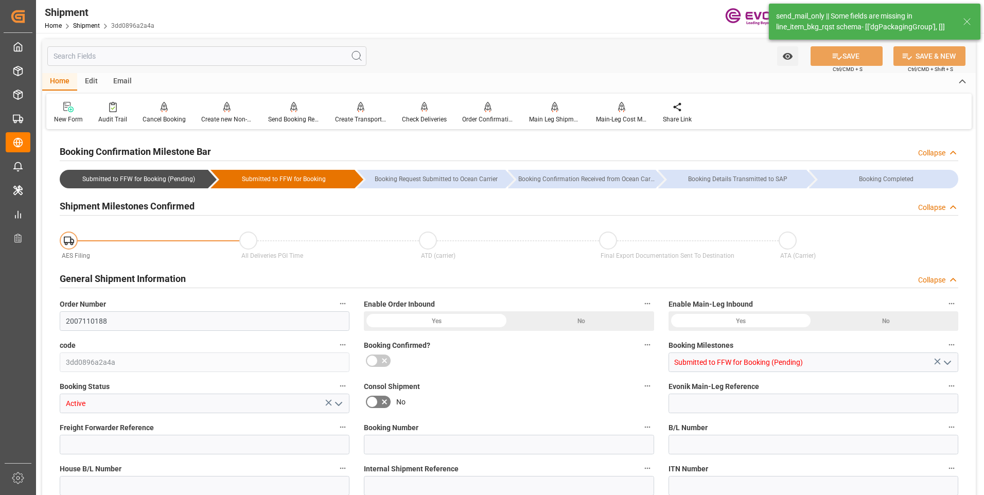
type textarea "Evonik Shipment Reference not filled"
type input "HLCU"
type input "No"
type input "Submitted to FFW for Booking (Pending)"
type input "Hapag [PERSON_NAME]"
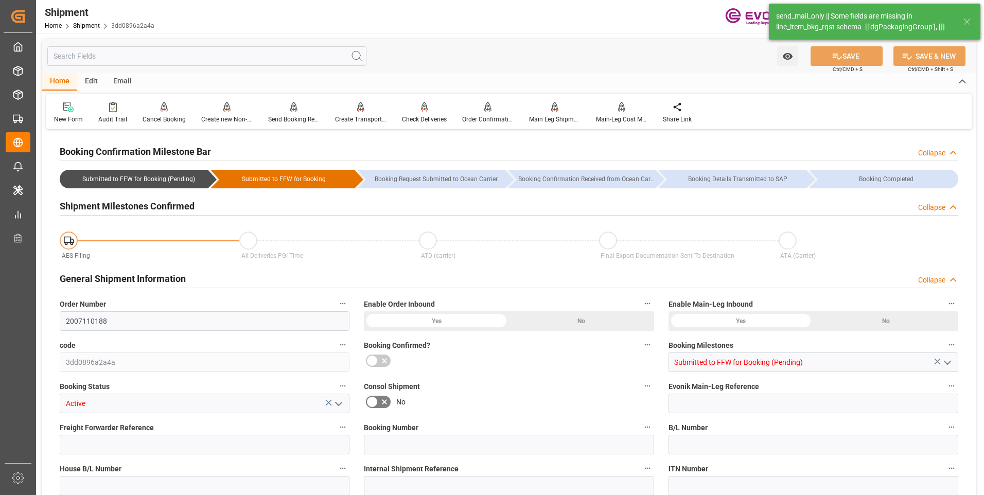
type input "Hapag Lloyd Aktiengesellschaft"
type input "13"
type input "0"
type input "18483.101"
type input "20.9976"
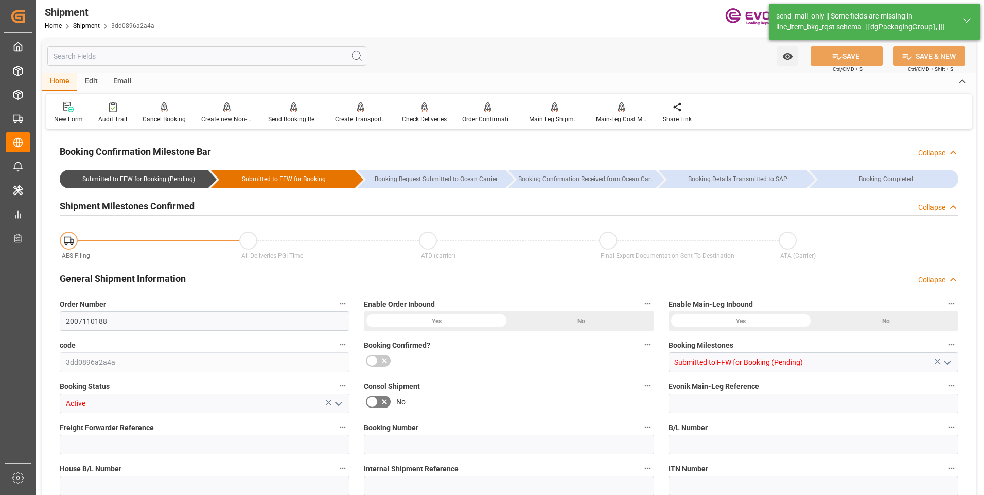
type input "USNYC"
type input "COCTG"
type input "9439498"
type input "2703"
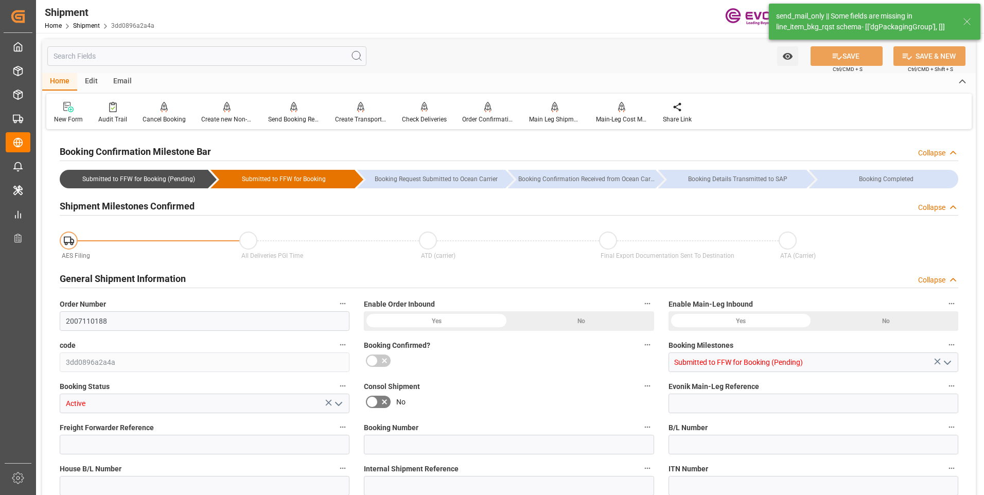
type input "2703"
type input "0"
type input "13"
type input "IBC"
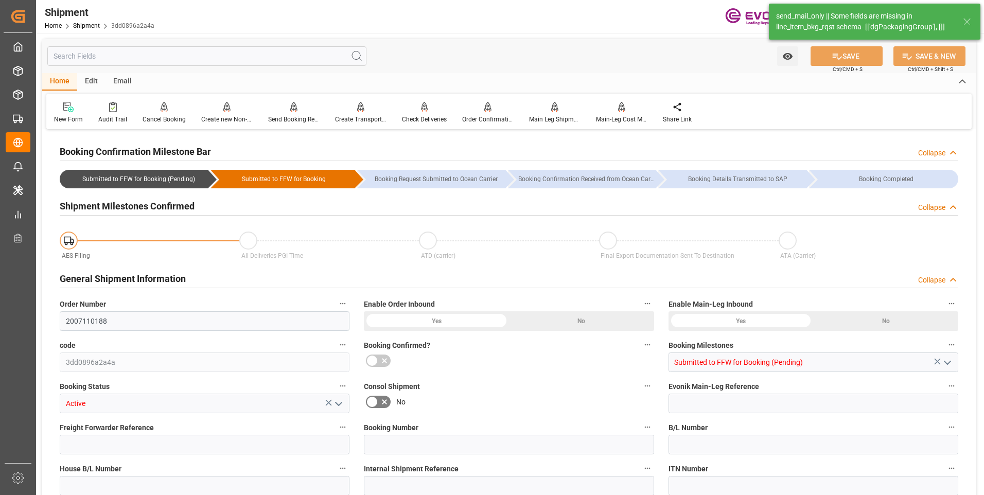
type input "0"
type input "Hapag [PERSON_NAME]"
type input "Hapag Lloyd Aktiengesellschaft"
type input "[DATE] 00:00"
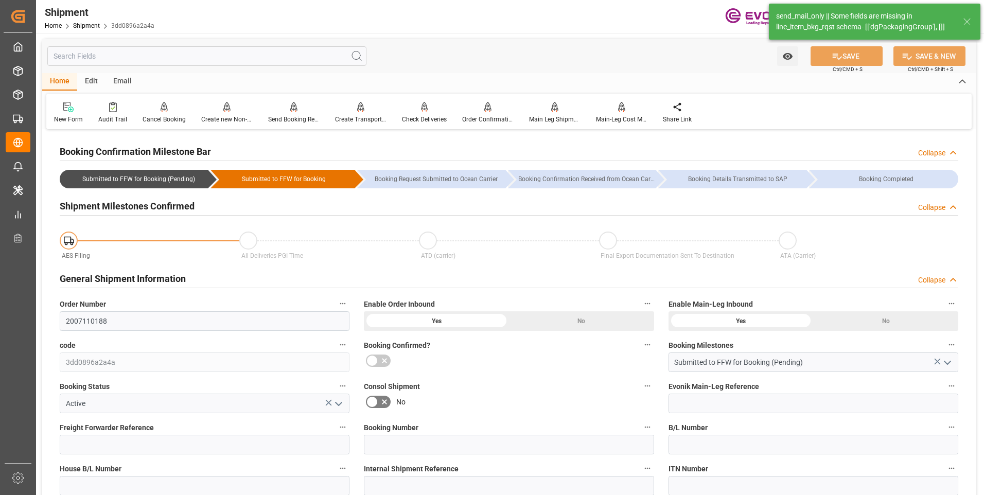
type input "[DATE] 00:00"
type input "[DATE]"
type input "[DATE] 07:22"
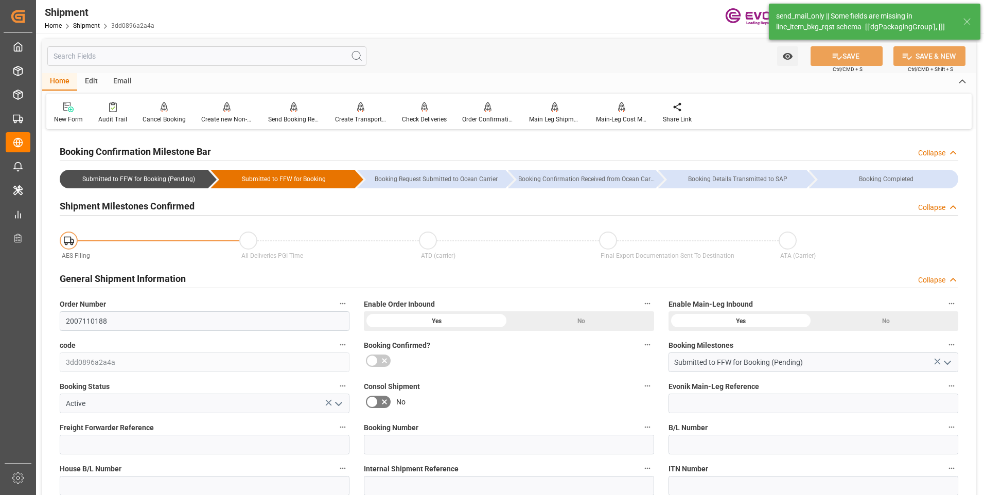
type input "09.09.2025 10:25"
click at [103, 59] on input "text" at bounding box center [206, 56] width 319 height 20
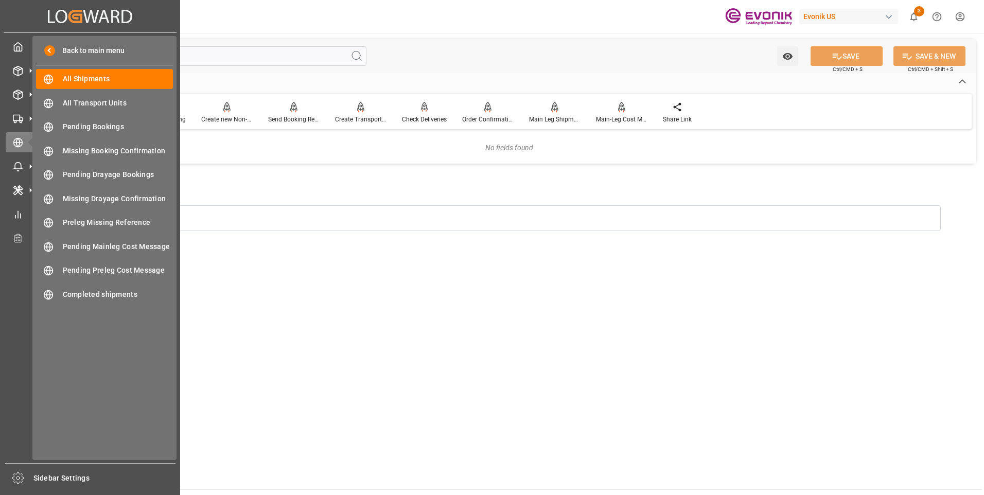
drag, startPoint x: 83, startPoint y: 51, endPoint x: 35, endPoint y: 50, distance: 48.4
click at [35, 50] on div "Created by potrace 1.15, written by Peter Selinger 2001-2017 Created by potrace…" at bounding box center [492, 247] width 984 height 495
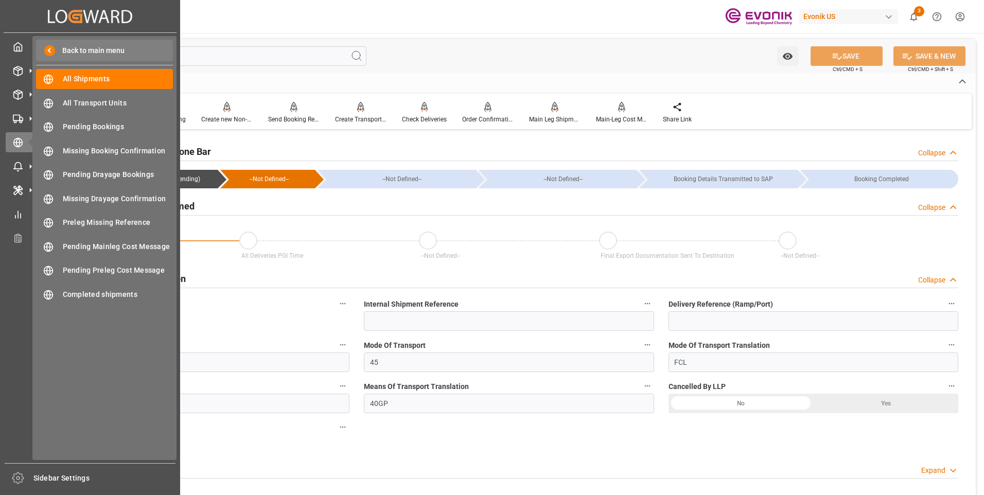
type input "pa"
type input "0"
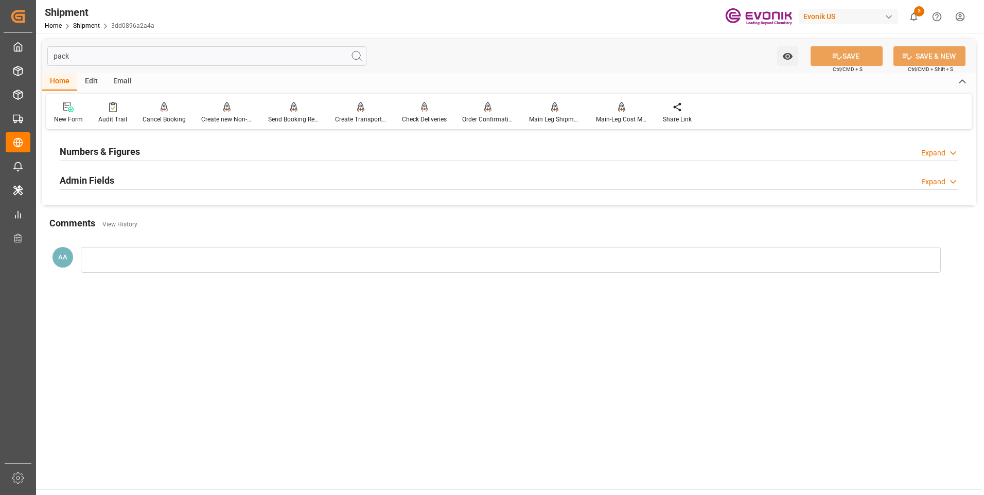
type input "pack"
click at [126, 180] on div "Admin Fields Expand" at bounding box center [509, 180] width 898 height 20
click at [112, 157] on h2 "Numbers & Figures" at bounding box center [100, 152] width 80 height 14
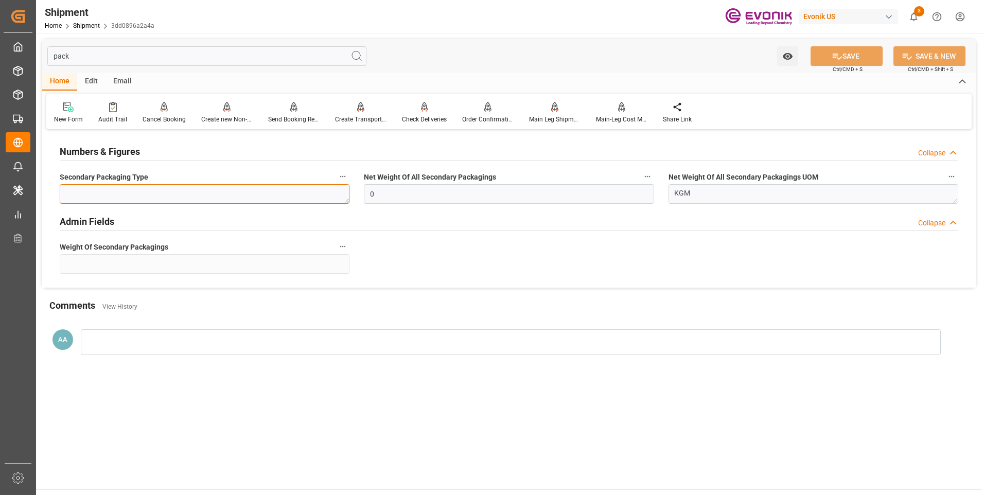
click at [125, 189] on textarea at bounding box center [205, 194] width 290 height 20
type textarea "999"
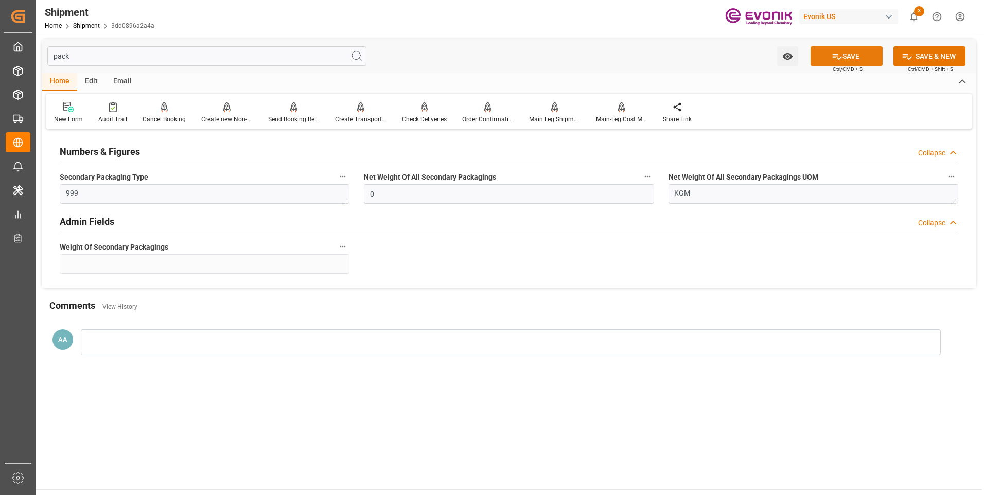
click at [826, 47] on button "SAVE" at bounding box center [846, 56] width 72 height 20
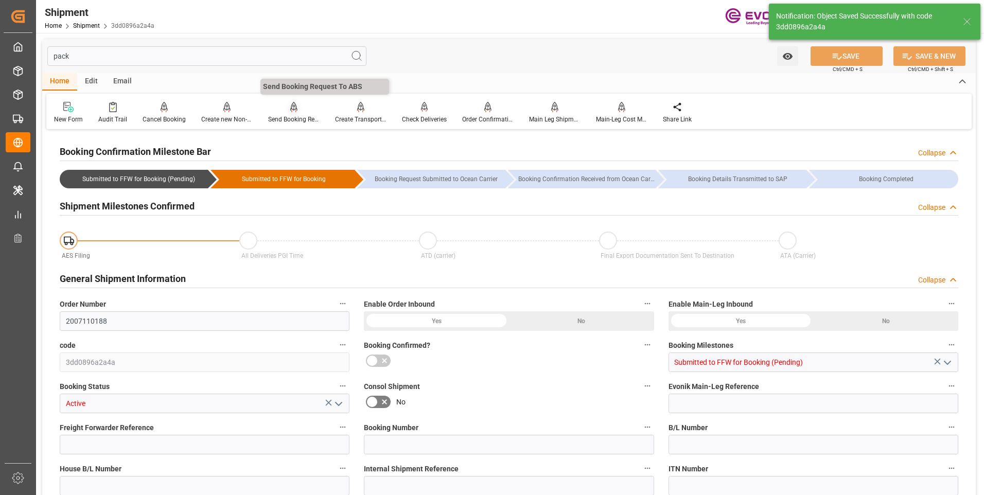
type input "2007110188"
type input "3dd0896a2a4a"
type input "Submitted to FFW for Booking (Pending)"
type input "Active"
type input "D2P"
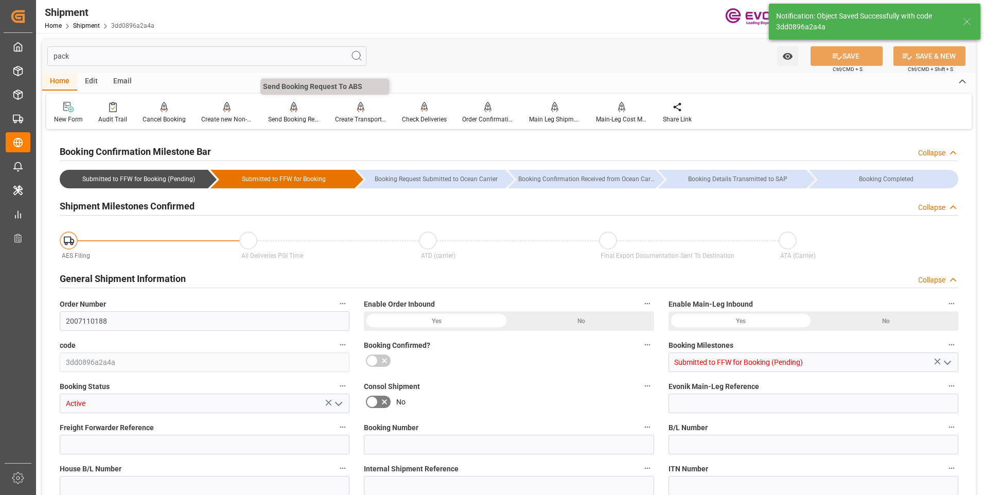
type input "45"
type input "FCL"
type input "0007"
type input "40GP"
click at [292, 112] on icon at bounding box center [293, 107] width 7 height 10
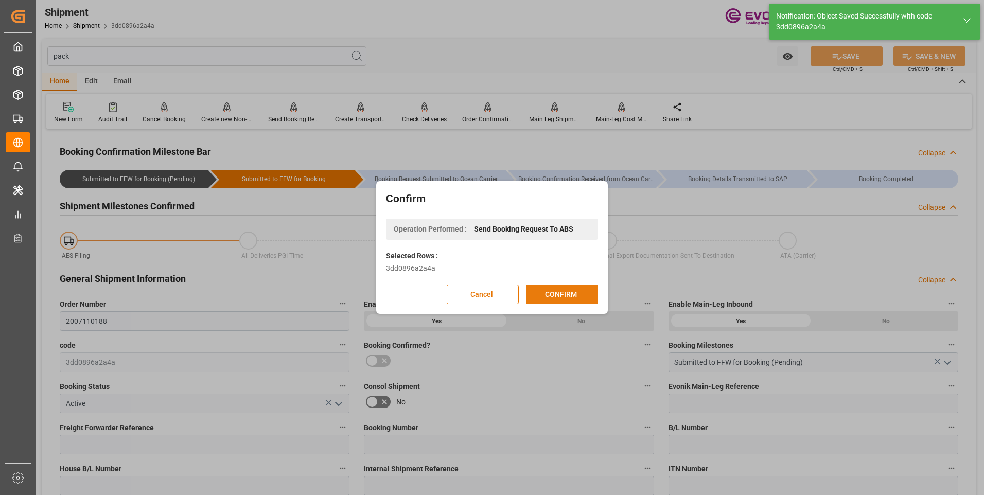
click at [536, 288] on button "CONFIRM" at bounding box center [562, 295] width 72 height 20
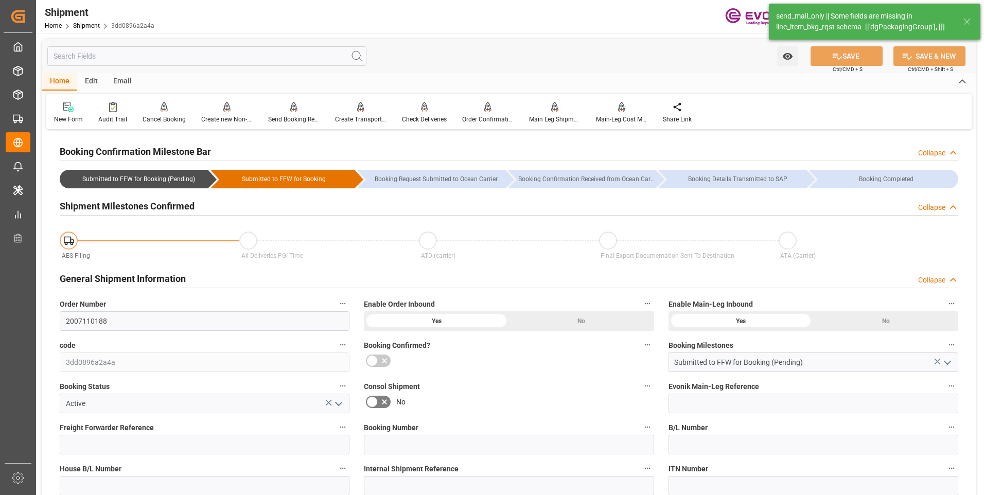
type input "Hapag [PERSON_NAME]"
type input "Hapag Lloyd Aktiengesellschaft"
type input "13"
type input "0"
type input "18483.101"
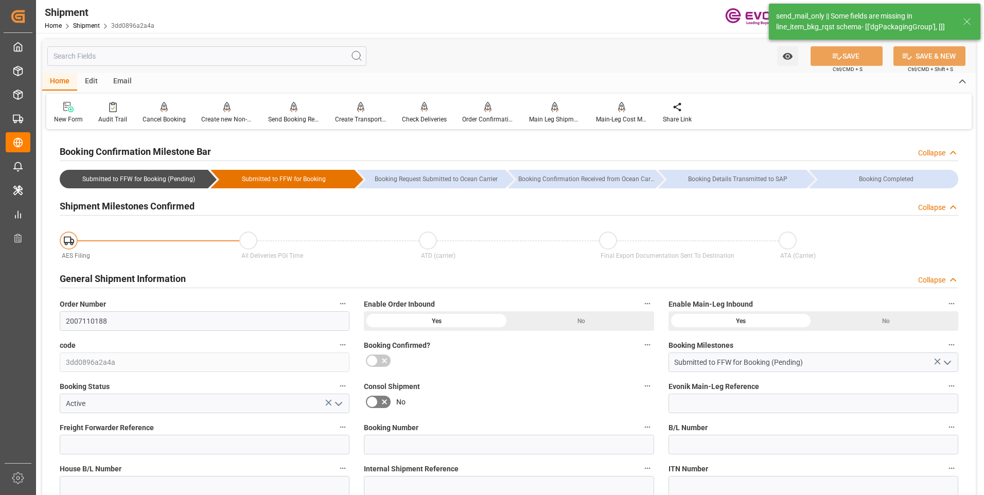
type input "20.9976"
type input "USNYC"
type input "COCTG"
type input "9439498"
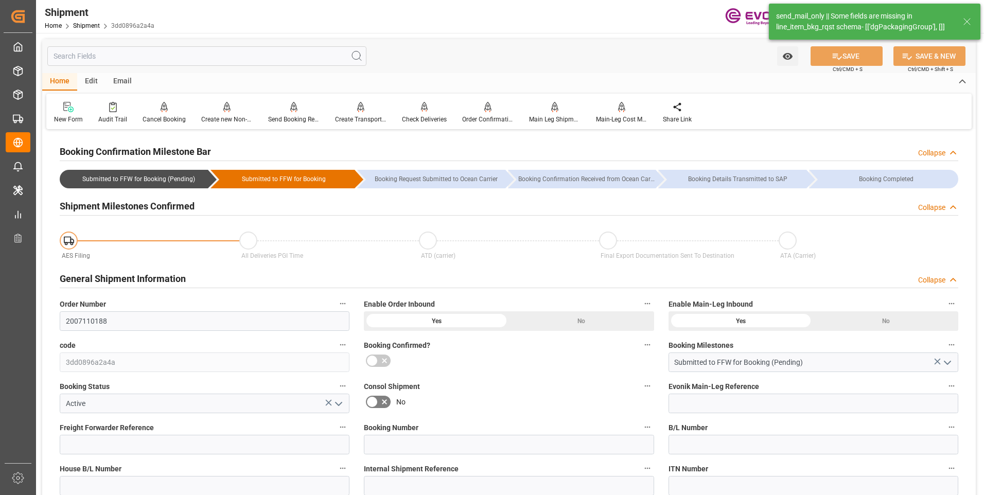
type input "2703"
type input "0"
type input "13"
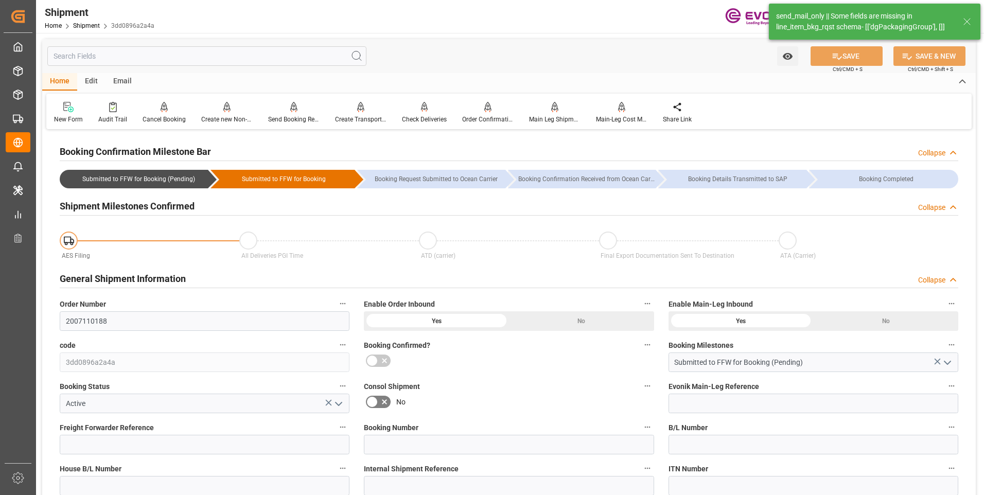
type input "IBC"
type input "0"
type input "Hapag [PERSON_NAME]"
type input "Hapag Lloyd Aktiengesellschaft"
type input "[DATE] 00:00"
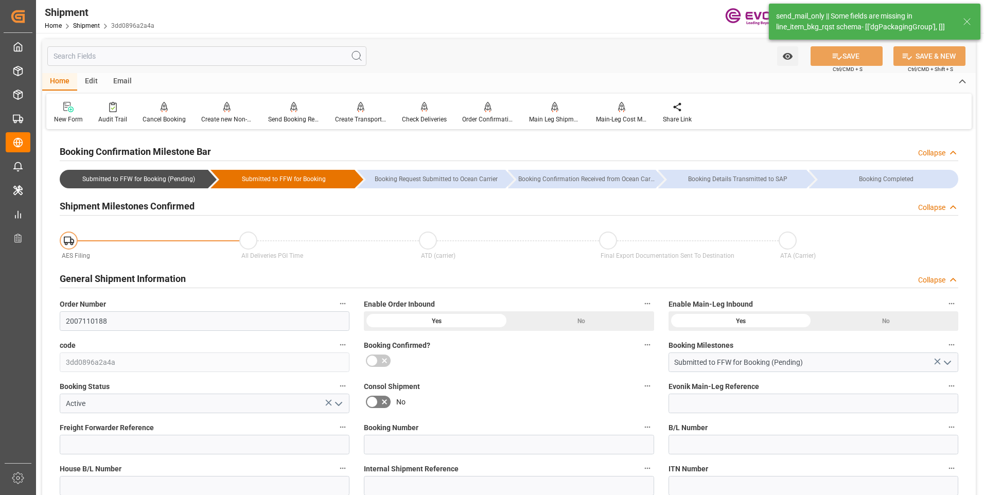
type input "[DATE] 00:00"
type input "[DATE]"
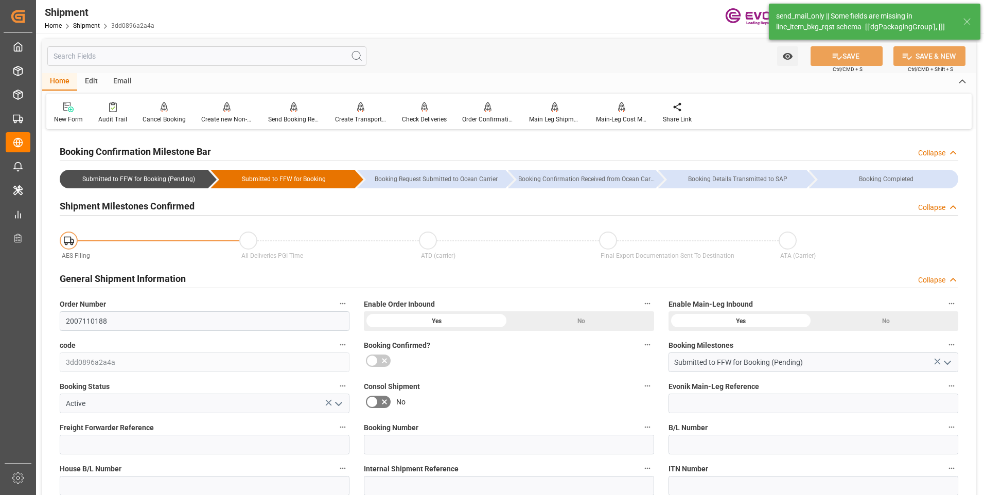
type input "[DATE] 07:22"
type input "10.09.2025 14:53"
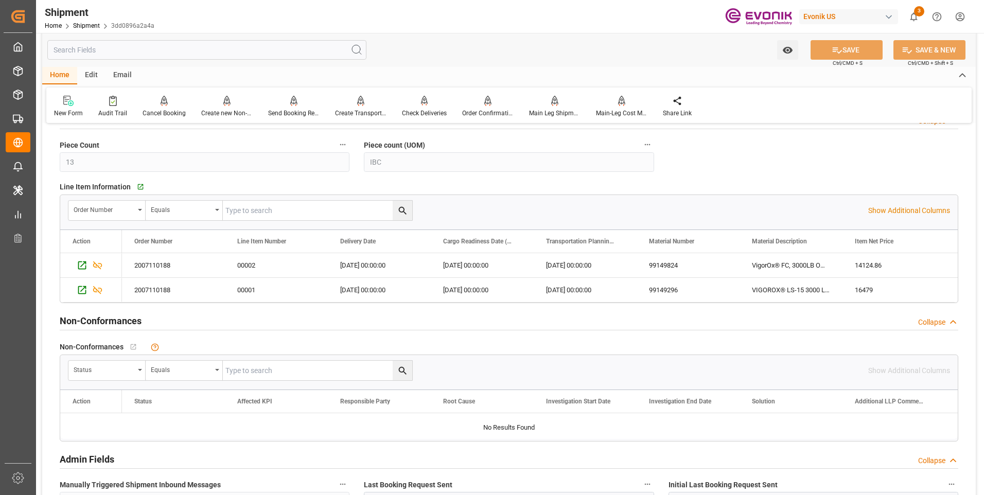
scroll to position [2899, 0]
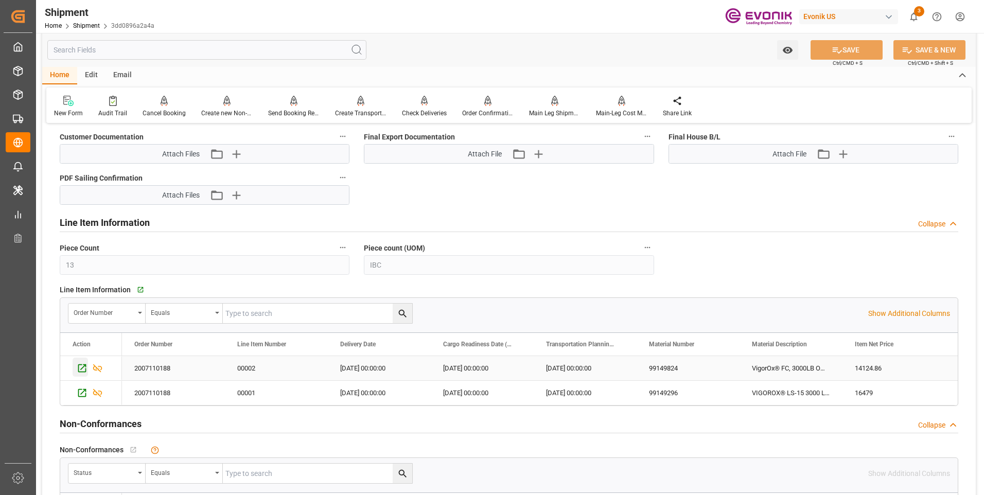
click at [82, 364] on icon "Press SPACE to select this row." at bounding box center [82, 368] width 11 height 11
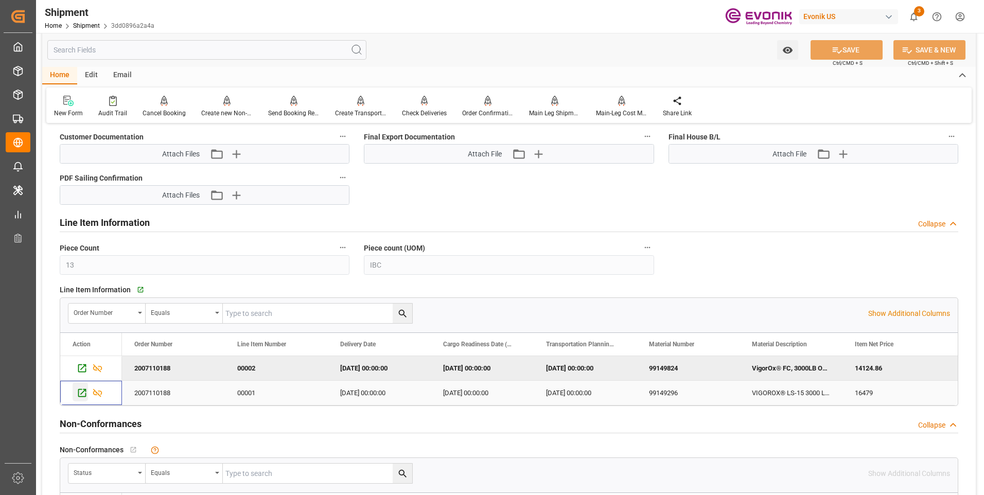
click at [79, 395] on icon "Press SPACE to select this row." at bounding box center [82, 392] width 11 height 11
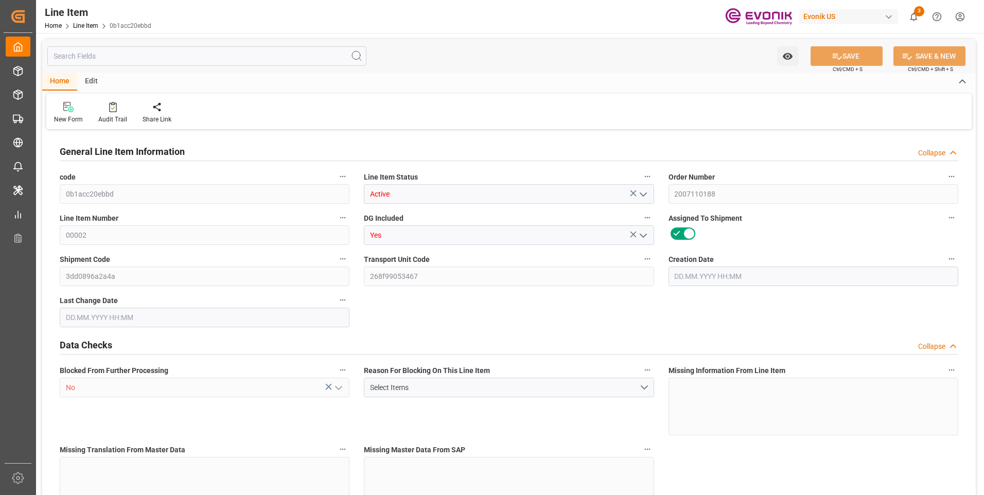
type input "1421.777"
type input "1.6152"
type input "1"
type input "1360.777"
type input "120"
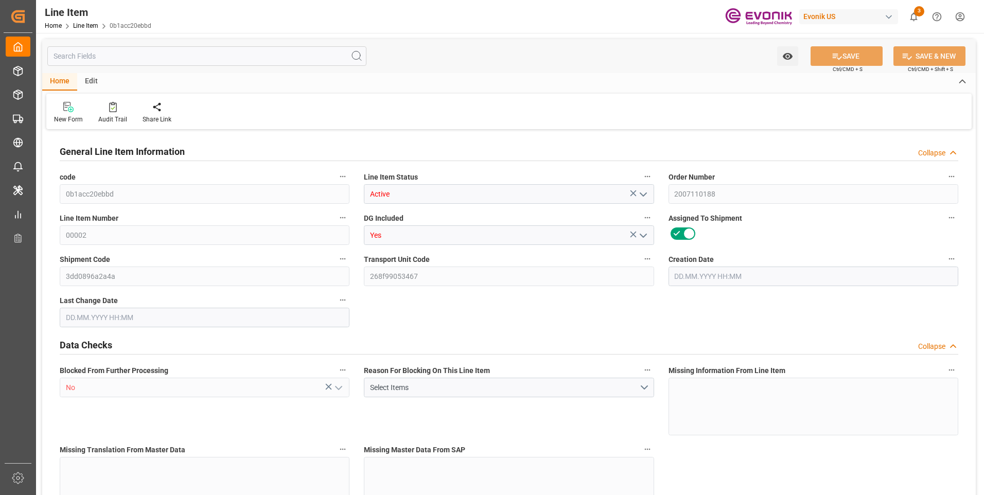
type input "100"
type input "134.6"
type input "0"
type input "1421.777"
type input "1615.2"
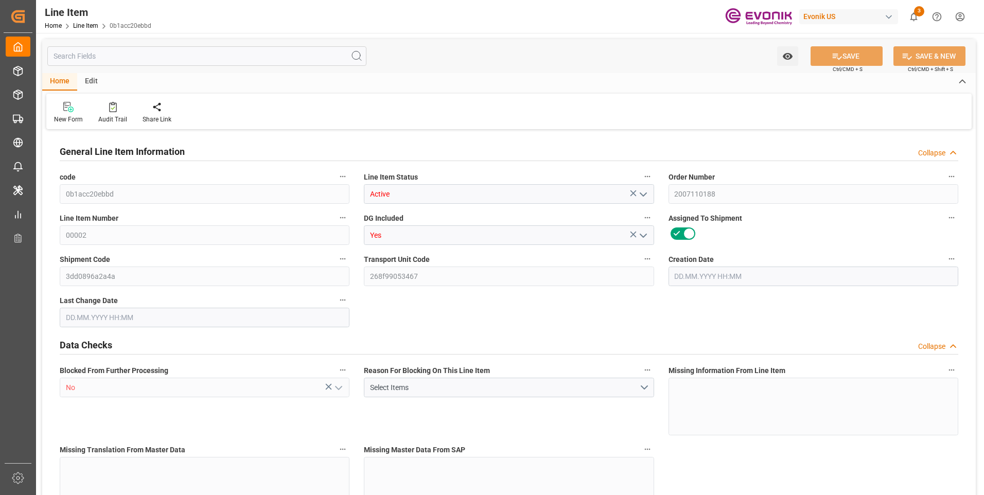
type input "1200"
type input "1000"
type input "1346"
type input "134.6"
type input "6"
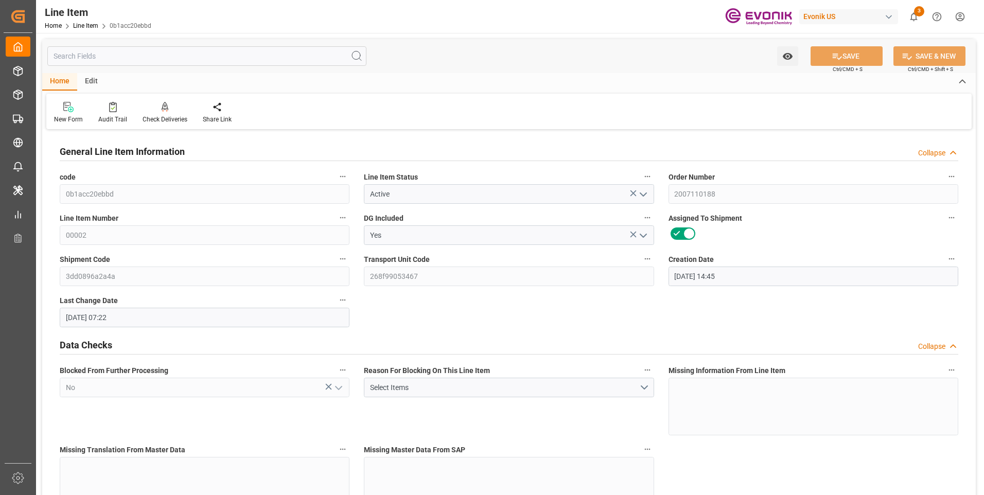
click at [136, 54] on input "text" at bounding box center [206, 56] width 319 height 20
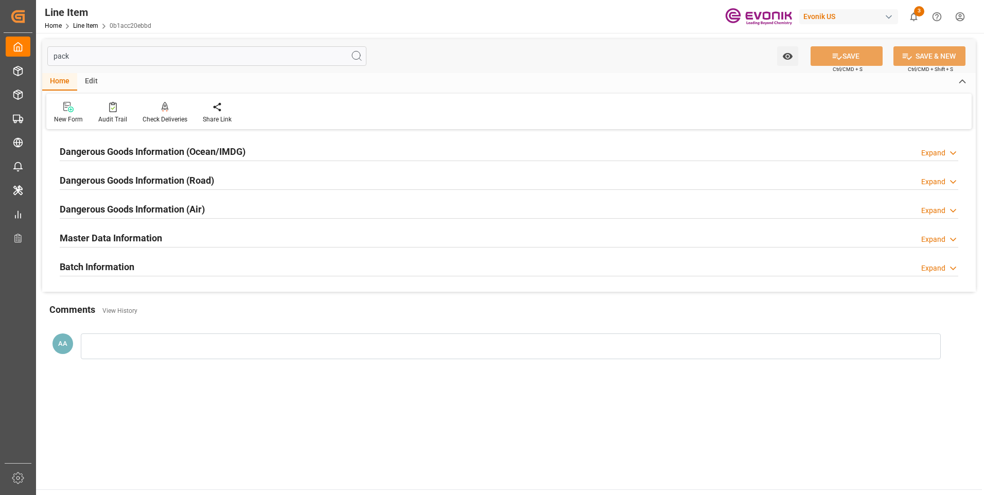
type input "pack"
click at [103, 257] on div "Batch Information" at bounding box center [97, 266] width 75 height 20
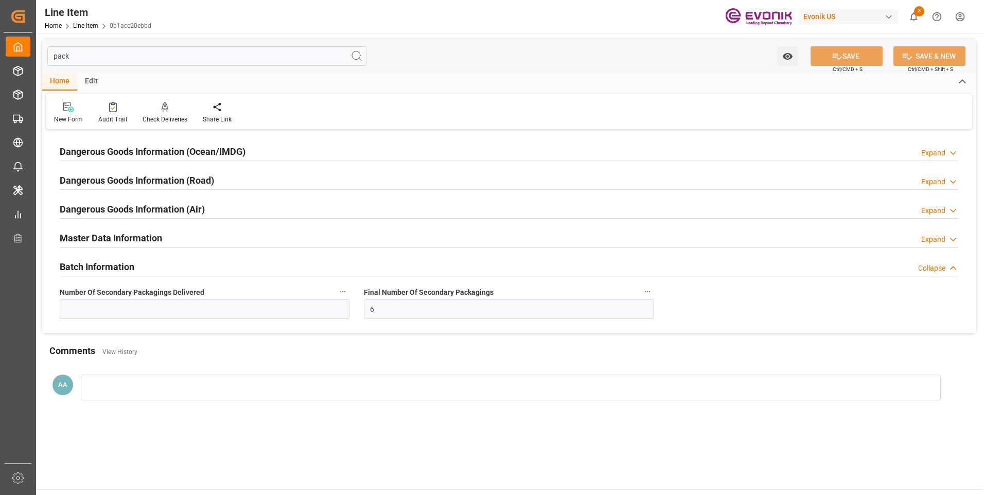
click at [103, 237] on h2 "Master Data Information" at bounding box center [111, 238] width 102 height 14
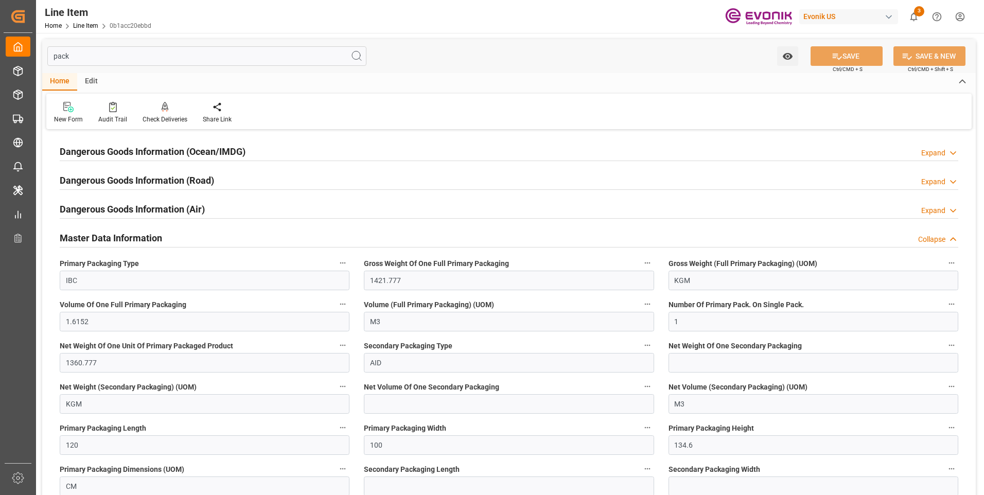
click at [127, 207] on h2 "Dangerous Goods Information (Air)" at bounding box center [132, 209] width 145 height 14
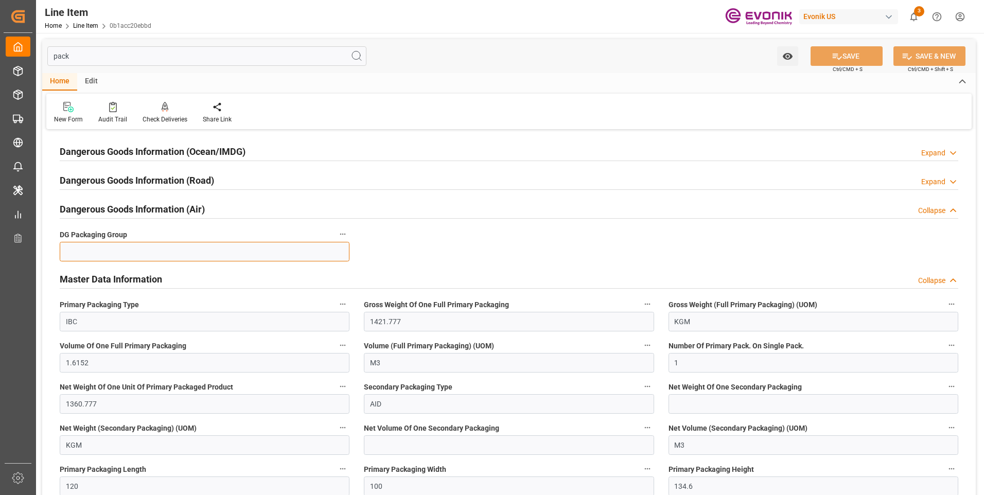
click at [120, 250] on input at bounding box center [205, 252] width 290 height 20
type input "999"
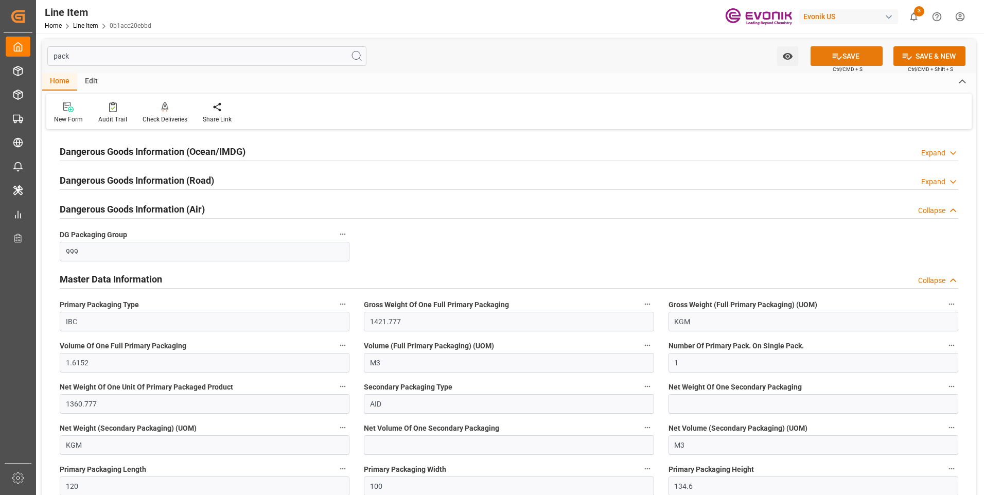
click at [857, 60] on button "SAVE" at bounding box center [846, 56] width 72 height 20
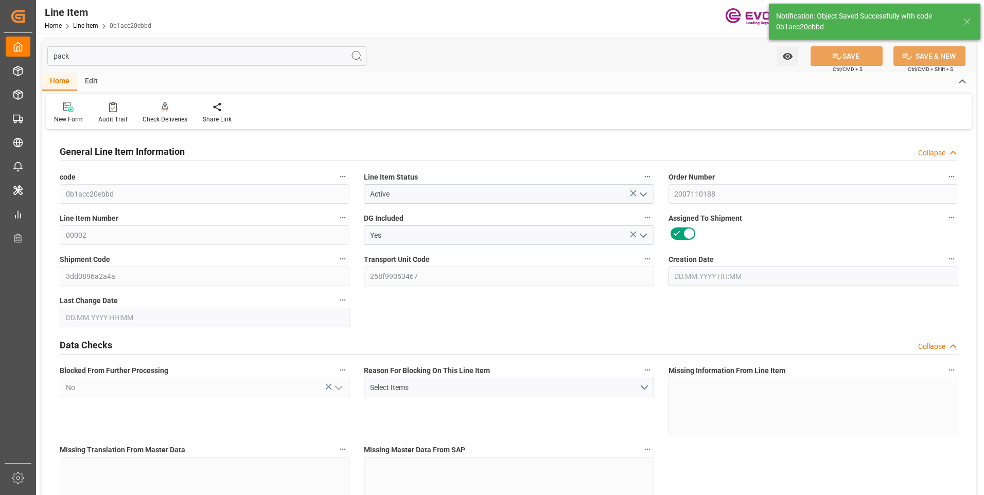
type input "[DATE] 14:45"
type input "[DATE] 14:54"
type input "[DATE]"
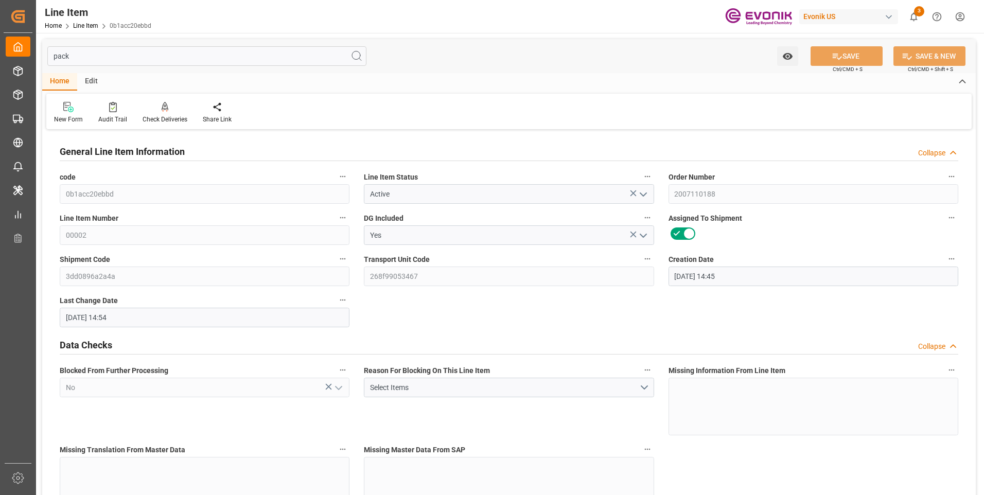
click at [84, 58] on input "pack" at bounding box center [206, 56] width 319 height 20
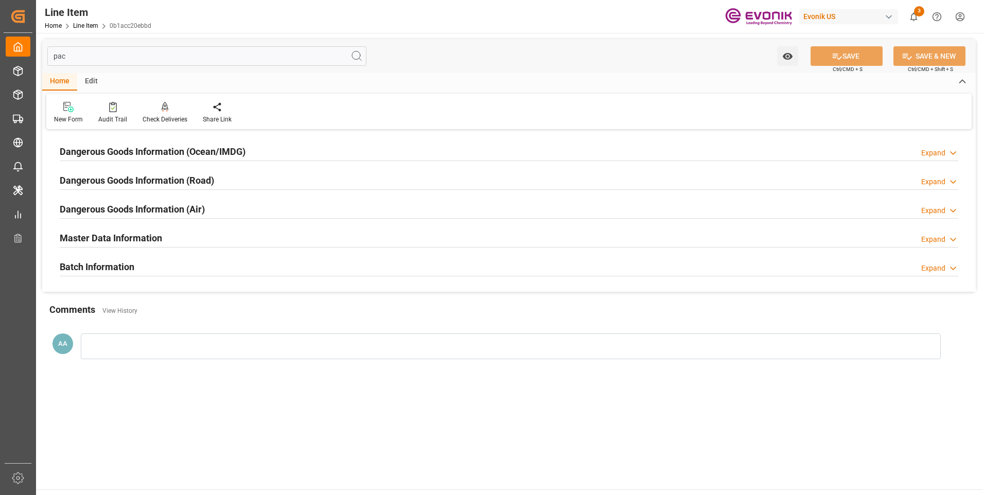
type input "pack"
click at [128, 142] on div "Dangerous Goods Information (Ocean/IMDG)" at bounding box center [153, 151] width 186 height 20
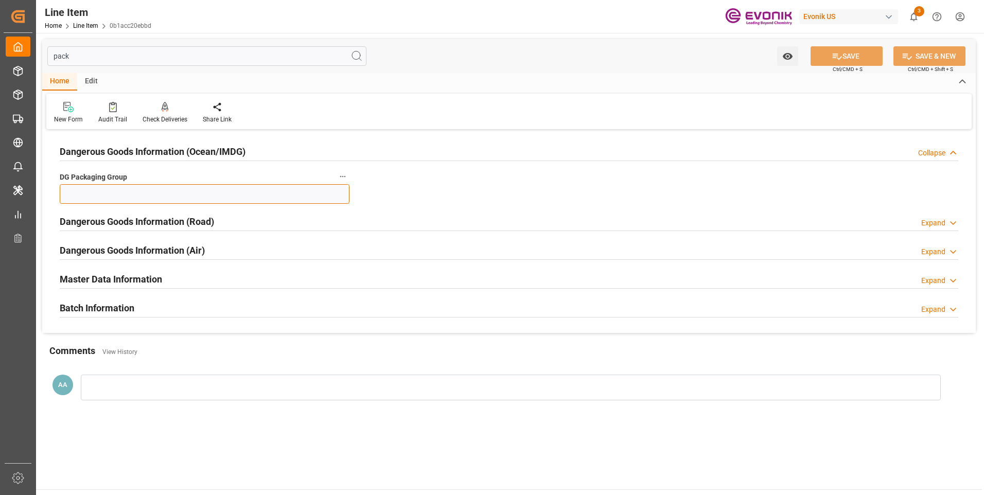
click at [111, 189] on input at bounding box center [205, 194] width 290 height 20
type input "999"
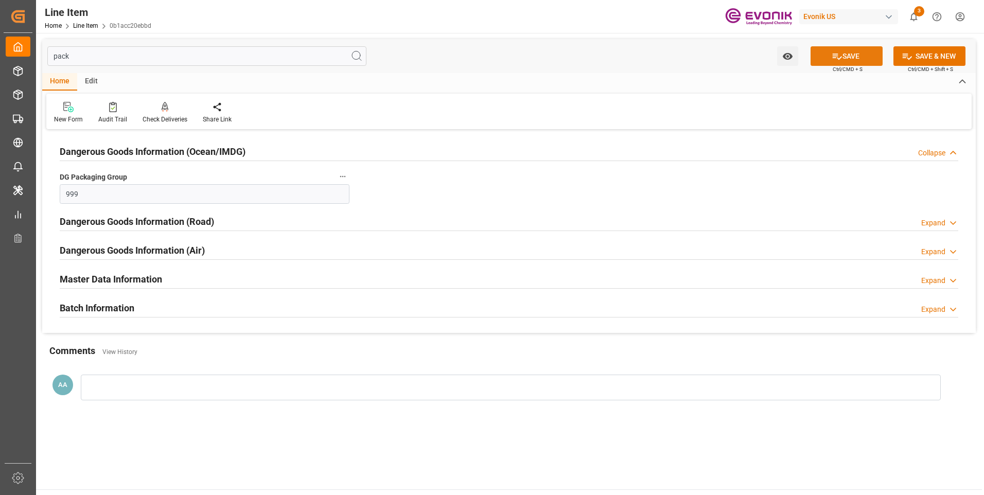
click at [852, 57] on button "SAVE" at bounding box center [846, 56] width 72 height 20
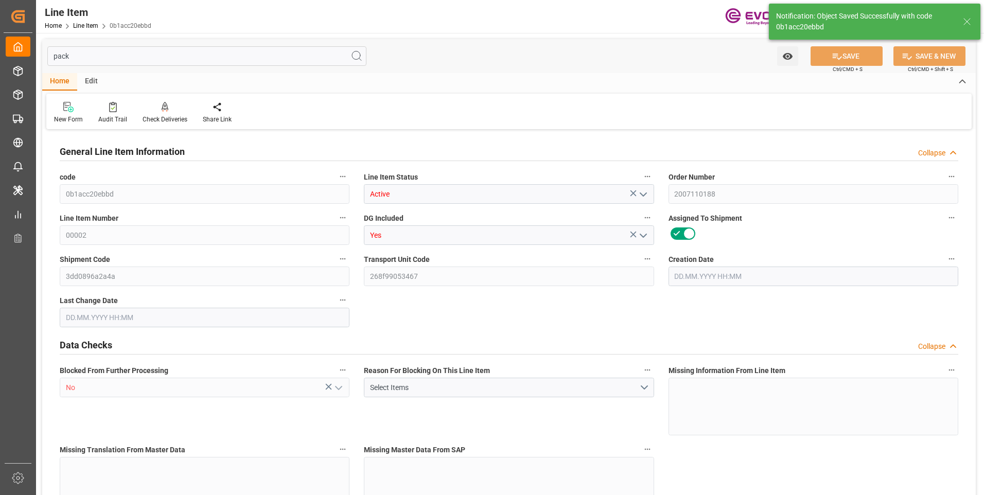
type input "6"
type input "8530.662"
type input "8164.662"
type input "9.6912"
type input "6"
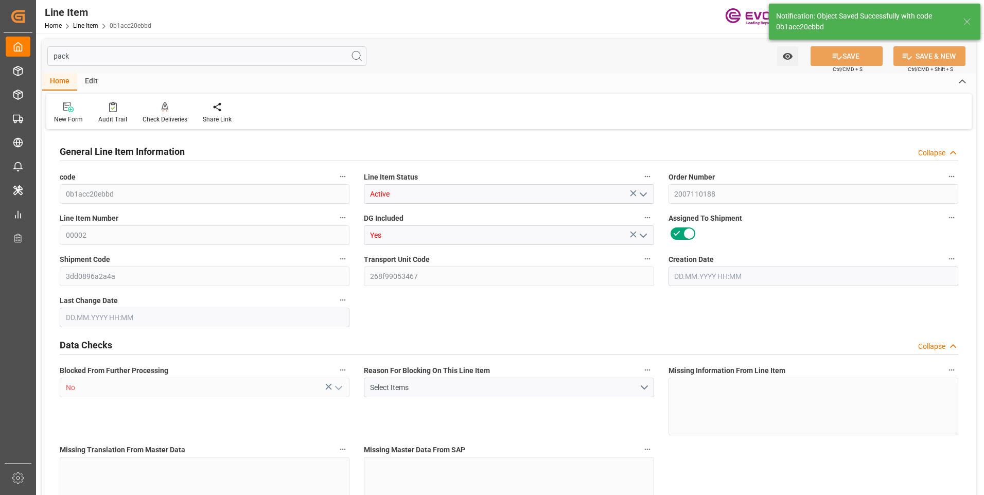
type input "14124.86"
type input "6"
type input "8530.662"
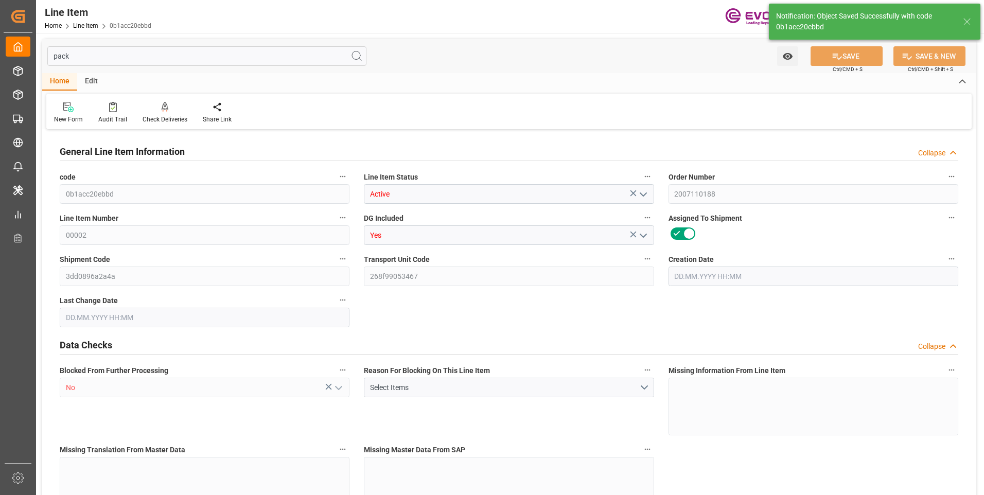
type input "8530.662"
type input "8164.662"
type input "9.6912"
type input "9691.2"
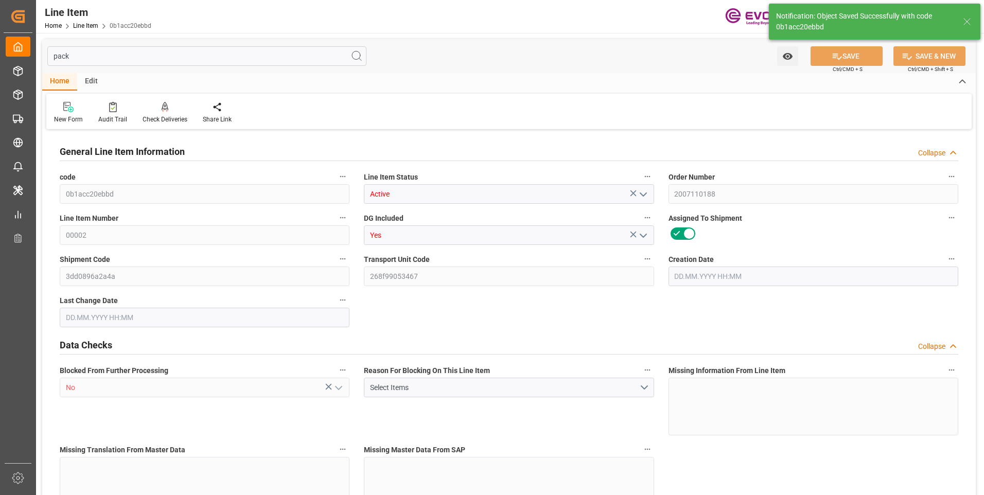
type input "0"
type input "08.09.2025 14:45"
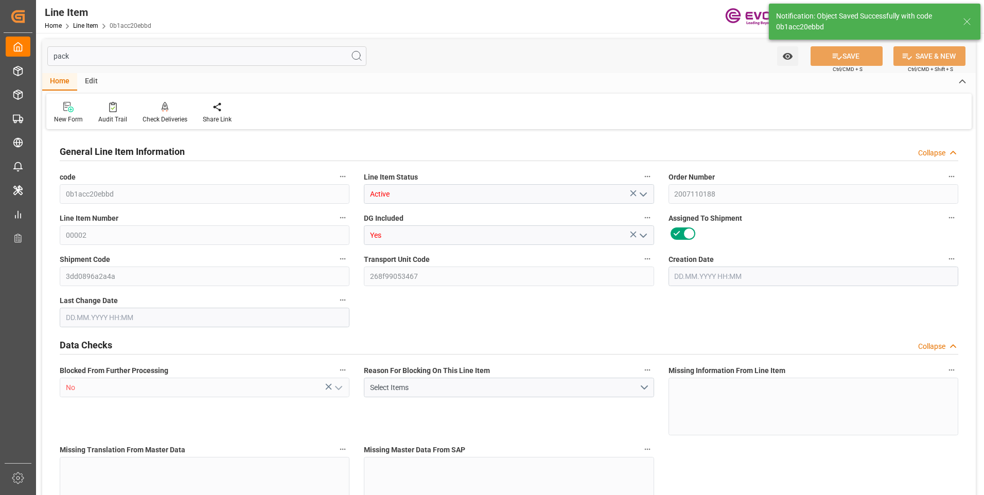
type input "10.09.2025 14:54"
type input "[DATE]"
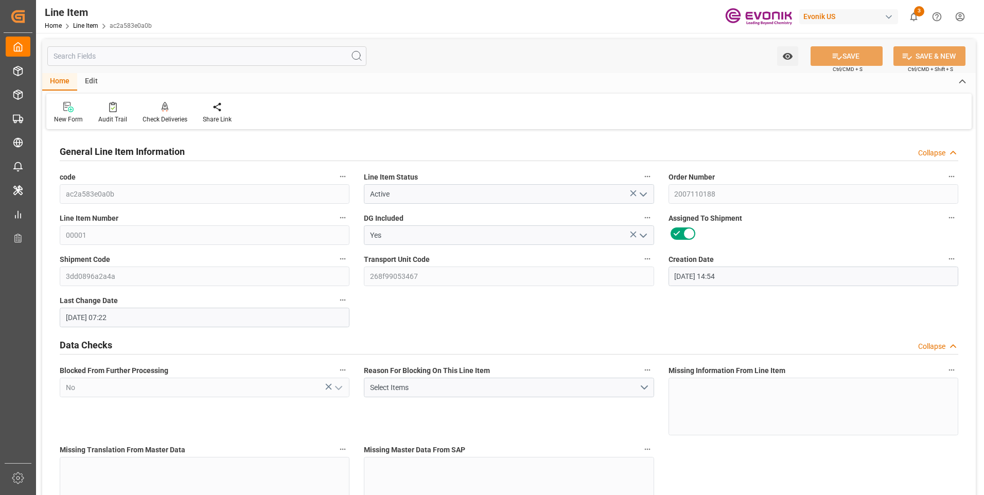
click at [56, 50] on input "text" at bounding box center [206, 56] width 319 height 20
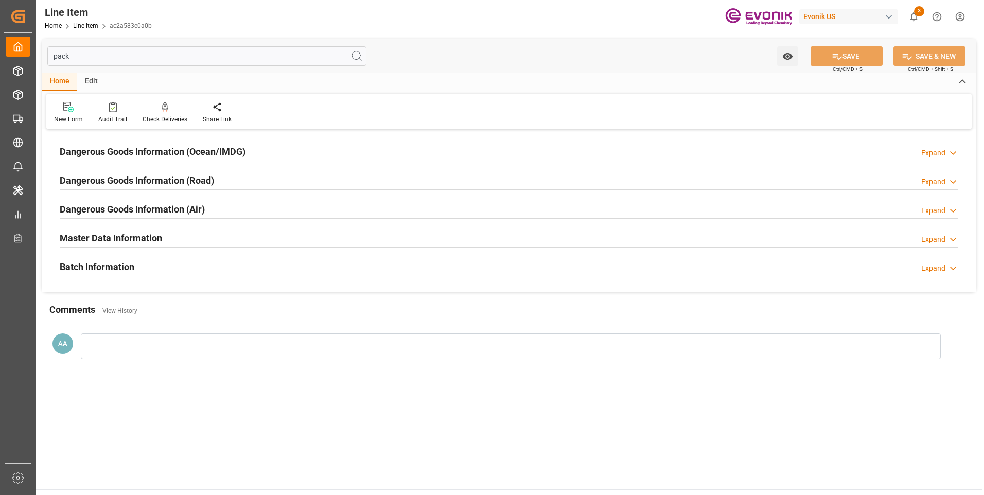
type input "pack"
click at [109, 211] on h2 "Dangerous Goods Information (Air)" at bounding box center [132, 209] width 145 height 14
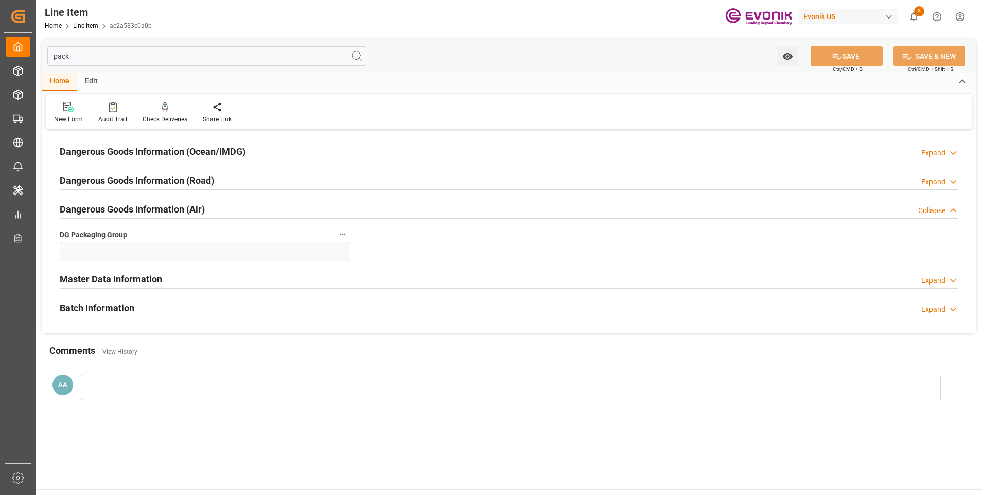
click at [124, 219] on div "Dangerous Goods Information (Air) Collapse" at bounding box center [508, 209] width 913 height 29
click at [124, 208] on h2 "Dangerous Goods Information (Air)" at bounding box center [132, 209] width 145 height 14
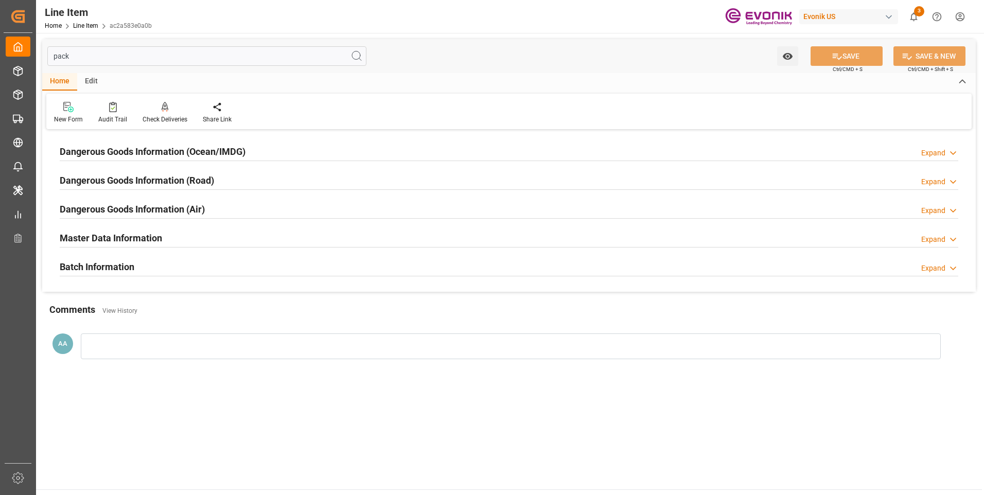
click at [133, 156] on h2 "Dangerous Goods Information (Ocean/IMDG)" at bounding box center [153, 152] width 186 height 14
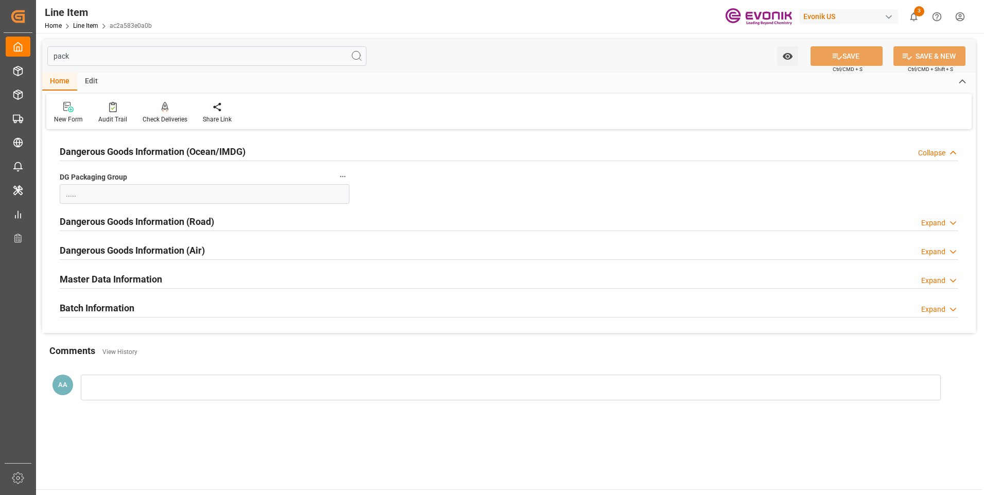
click at [89, 305] on h2 "Batch Information" at bounding box center [97, 308] width 75 height 14
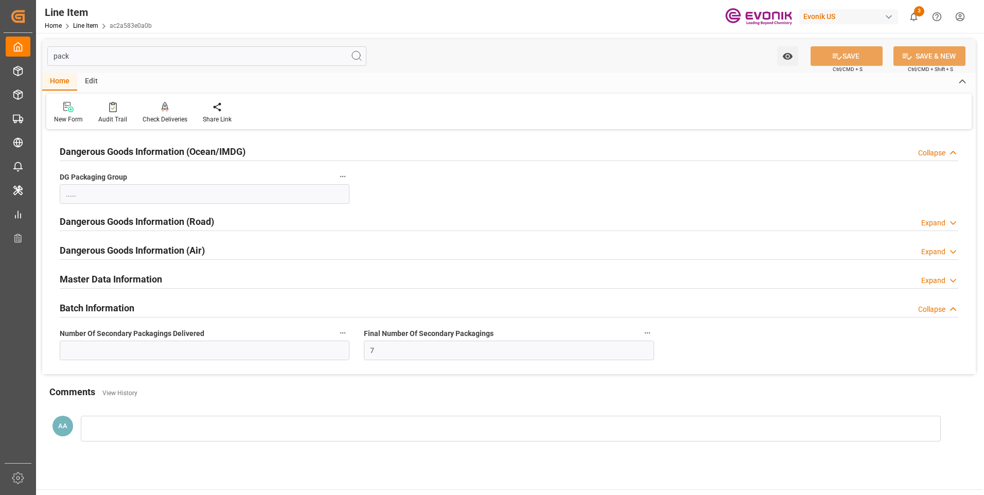
click at [102, 276] on h2 "Master Data Information" at bounding box center [111, 279] width 102 height 14
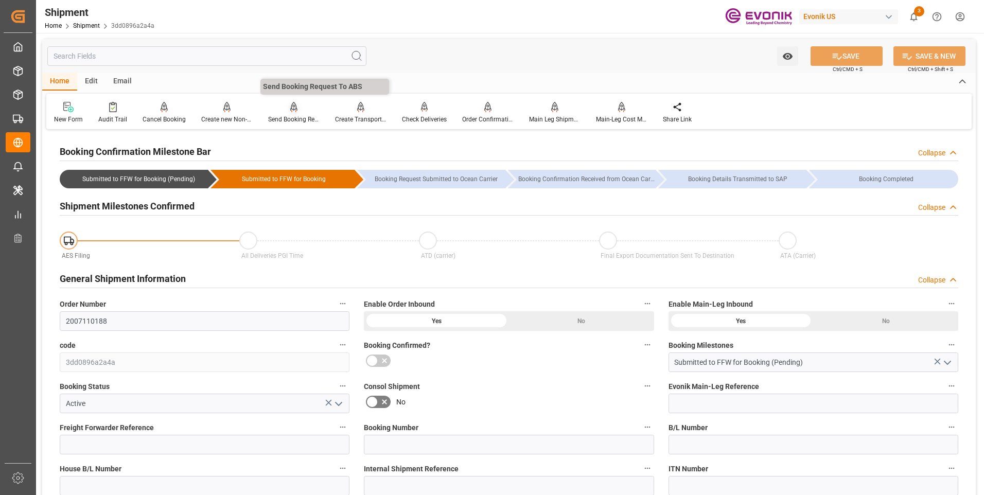
click at [292, 117] on div "Send Booking Request To ABS" at bounding box center [293, 119] width 51 height 9
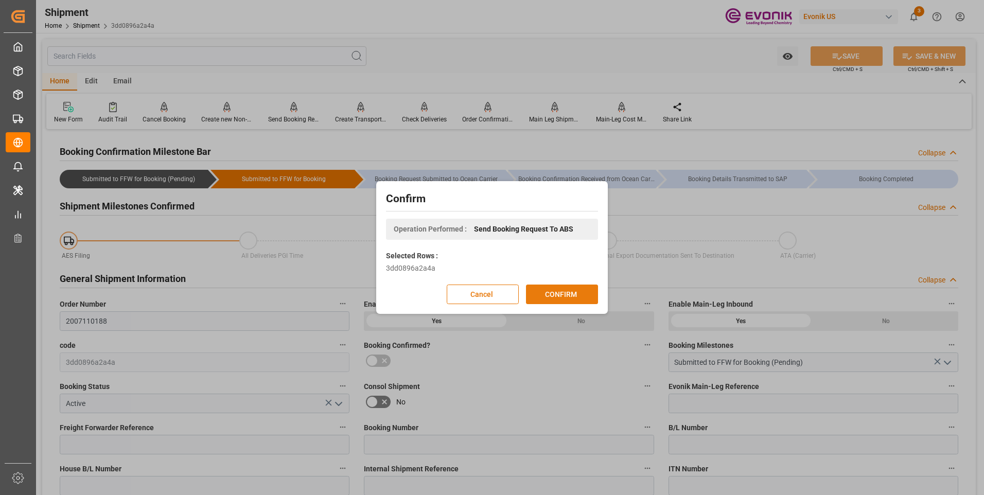
click at [568, 286] on button "CONFIRM" at bounding box center [562, 295] width 72 height 20
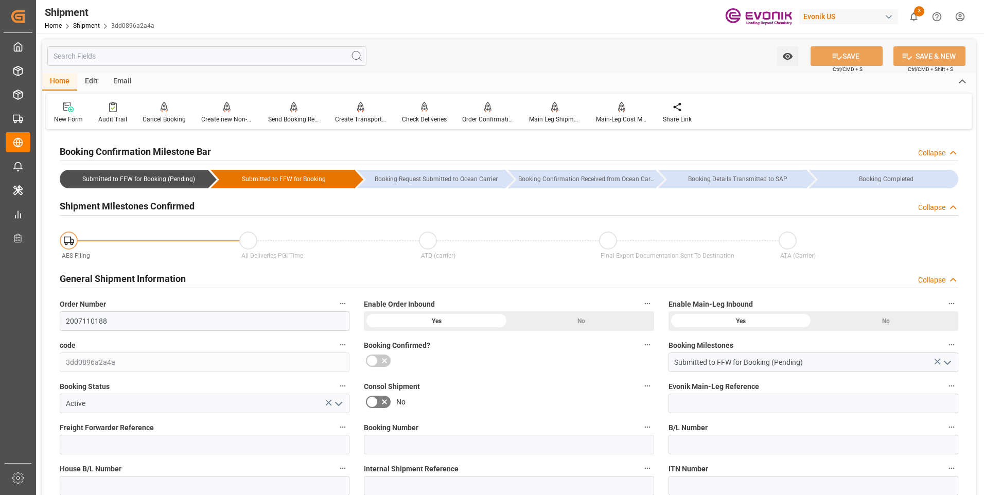
click at [404, 47] on div "Watch Option SAVE Ctrl/CMD + S SAVE & NEW Ctrl/CMD + Shift + S" at bounding box center [508, 56] width 933 height 34
click at [328, 81] on div "Home Edit Email" at bounding box center [508, 81] width 933 height 17
